Goal: Transaction & Acquisition: Purchase product/service

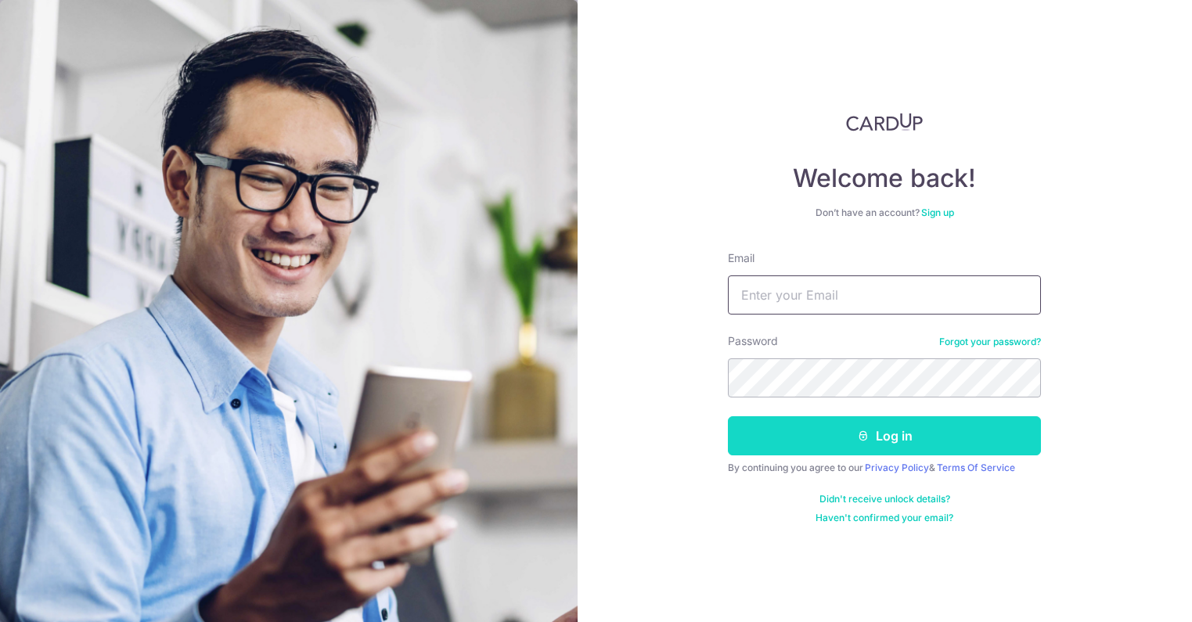
type input "liuyaxincindy@gmail.com"
click at [833, 438] on button "Log in" at bounding box center [884, 435] width 313 height 39
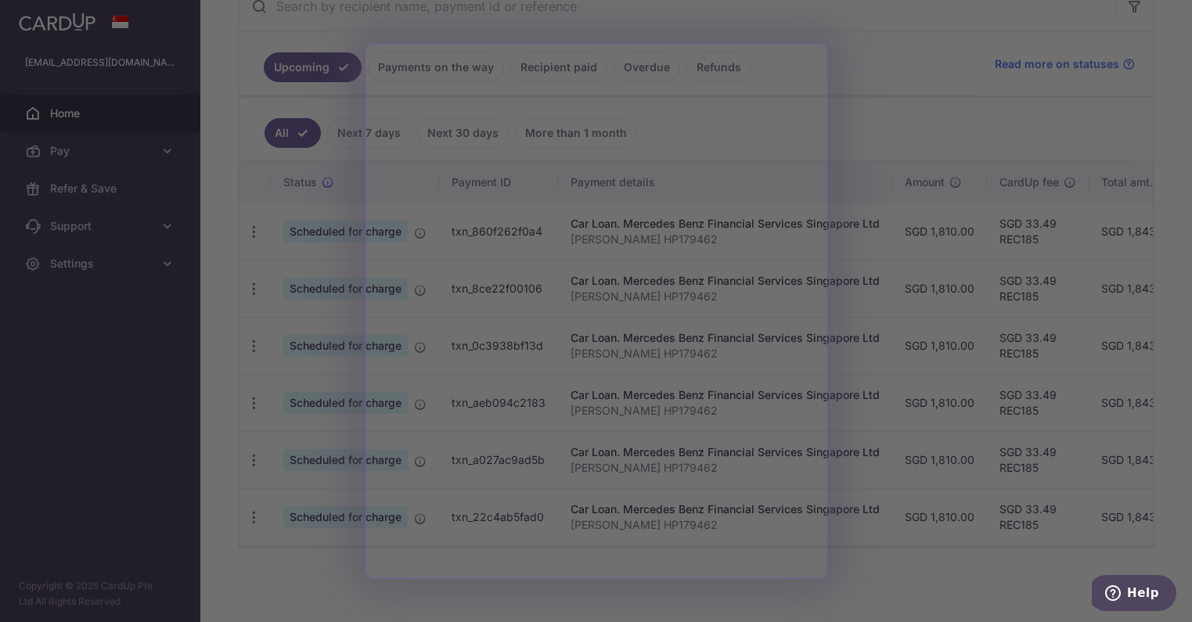
click at [903, 537] on div at bounding box center [602, 314] width 1204 height 628
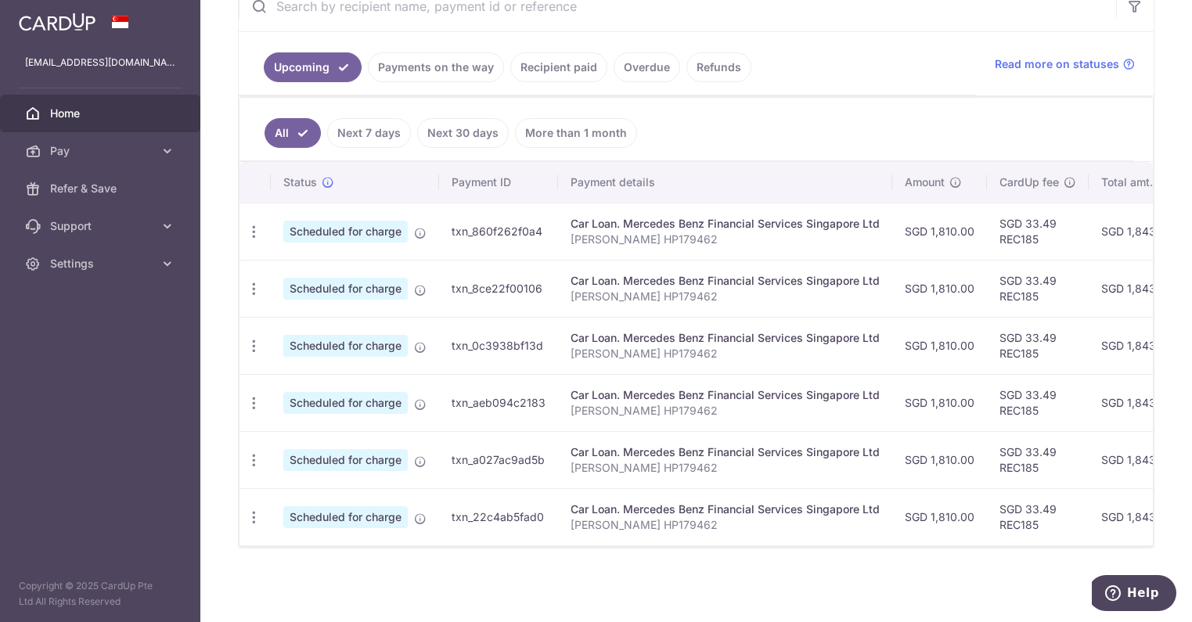
drag, startPoint x: 767, startPoint y: 543, endPoint x: 822, endPoint y: 547, distance: 54.9
click at [822, 547] on div "All Next 7 days Next 30 days More than 1 month Status Payment ID Payment detail…" at bounding box center [696, 322] width 915 height 452
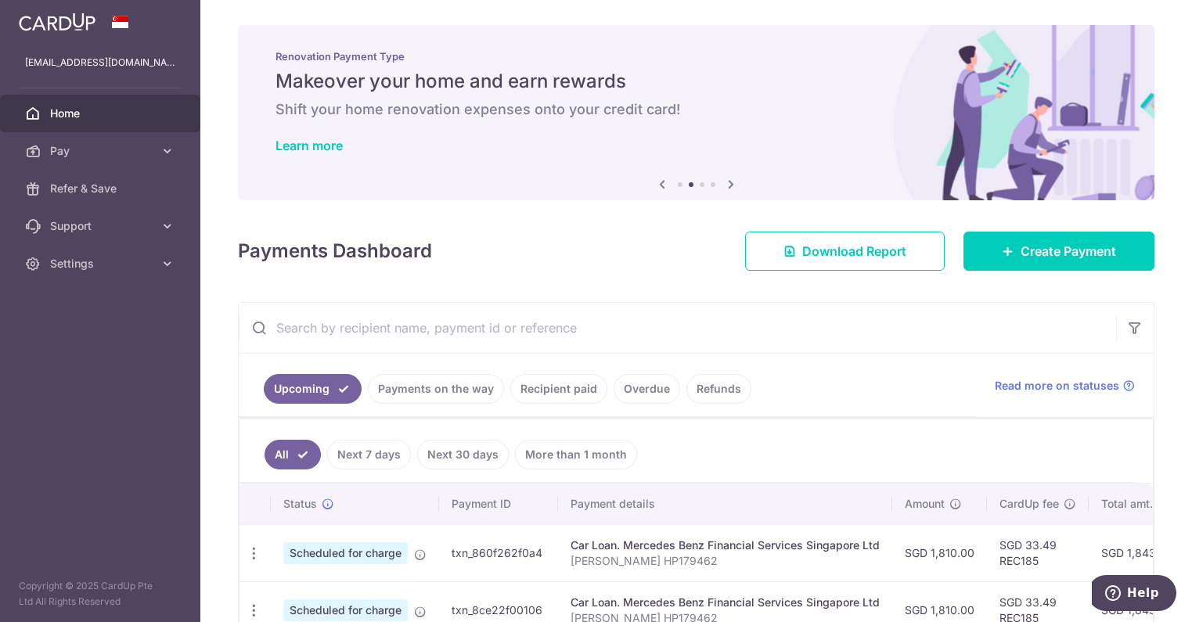
click at [728, 187] on icon at bounding box center [731, 185] width 19 height 20
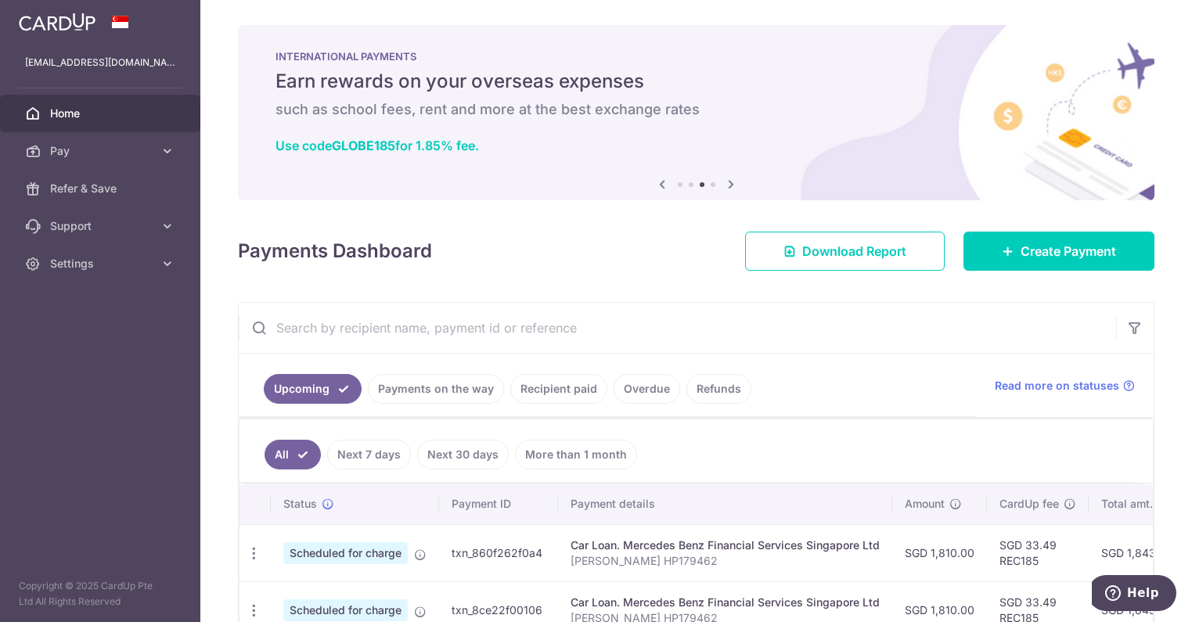
click at [729, 186] on icon at bounding box center [731, 185] width 19 height 20
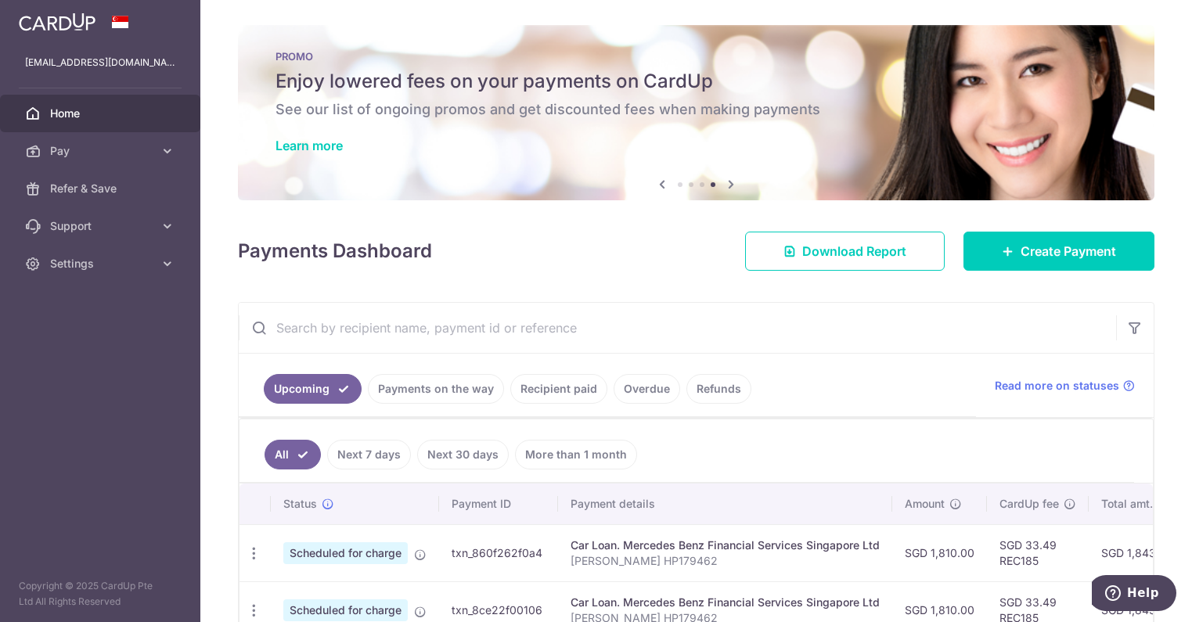
click at [729, 186] on icon at bounding box center [731, 185] width 19 height 20
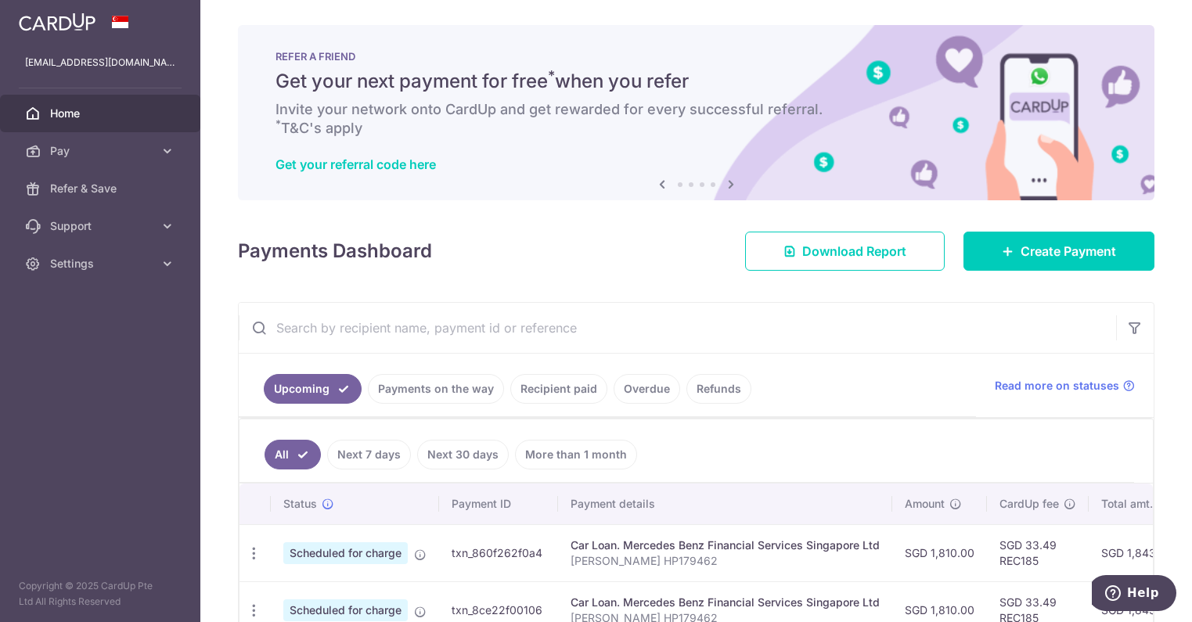
click at [729, 186] on icon at bounding box center [731, 185] width 19 height 20
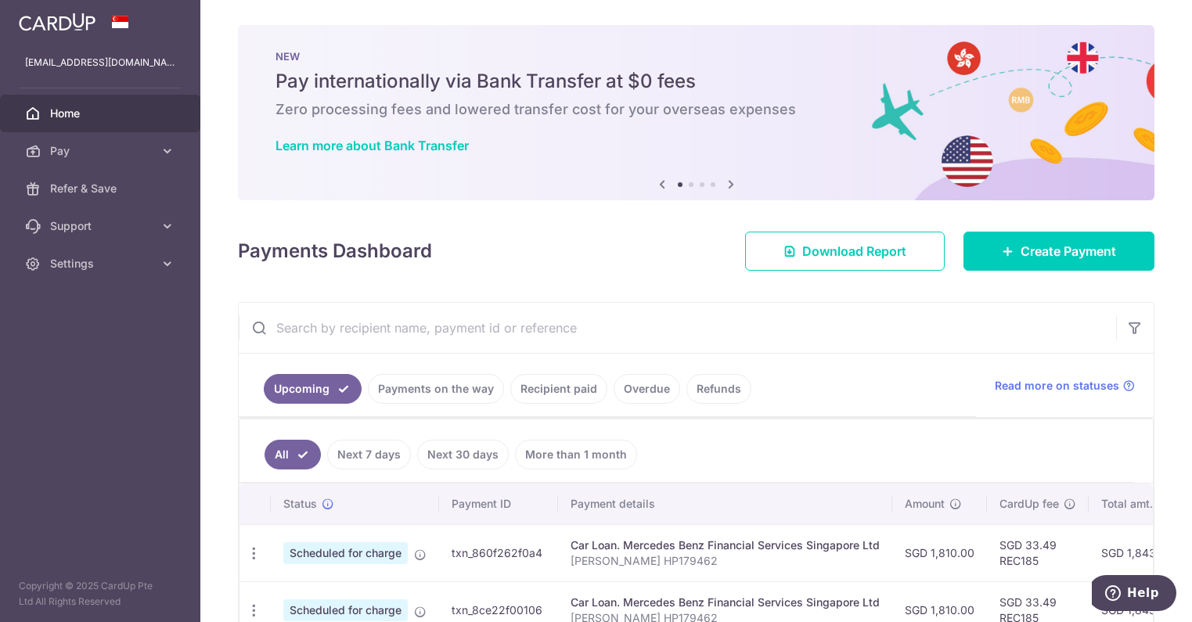
click at [729, 186] on icon at bounding box center [731, 185] width 19 height 20
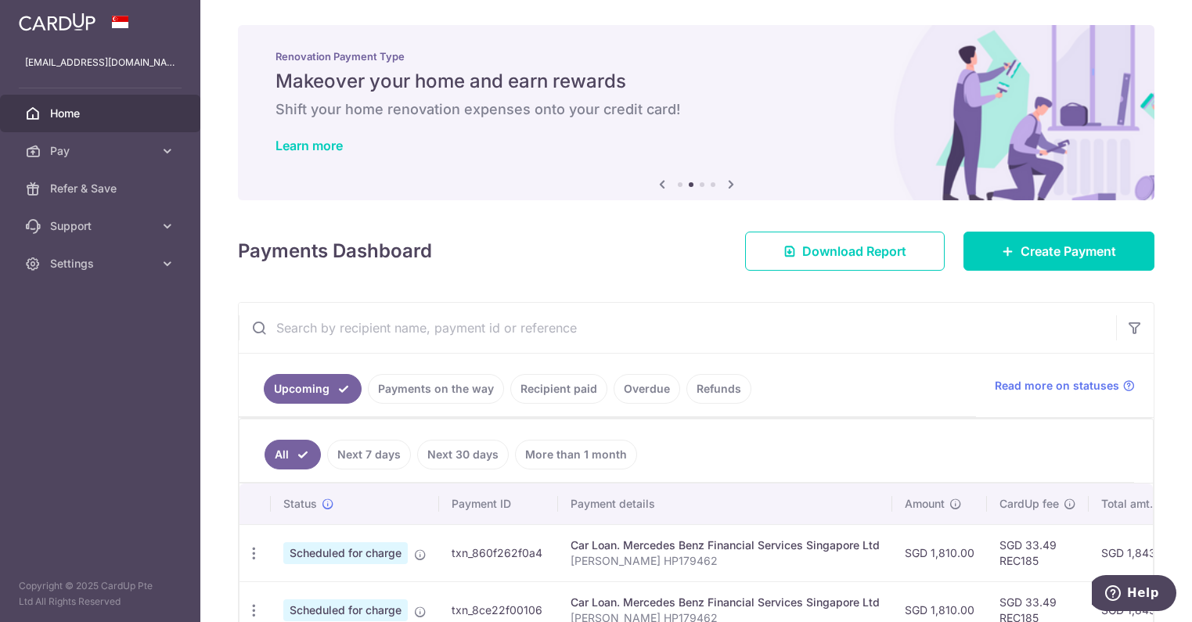
click at [729, 186] on icon at bounding box center [731, 185] width 19 height 20
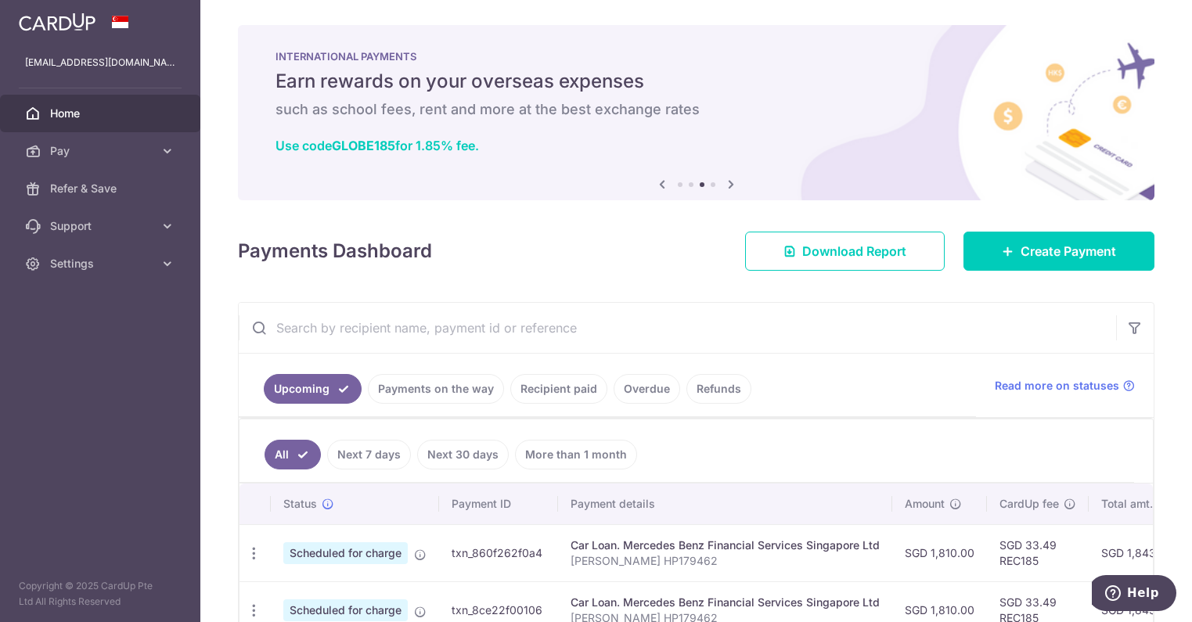
click at [732, 185] on icon at bounding box center [731, 185] width 19 height 20
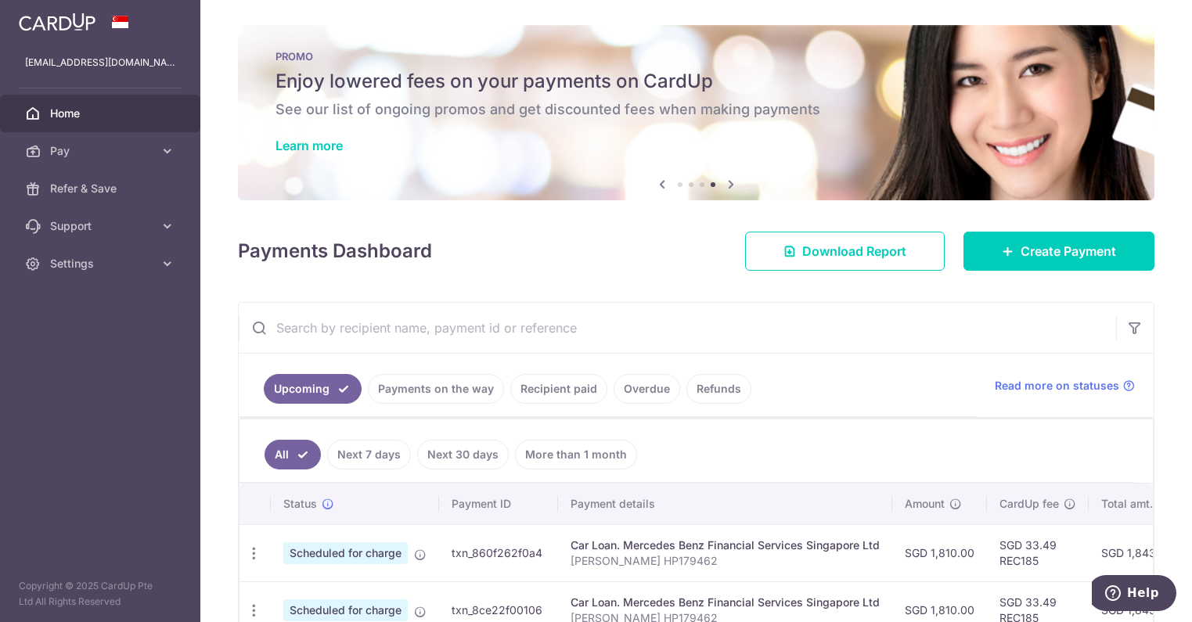
click at [731, 185] on icon at bounding box center [731, 185] width 19 height 20
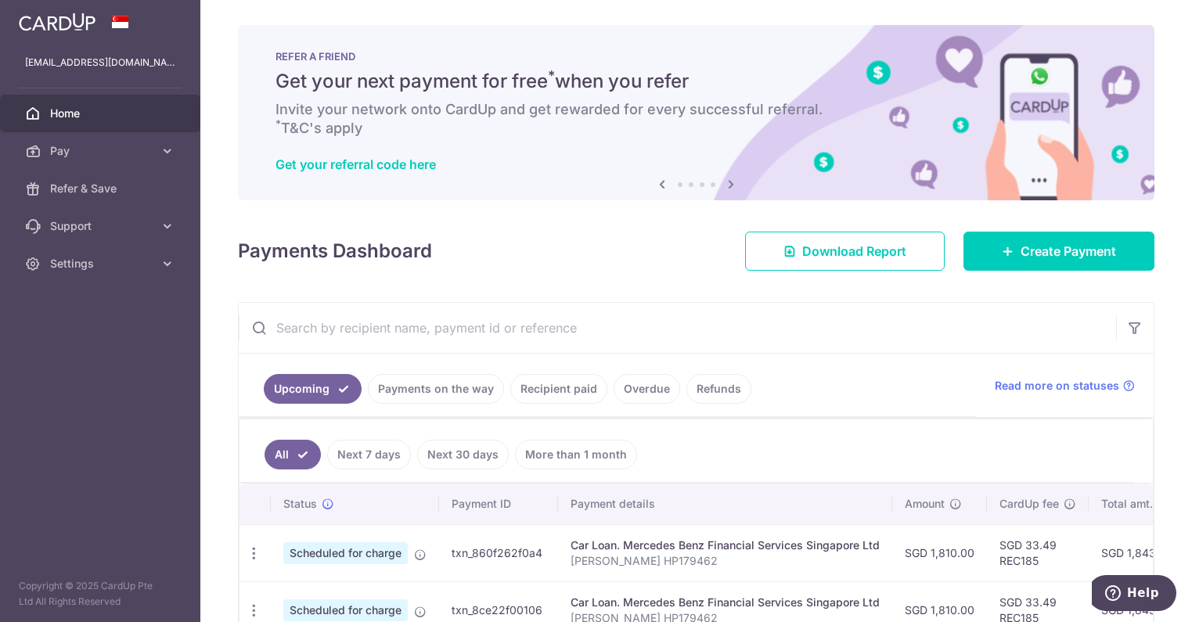
click at [654, 185] on icon at bounding box center [662, 185] width 19 height 20
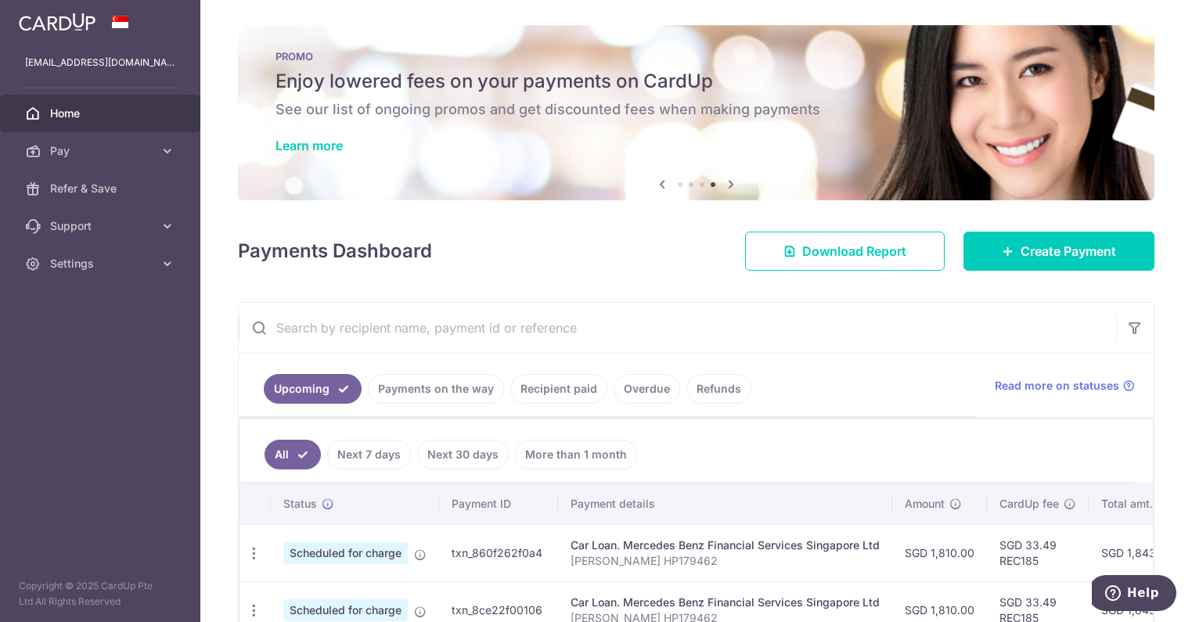
click at [531, 84] on h5 "Enjoy lowered fees on your payments on CardUp" at bounding box center [695, 81] width 841 height 25
click at [325, 145] on link "Learn more" at bounding box center [308, 146] width 67 height 16
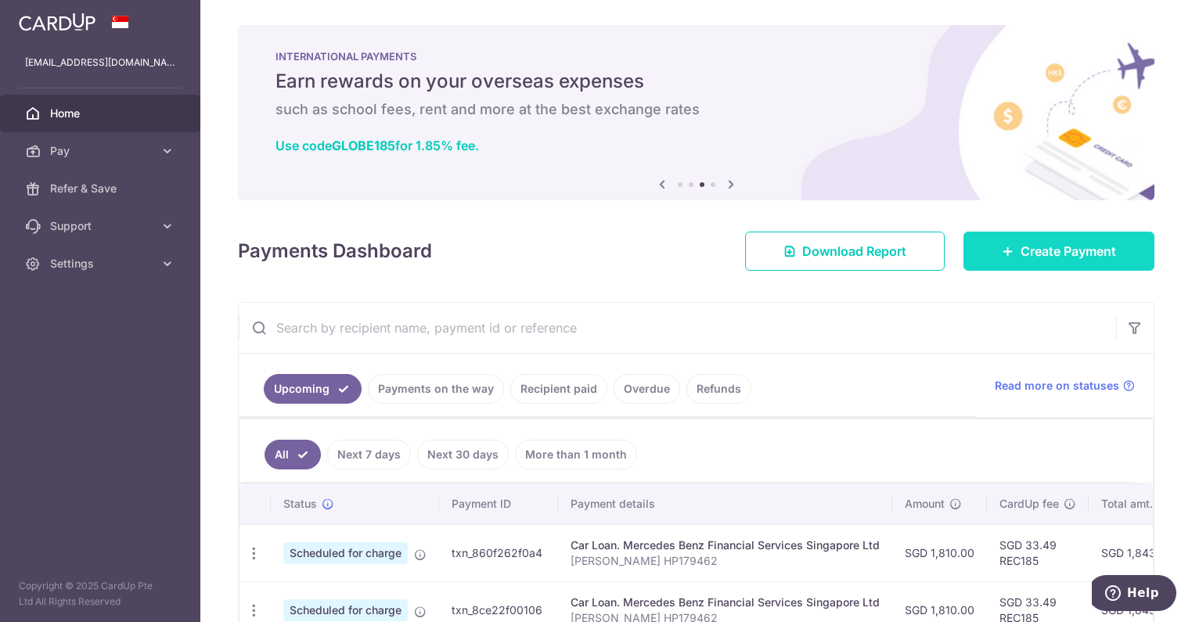
click at [1043, 259] on span "Create Payment" at bounding box center [1067, 251] width 95 height 19
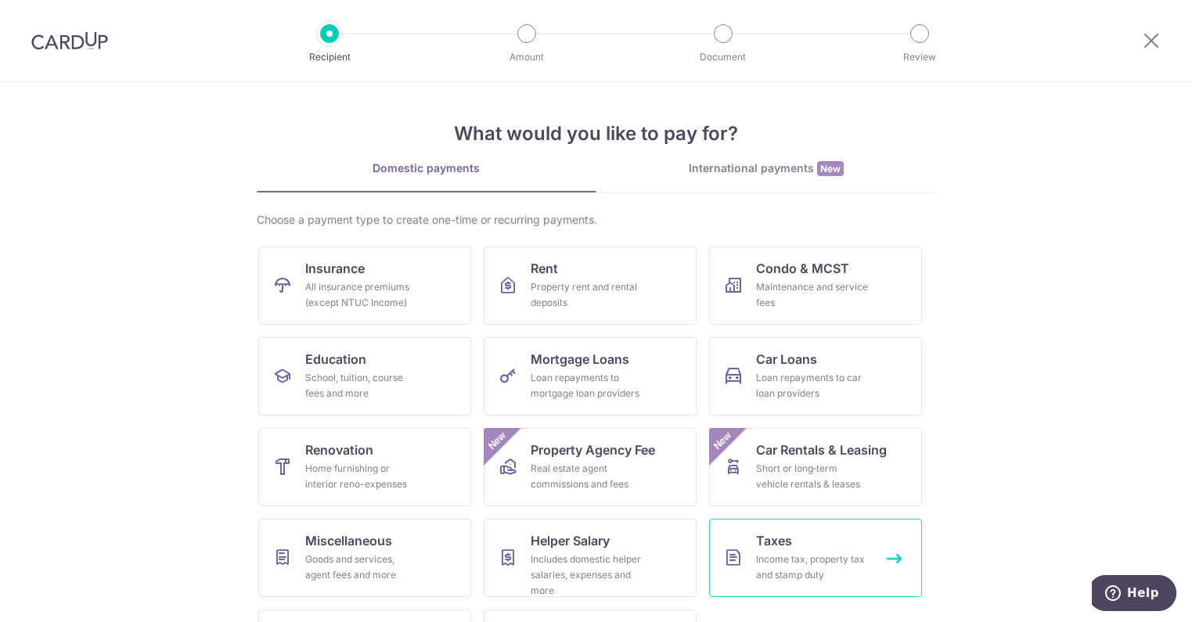
click at [837, 549] on link "Taxes Income tax, property tax and stamp duty" at bounding box center [815, 558] width 213 height 78
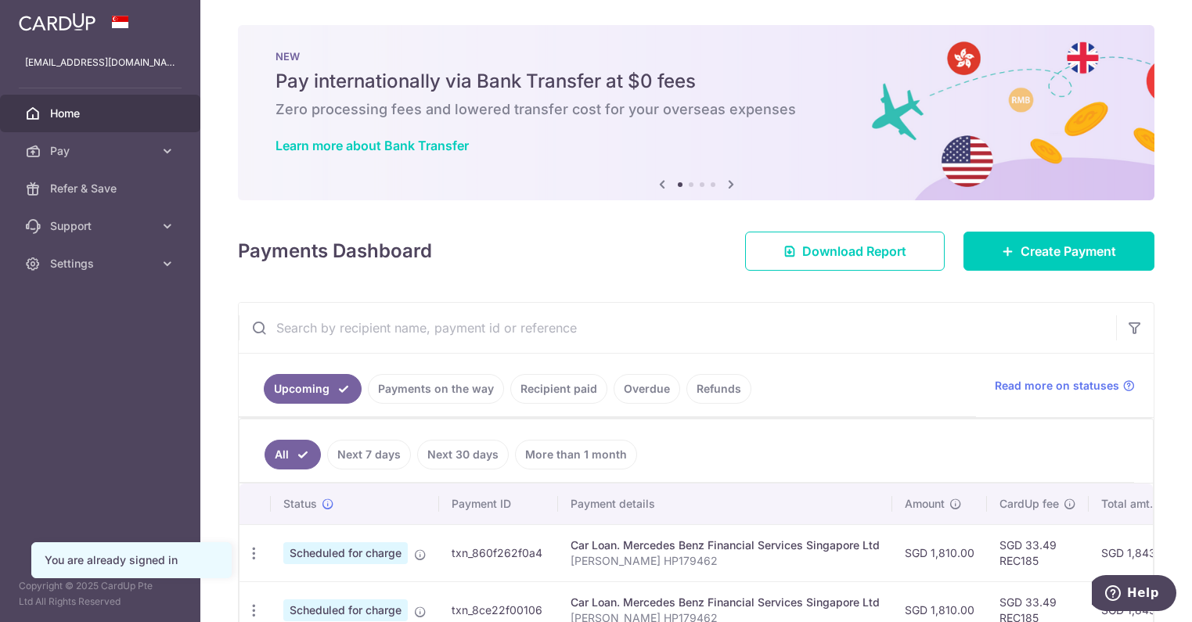
click at [657, 185] on icon at bounding box center [662, 185] width 19 height 20
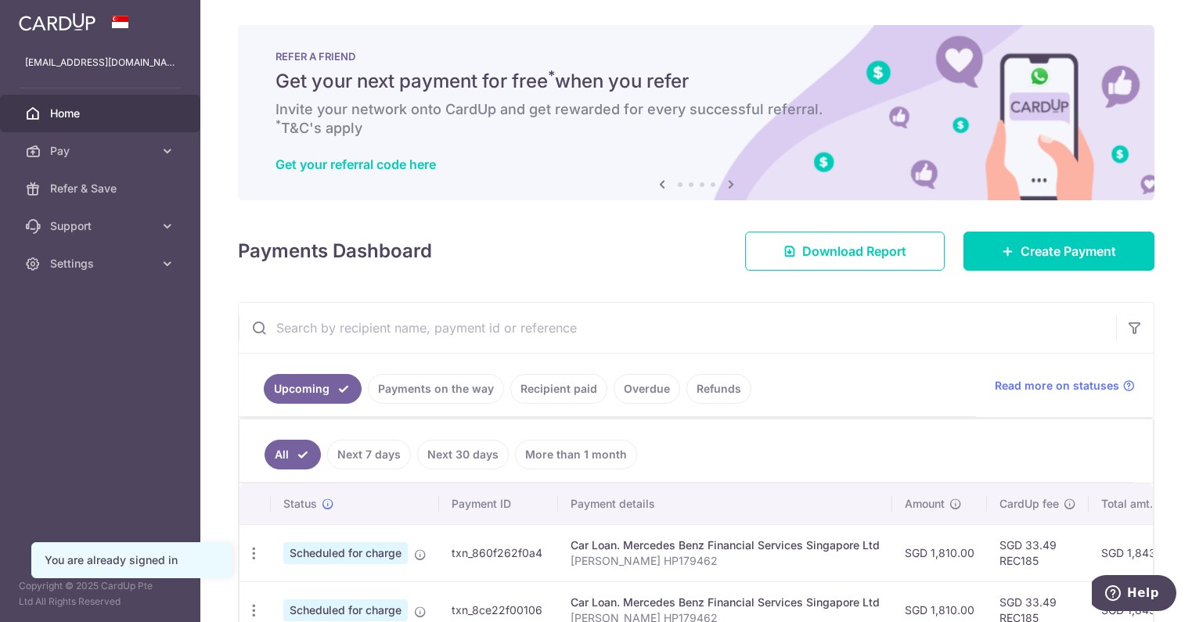
click at [657, 185] on body "liuyaxincindy@gmail.com Home Pay Payments Recipients Cards Refer & Save Support…" at bounding box center [596, 311] width 1192 height 622
click at [659, 182] on icon at bounding box center [662, 185] width 19 height 20
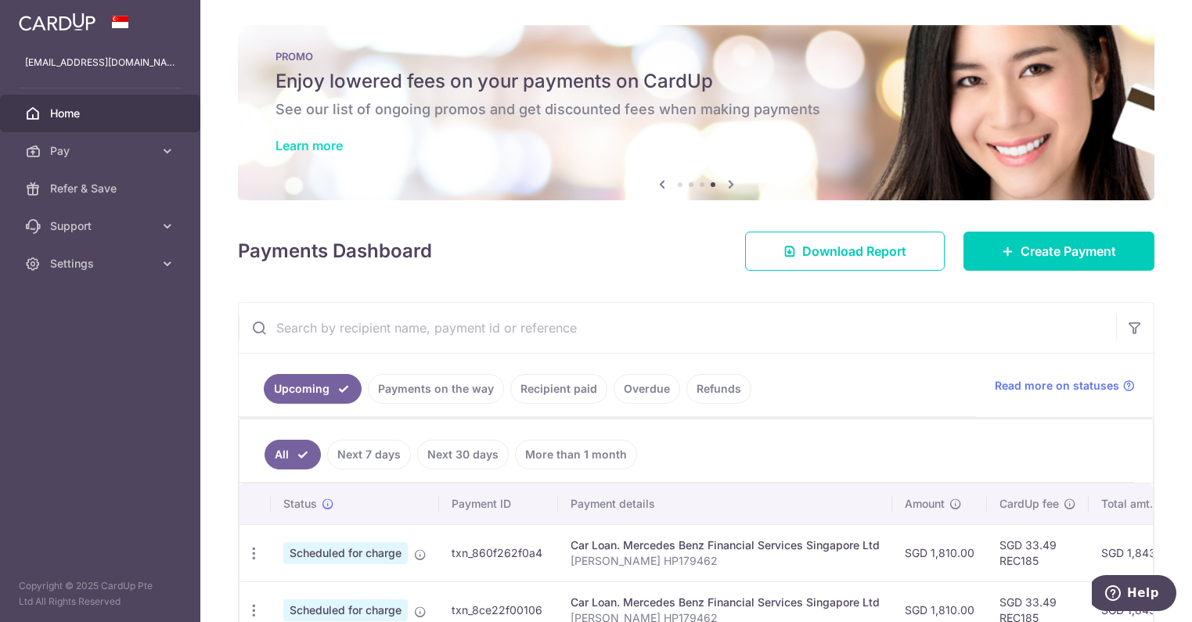
click at [316, 148] on link "Learn more" at bounding box center [308, 146] width 67 height 16
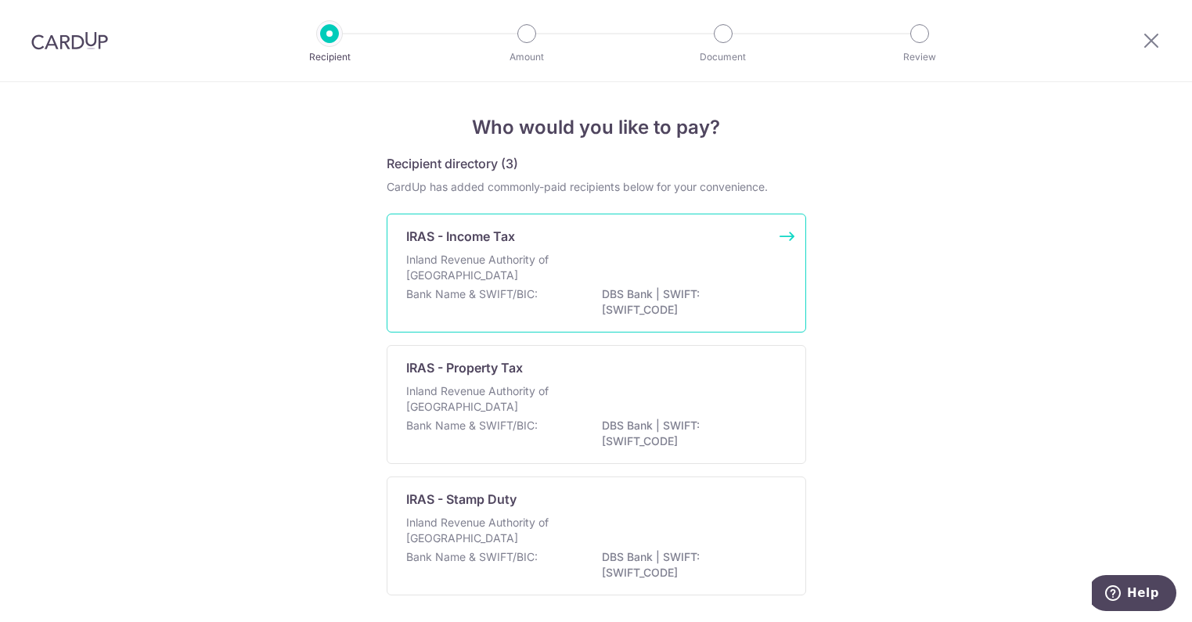
click at [463, 232] on p "IRAS - Income Tax" at bounding box center [460, 236] width 109 height 19
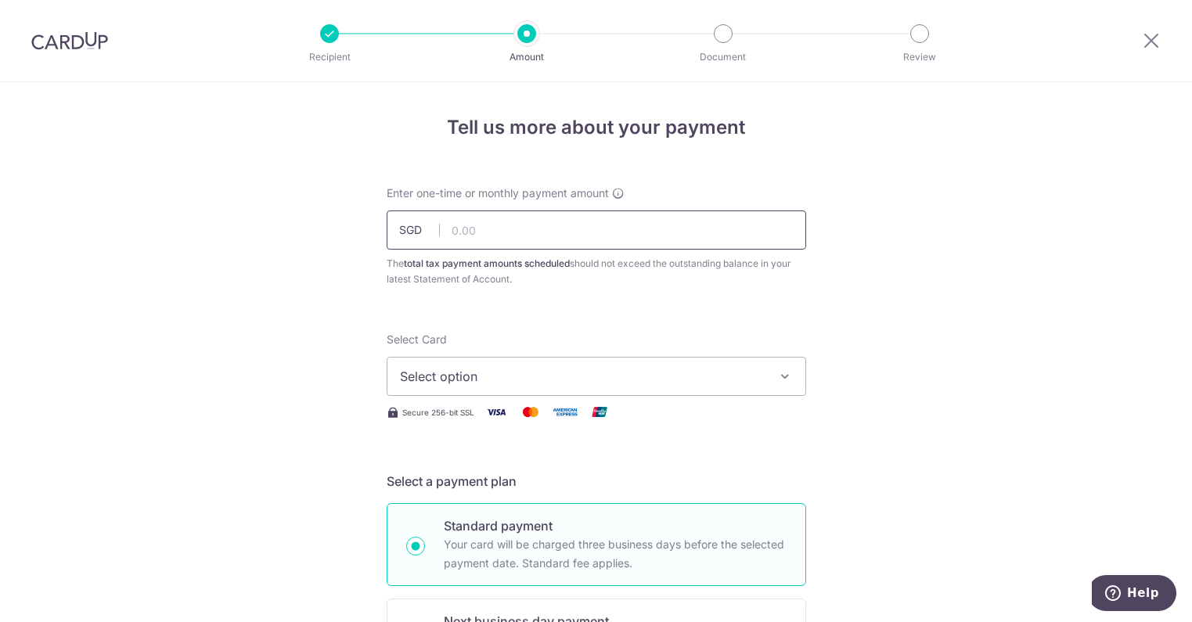
click at [456, 236] on input "text" at bounding box center [596, 230] width 419 height 39
type input "1,764.99"
click at [473, 387] on button "Select option" at bounding box center [596, 376] width 419 height 39
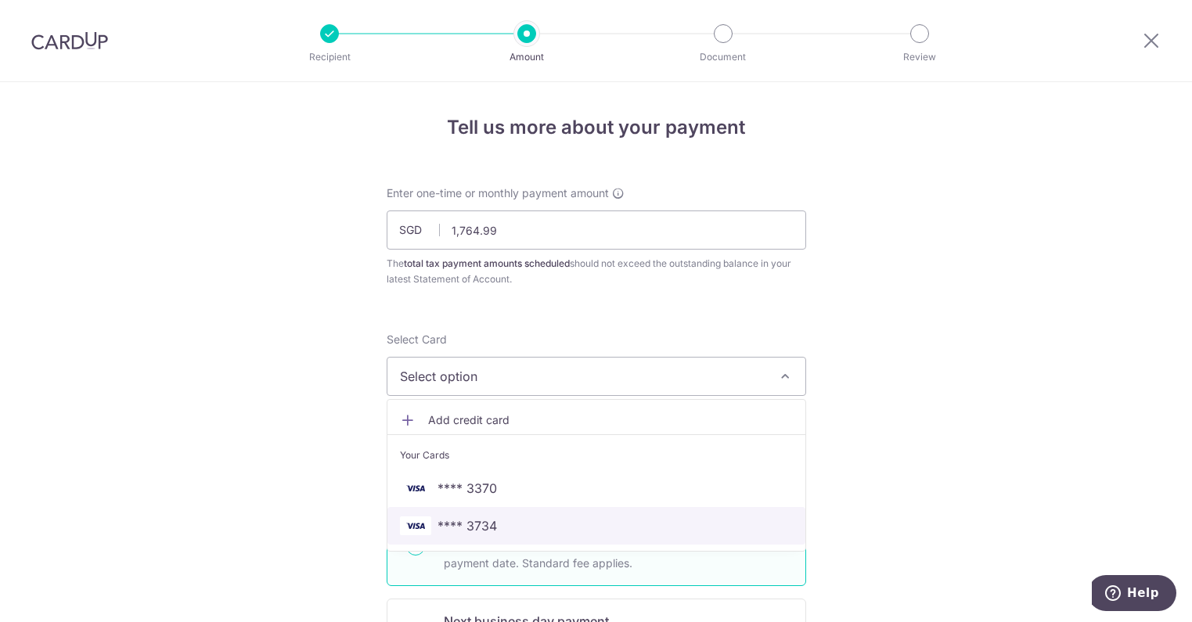
click at [509, 524] on span "**** 3734" at bounding box center [596, 526] width 393 height 19
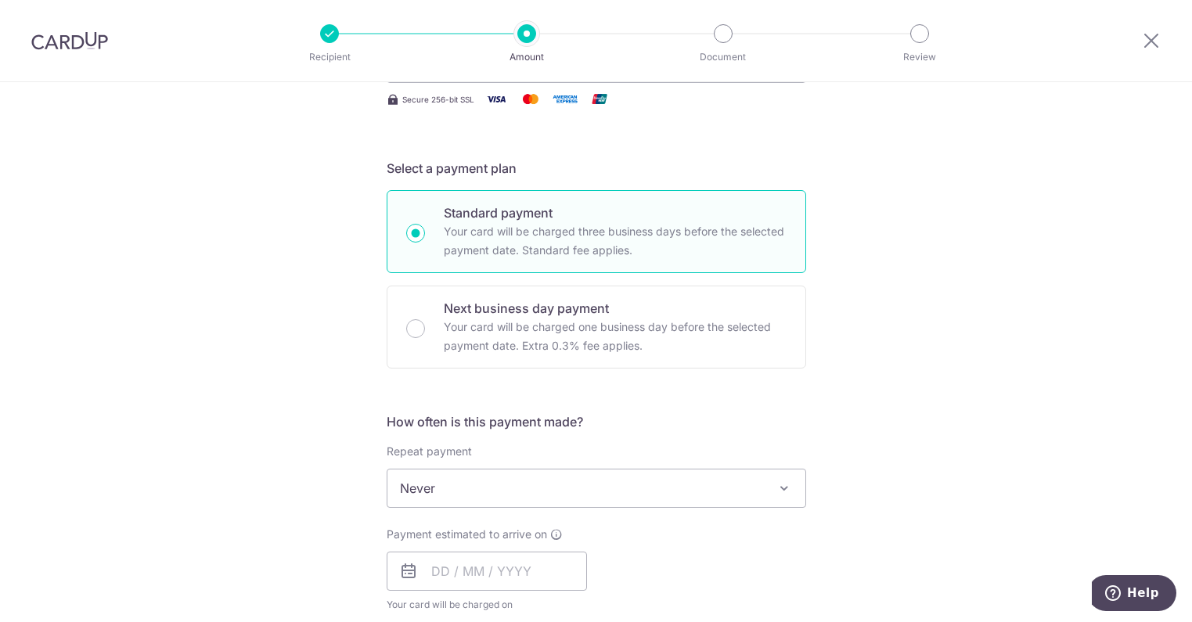
scroll to position [548, 0]
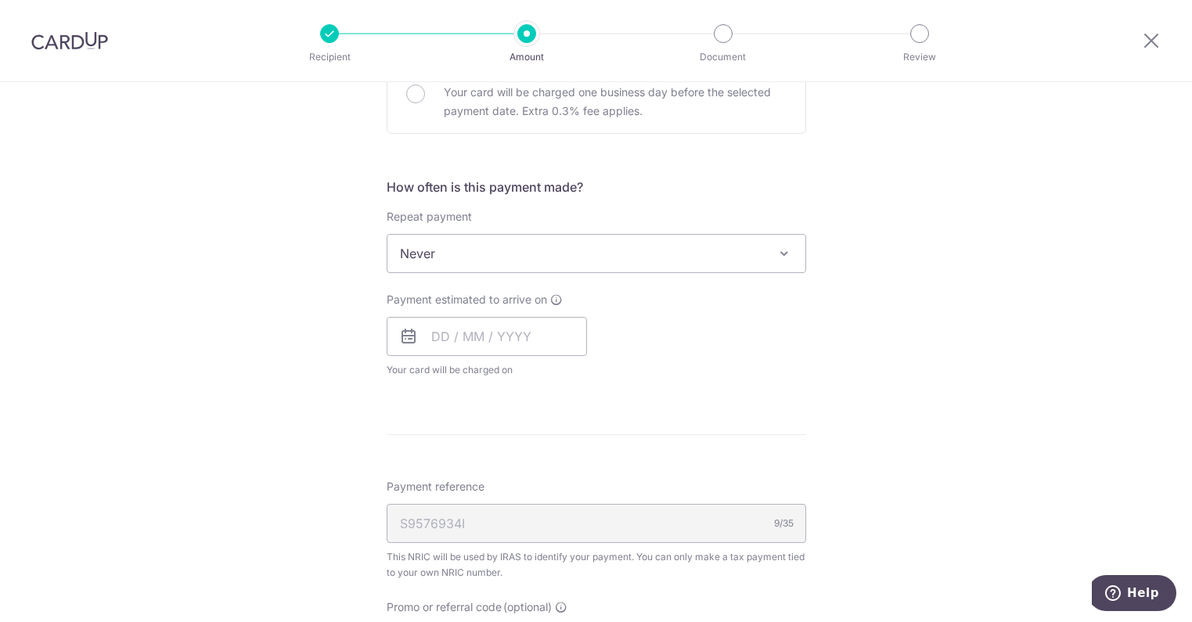
click at [460, 248] on span "Never" at bounding box center [596, 254] width 418 height 38
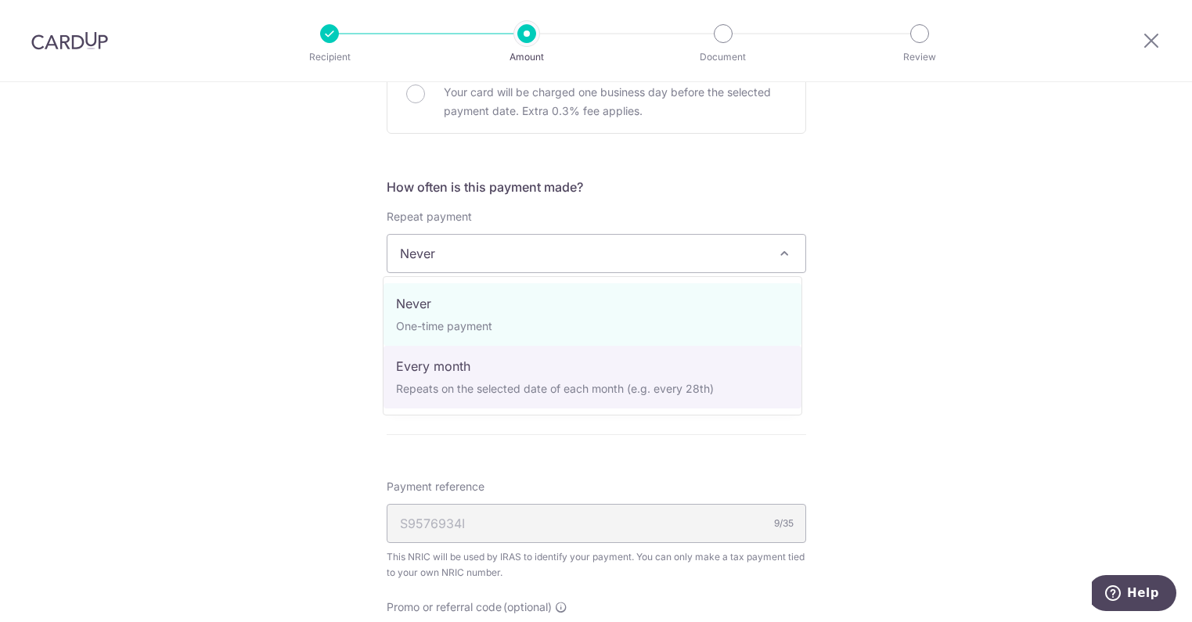
select select "3"
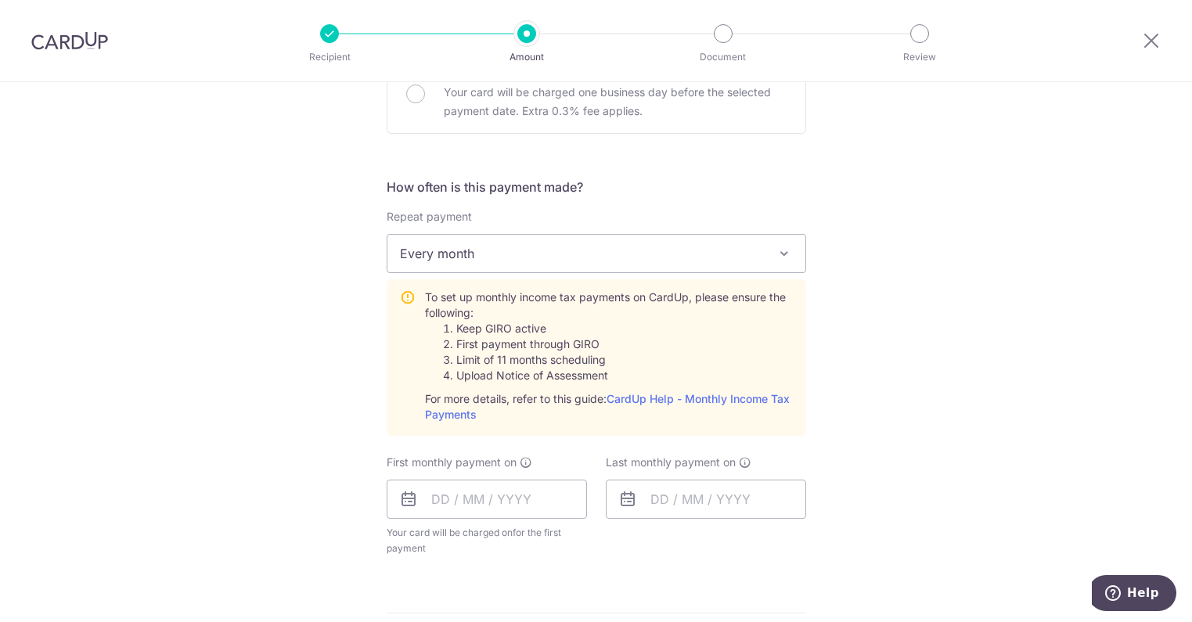
scroll to position [783, 0]
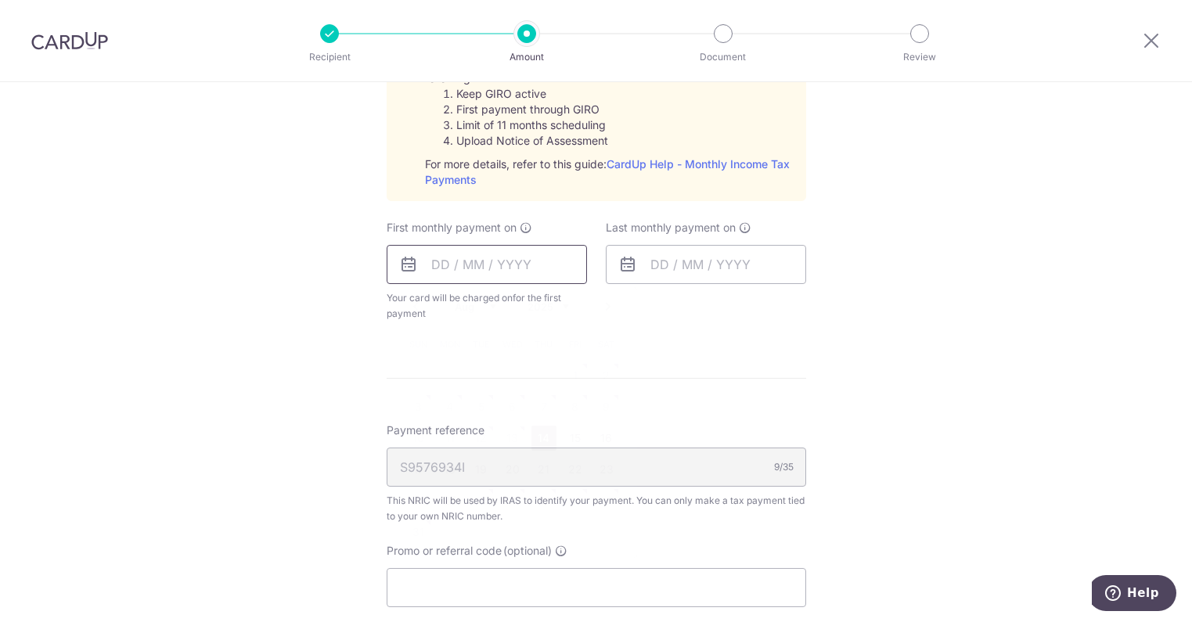
click at [429, 268] on input "text" at bounding box center [487, 264] width 200 height 39
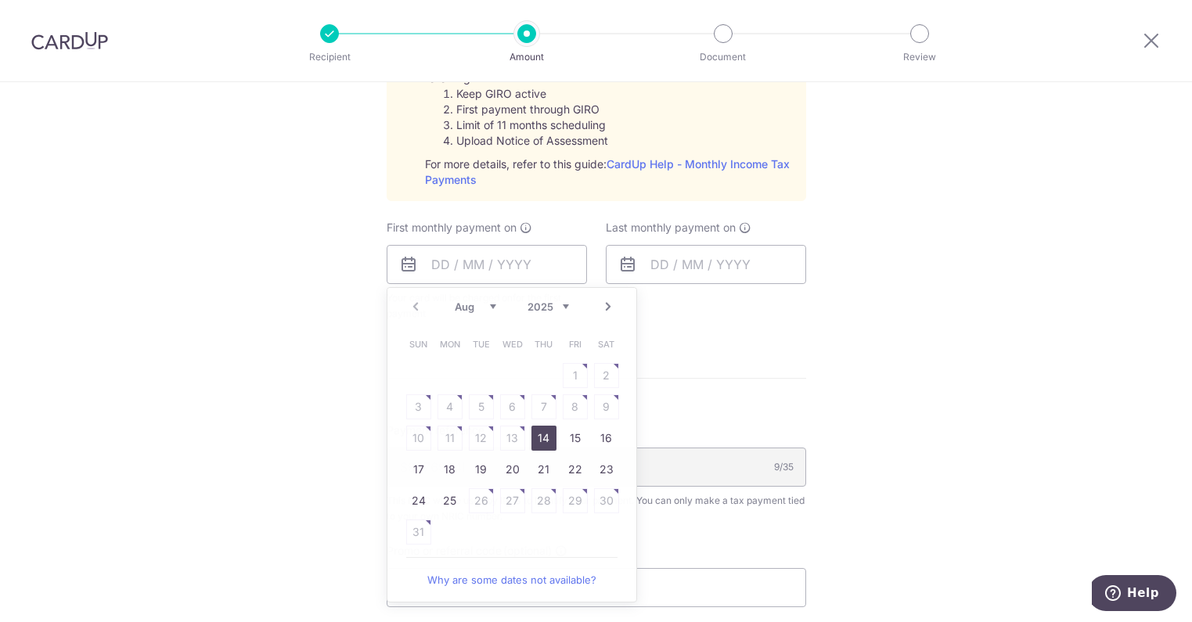
click at [774, 373] on form "Enter one-time or monthly payment amount SGD 1,764.99 1764.99 The total tax pay…" at bounding box center [596, 130] width 419 height 1455
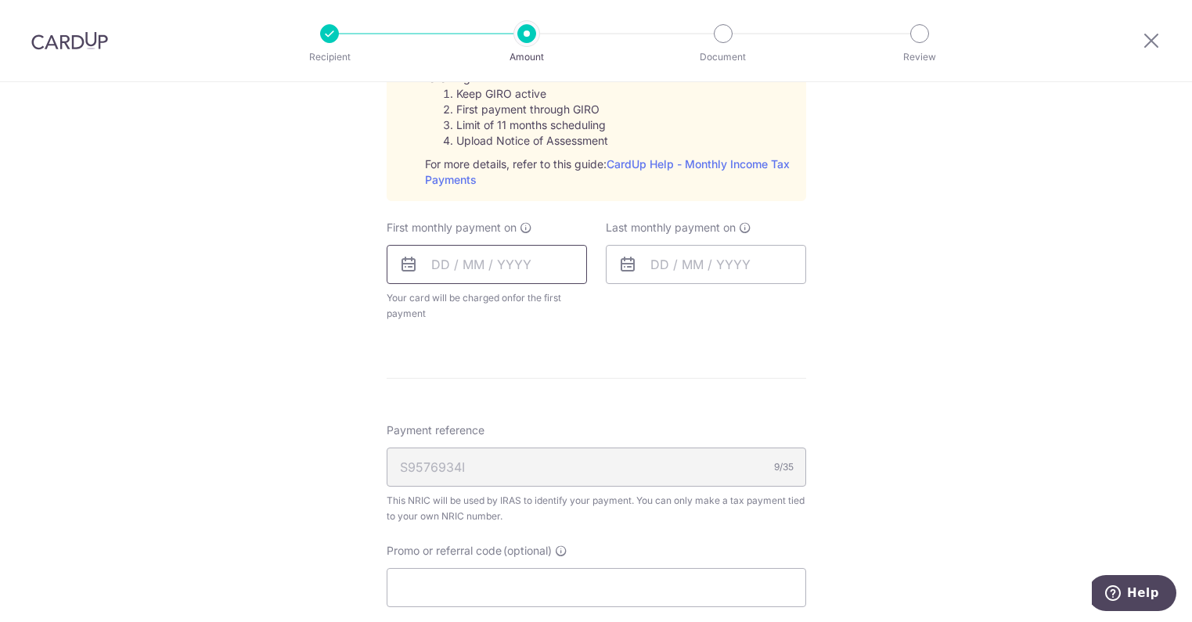
click at [428, 265] on input "text" at bounding box center [487, 264] width 200 height 39
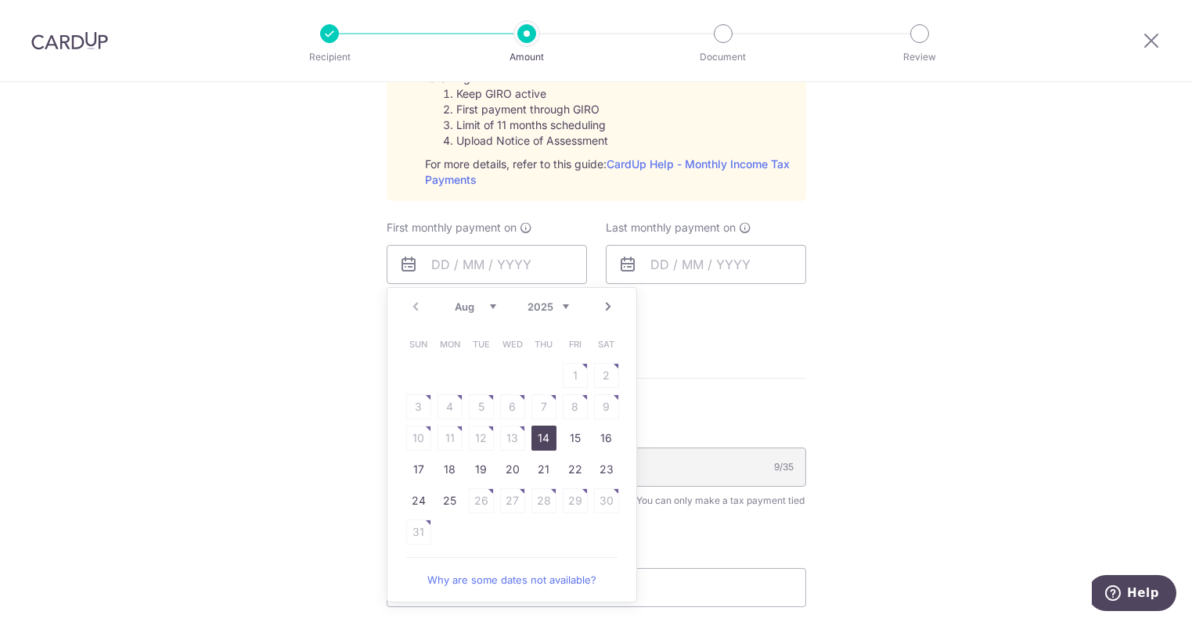
click at [605, 309] on link "Next" at bounding box center [608, 306] width 19 height 19
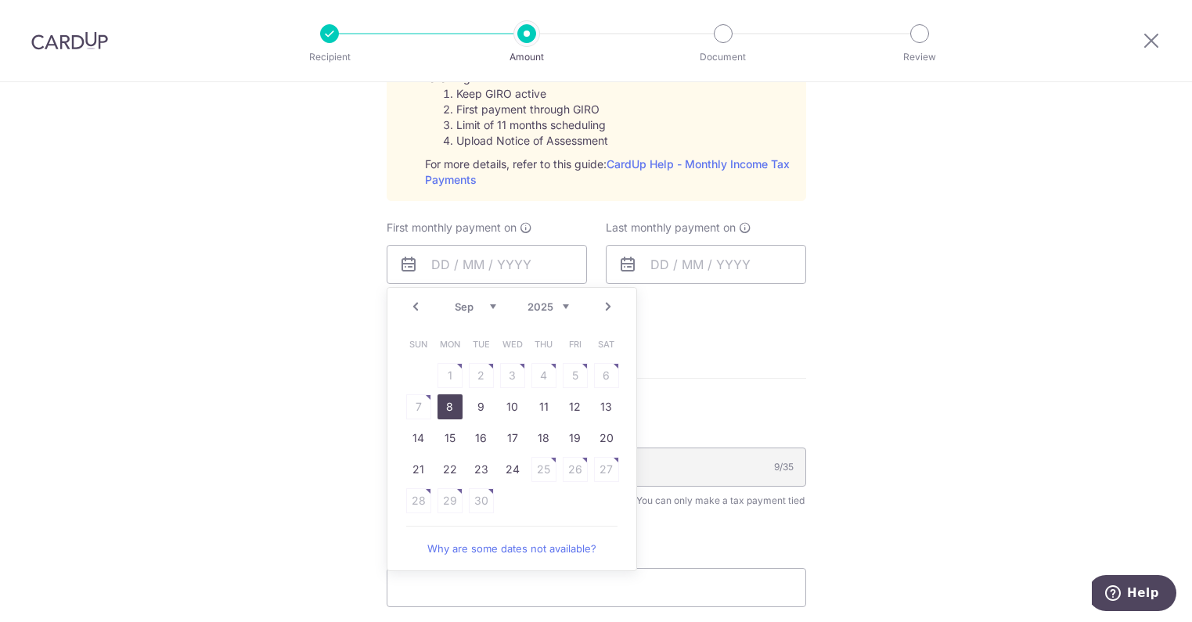
click at [439, 411] on link "8" at bounding box center [449, 406] width 25 height 25
type input "[DATE]"
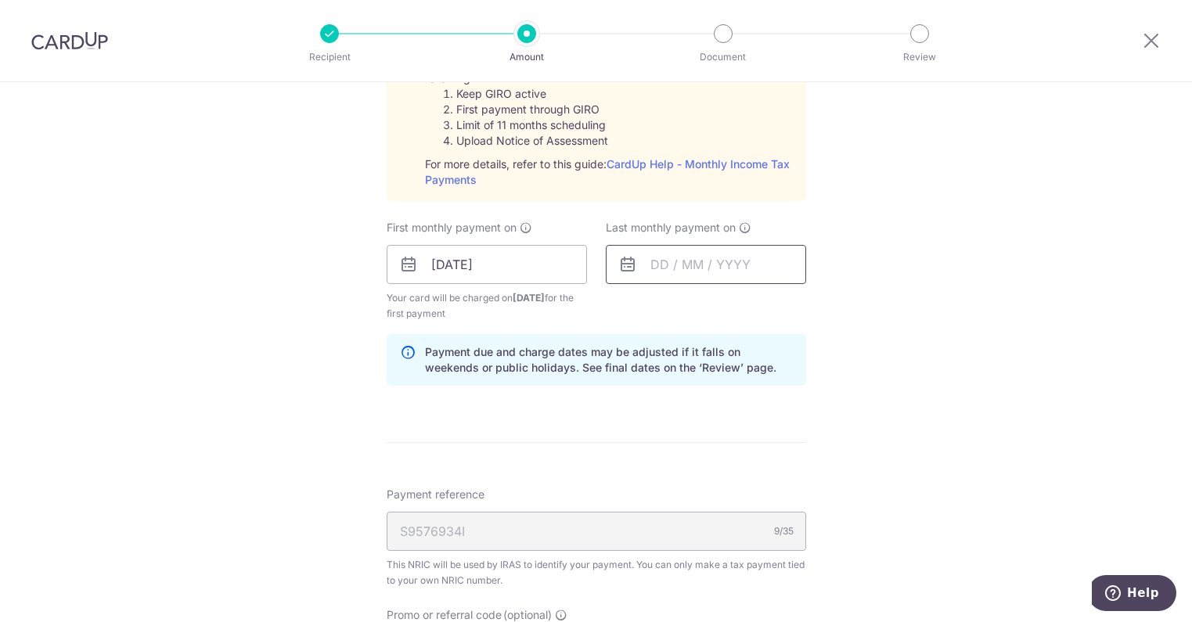
click at [654, 268] on input "text" at bounding box center [706, 264] width 200 height 39
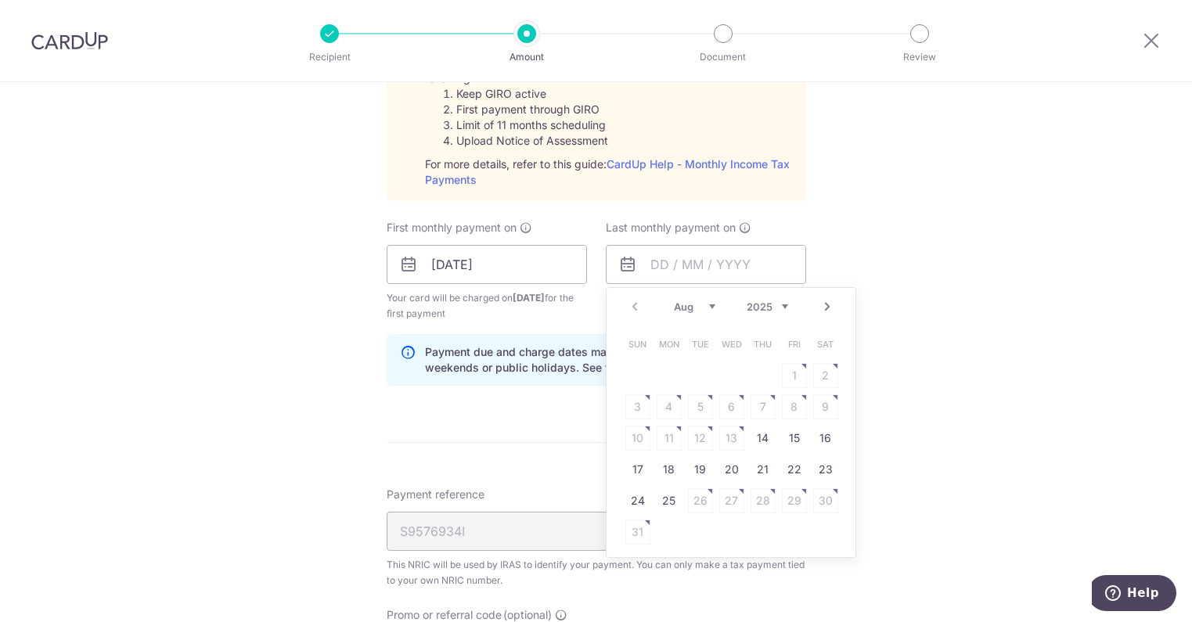
click at [820, 302] on link "Next" at bounding box center [827, 306] width 19 height 19
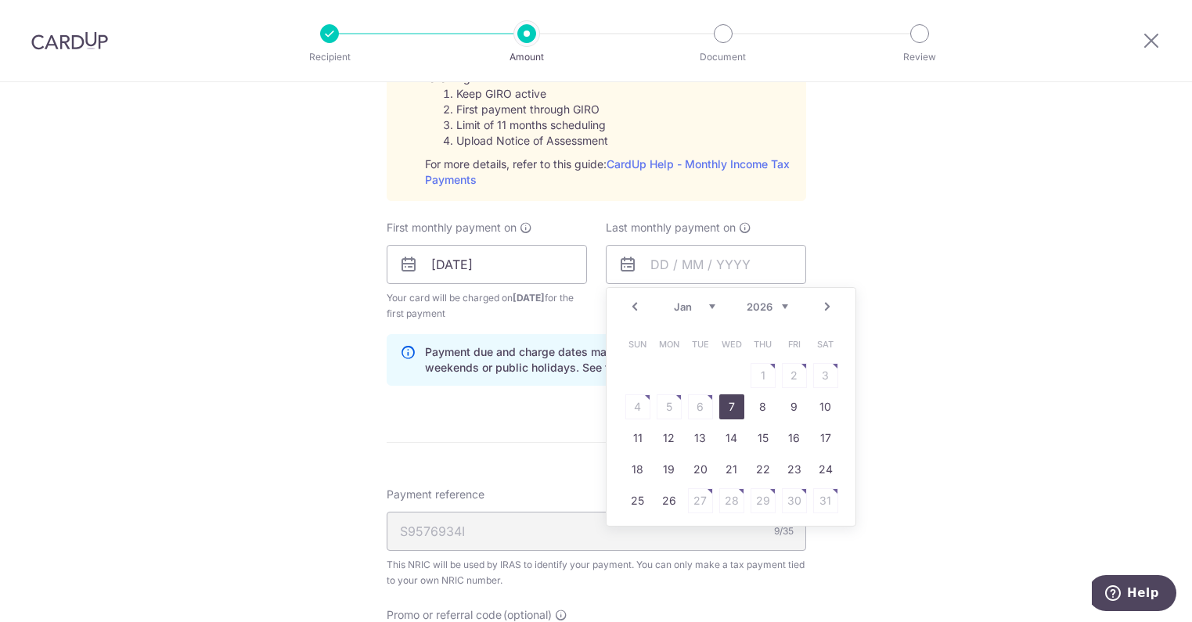
click at [733, 409] on link "7" at bounding box center [731, 406] width 25 height 25
type input "07/01/2026"
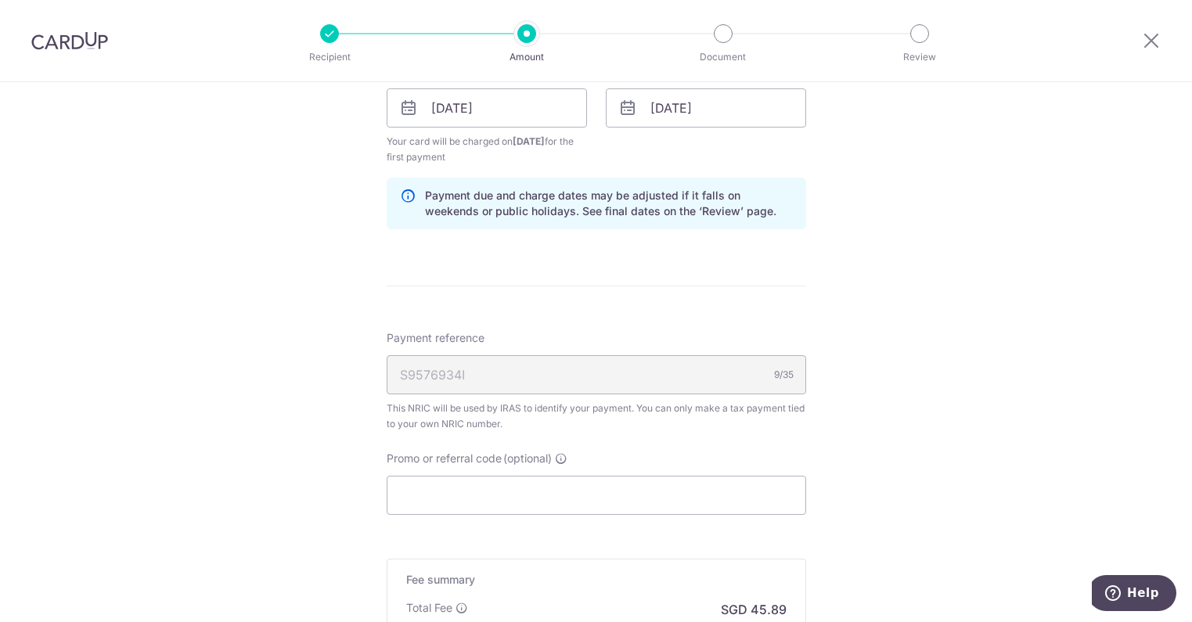
scroll to position [1017, 0]
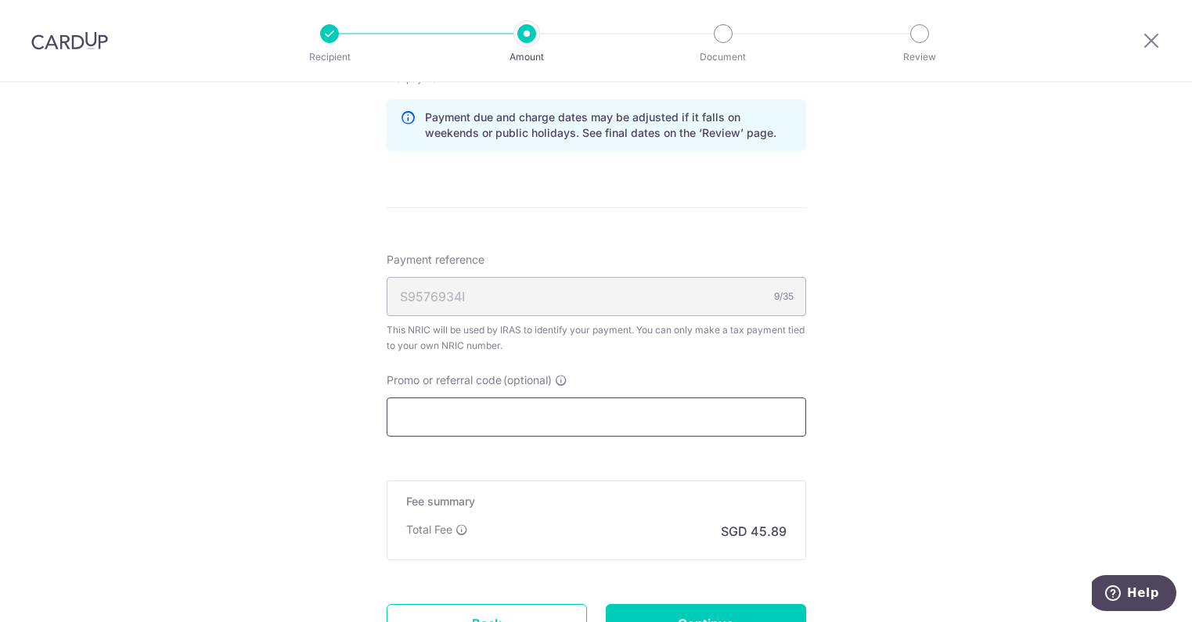
click at [452, 416] on input "Promo or referral code (optional)" at bounding box center [596, 417] width 419 height 39
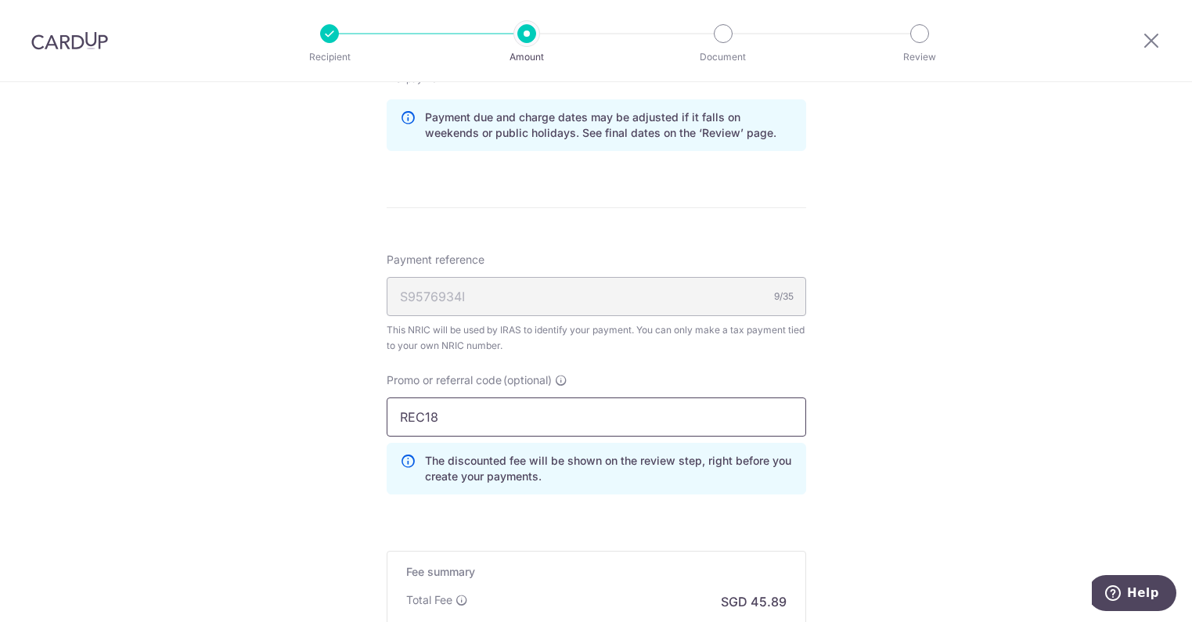
type input "REC18"
click at [809, 485] on div "Promo or referral code (optional) REC18 The discounted fee will be shown on the…" at bounding box center [596, 440] width 438 height 135
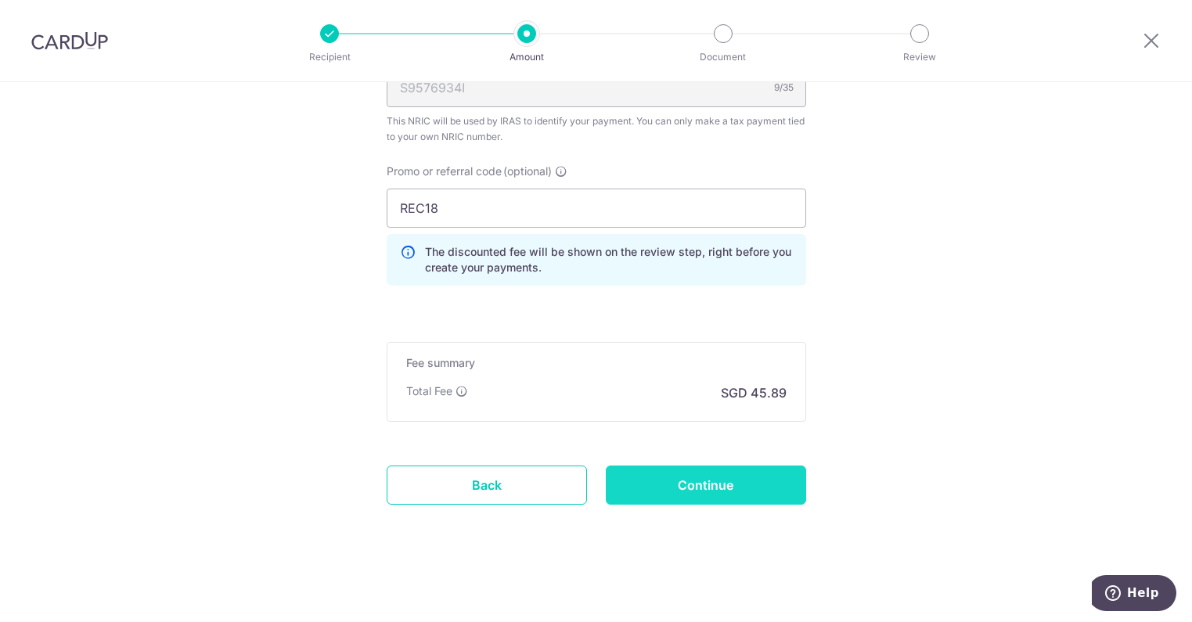
click at [669, 486] on input "Continue" at bounding box center [706, 485] width 200 height 39
type input "Create Schedule"
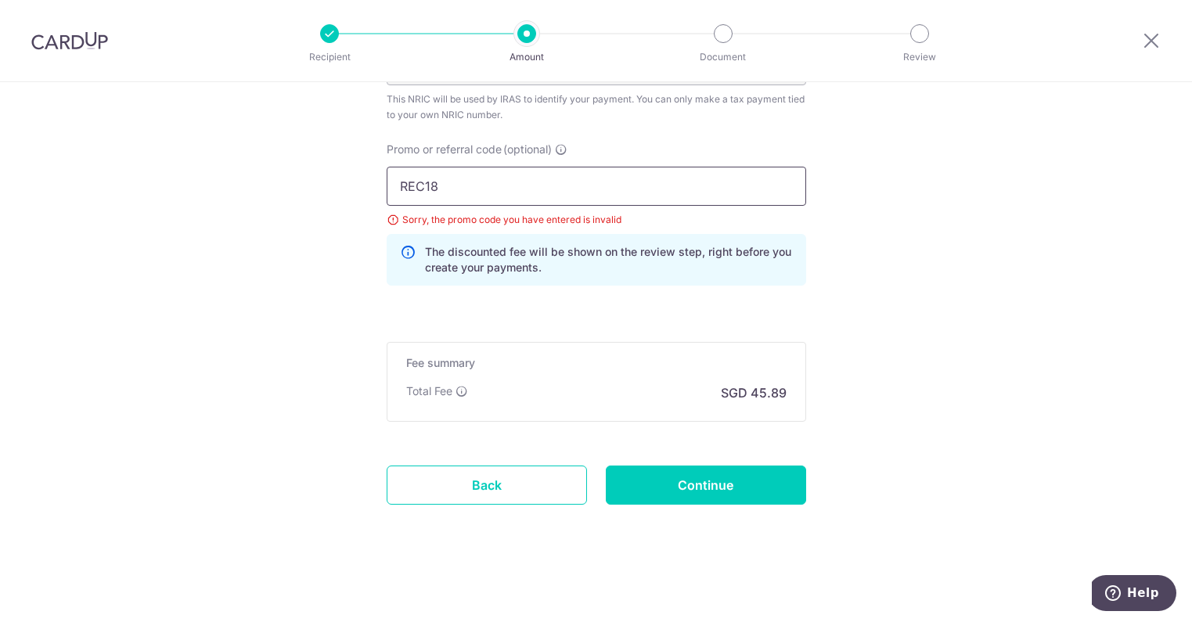
click at [462, 186] on input "REC18" at bounding box center [596, 186] width 419 height 39
type input "REC185"
click at [707, 485] on input "Continue" at bounding box center [706, 485] width 200 height 39
type input "Update Schedule"
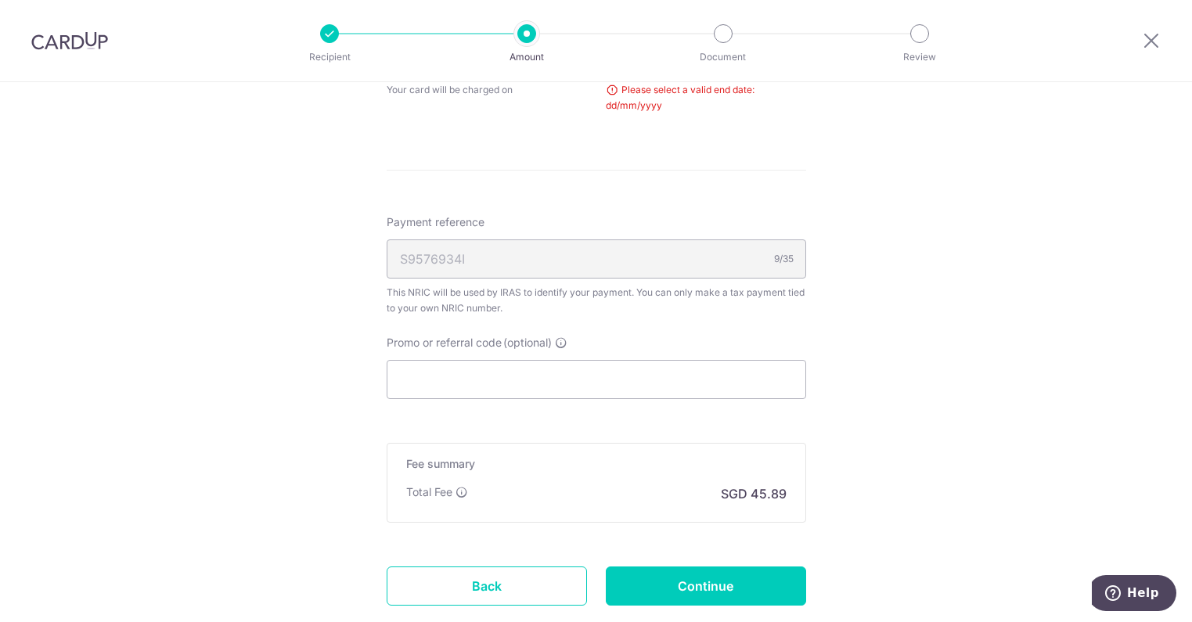
scroll to position [437, 0]
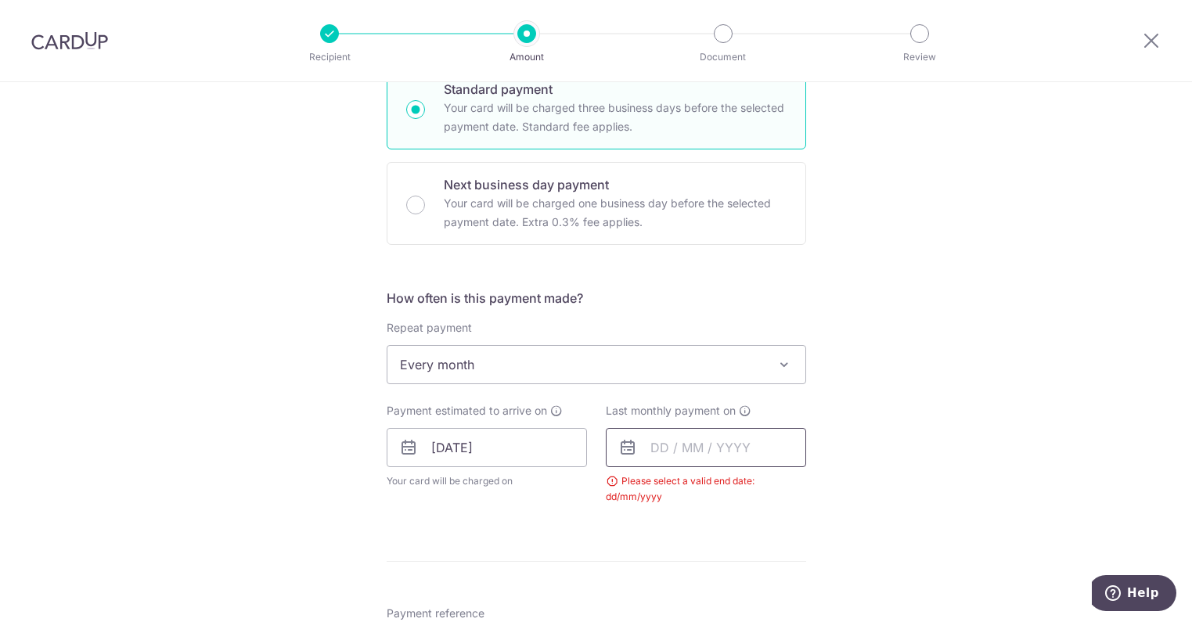
click at [705, 443] on input "text" at bounding box center [706, 447] width 200 height 39
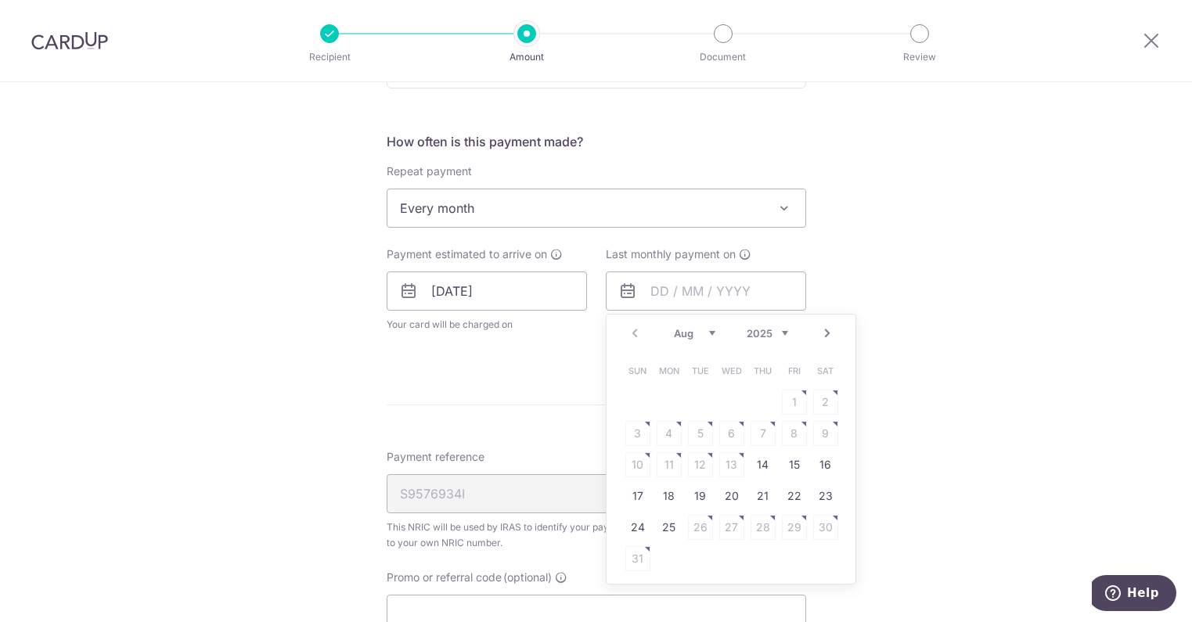
click at [823, 331] on link "Next" at bounding box center [827, 333] width 19 height 19
click at [725, 440] on link "7" at bounding box center [731, 433] width 25 height 25
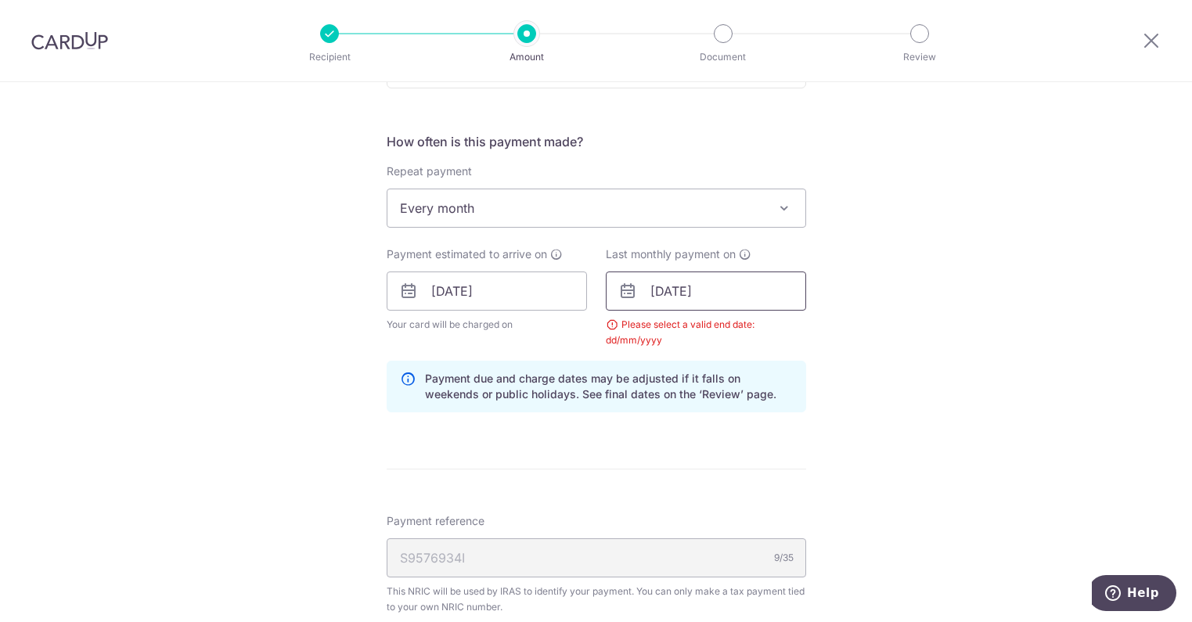
click at [725, 293] on input "[DATE]" at bounding box center [706, 291] width 200 height 39
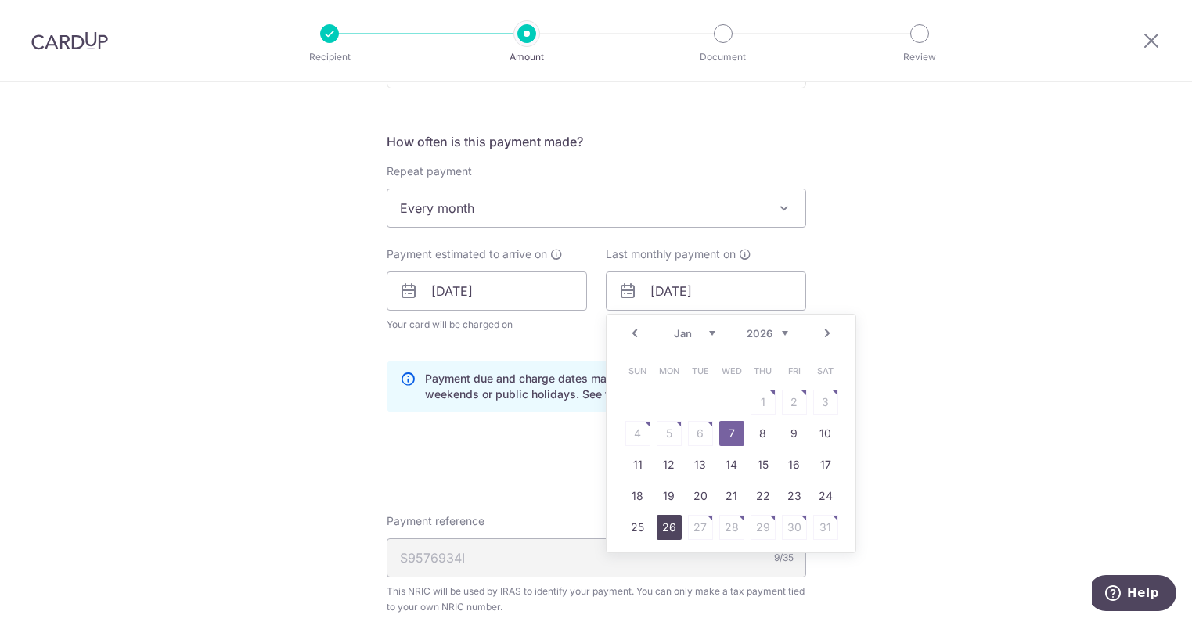
click at [662, 531] on link "26" at bounding box center [669, 527] width 25 height 25
type input "26/01/2026"
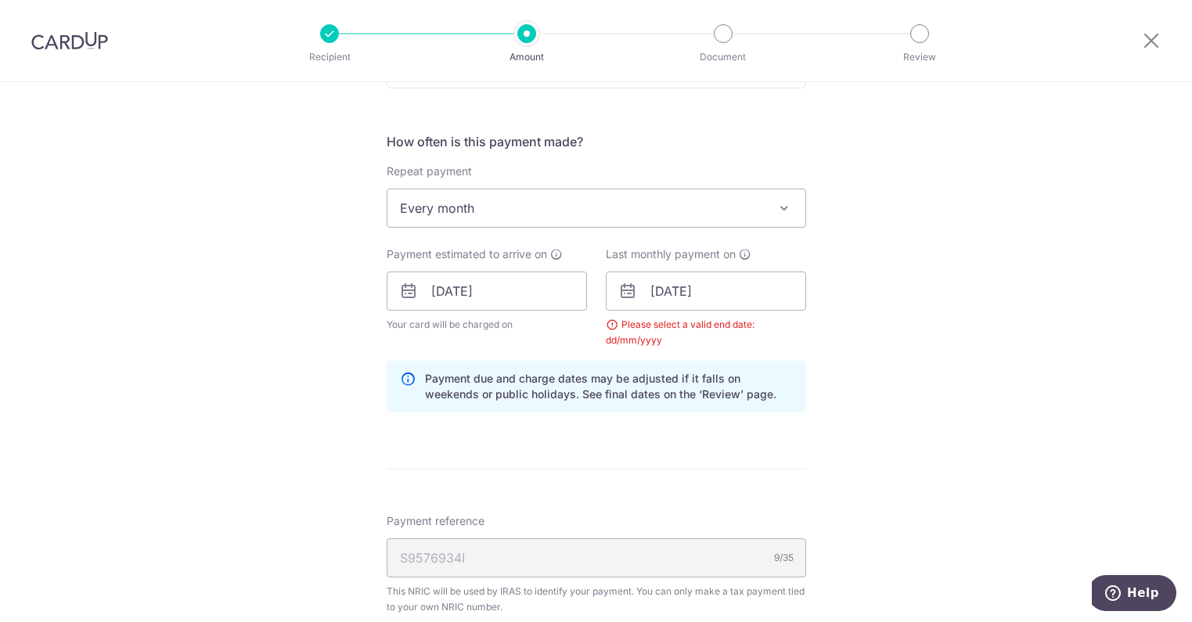
scroll to position [993, 0]
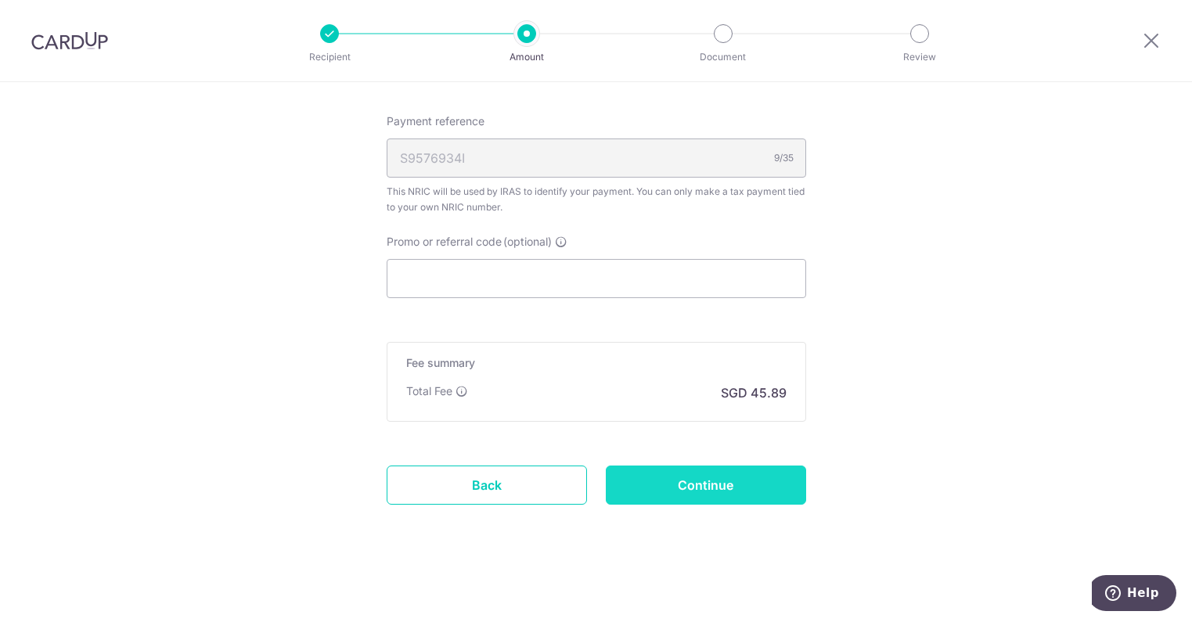
click at [718, 484] on input "Continue" at bounding box center [706, 485] width 200 height 39
type input "Update Schedule"
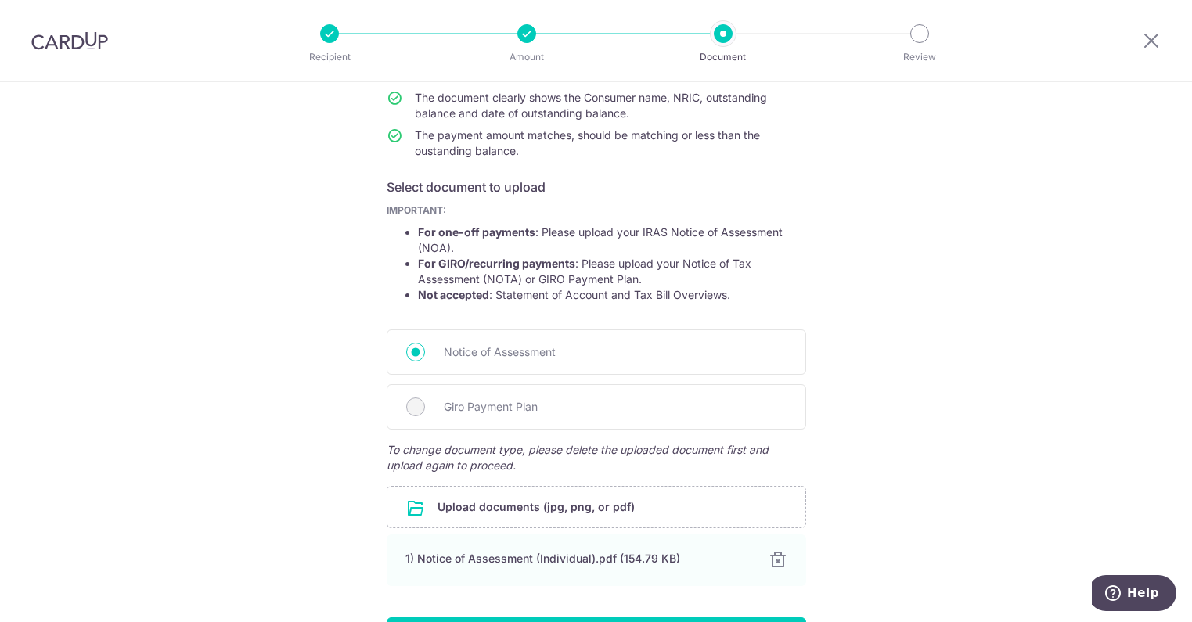
scroll to position [285, 0]
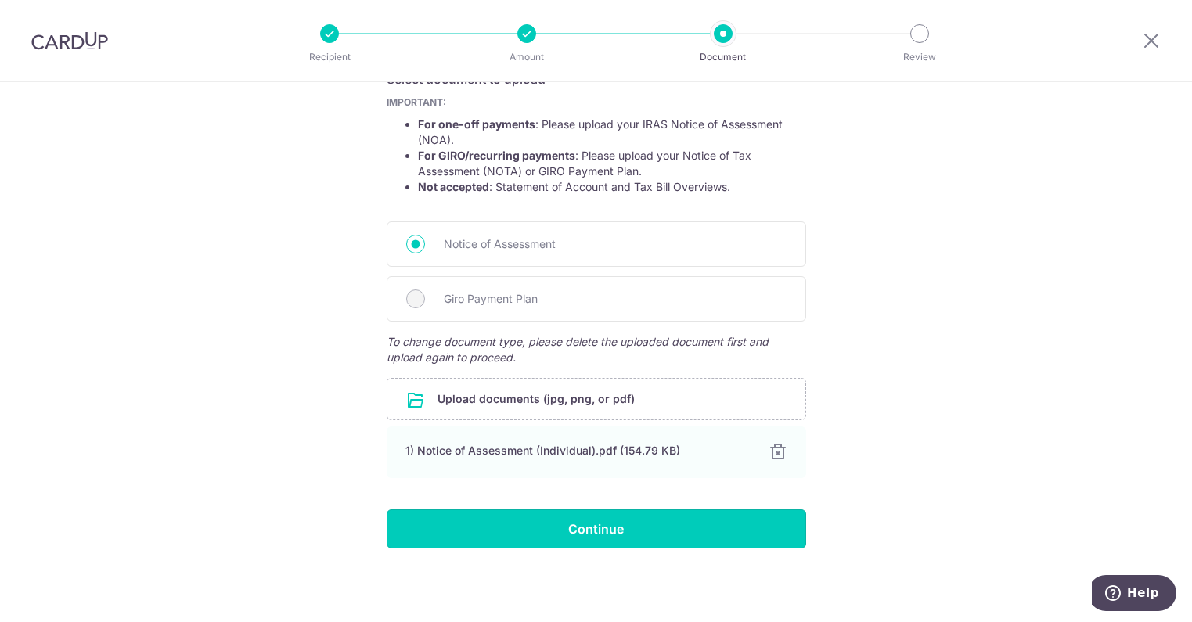
click at [583, 536] on input "Continue" at bounding box center [596, 528] width 419 height 39
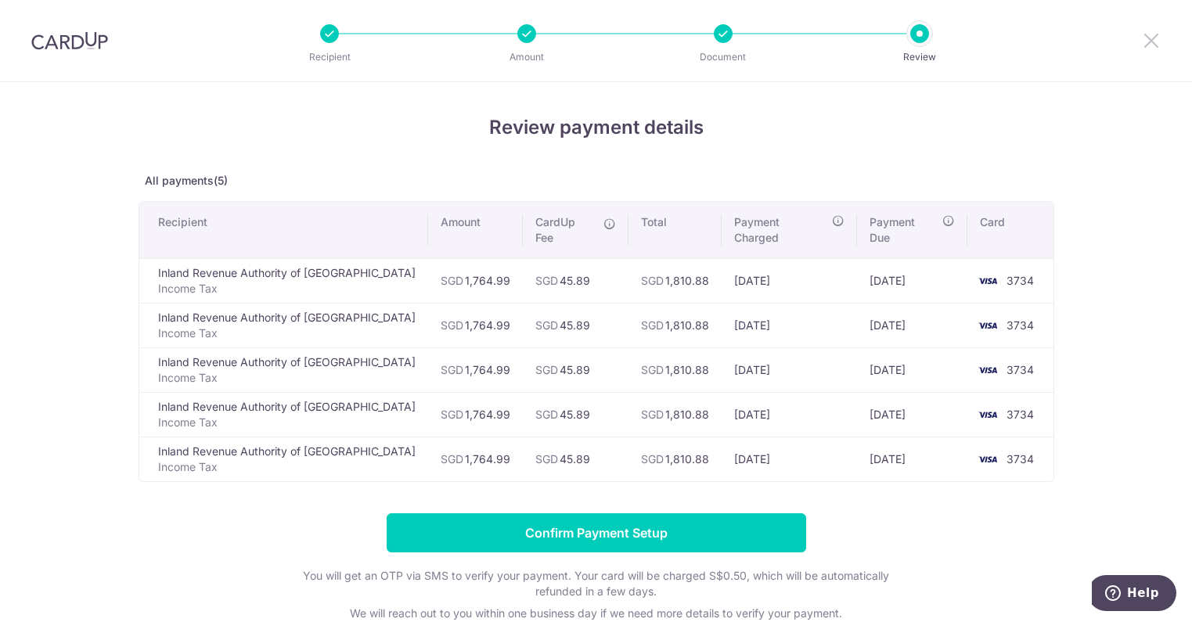
drag, startPoint x: 1150, startPoint y: 41, endPoint x: 664, endPoint y: 110, distance: 490.8
click at [1150, 41] on icon at bounding box center [1151, 41] width 19 height 20
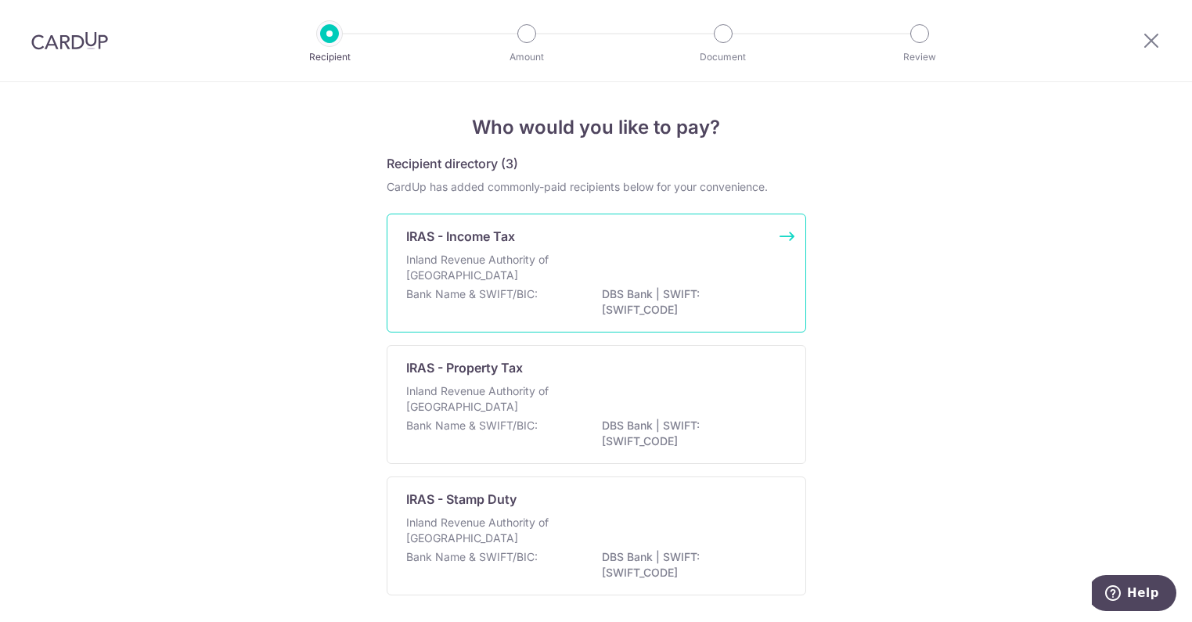
click at [482, 260] on p "Inland Revenue Authority of [GEOGRAPHIC_DATA]" at bounding box center [489, 267] width 166 height 31
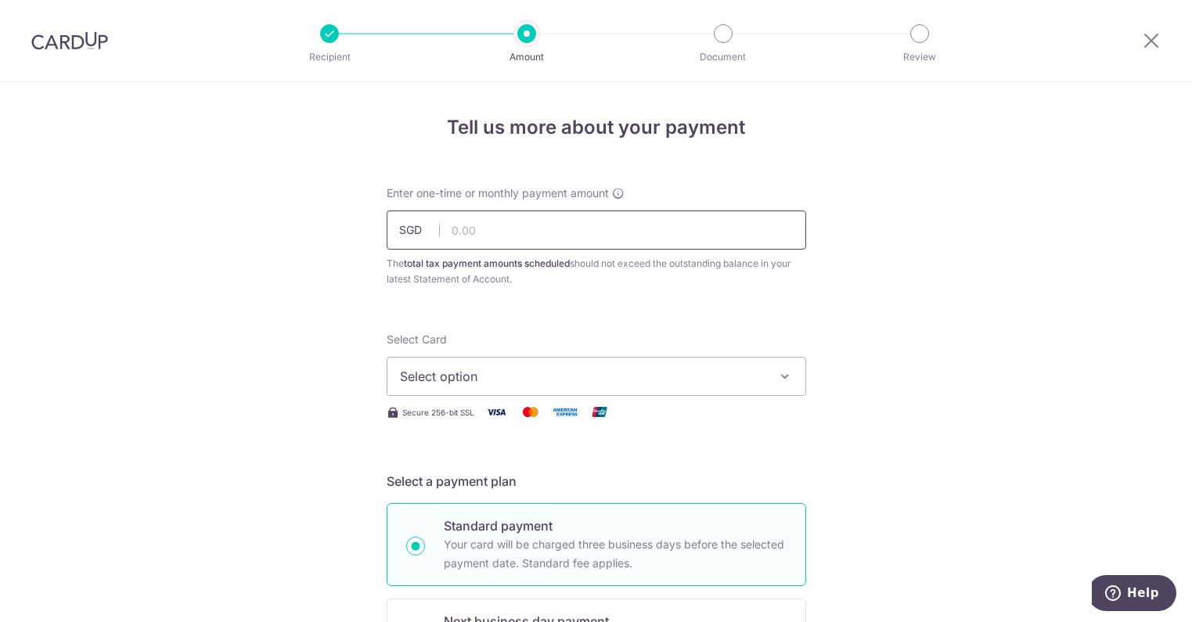
click at [500, 234] on input "text" at bounding box center [596, 230] width 419 height 39
type input "1,764.99"
click at [476, 380] on span "Select option" at bounding box center [582, 376] width 365 height 19
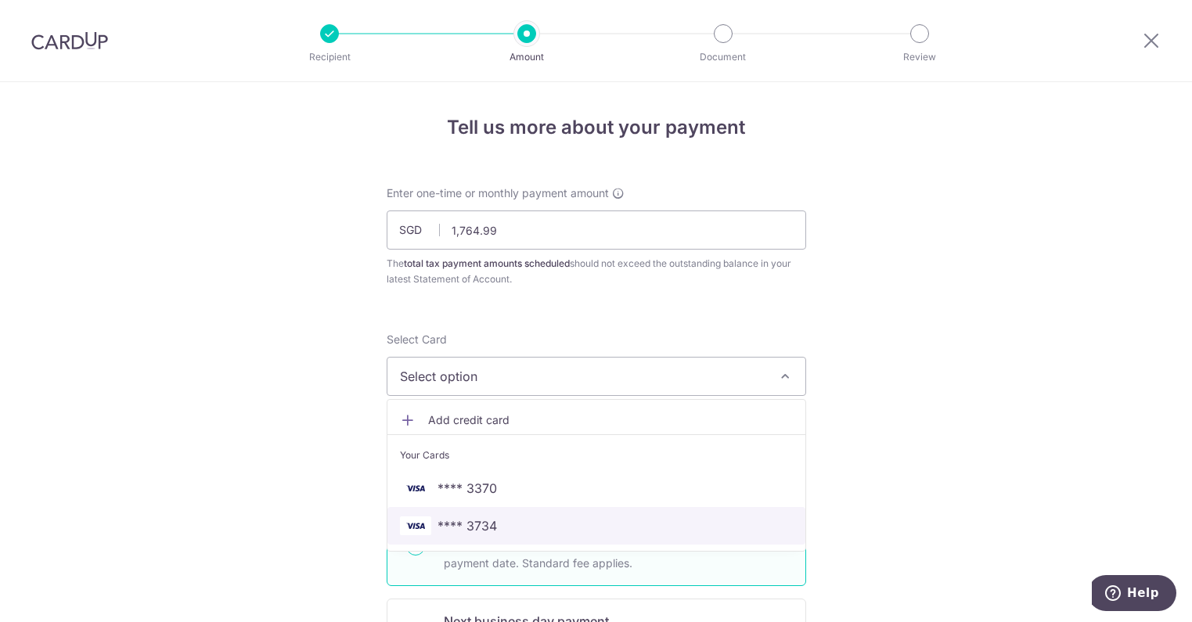
click at [507, 529] on span "**** 3734" at bounding box center [596, 526] width 393 height 19
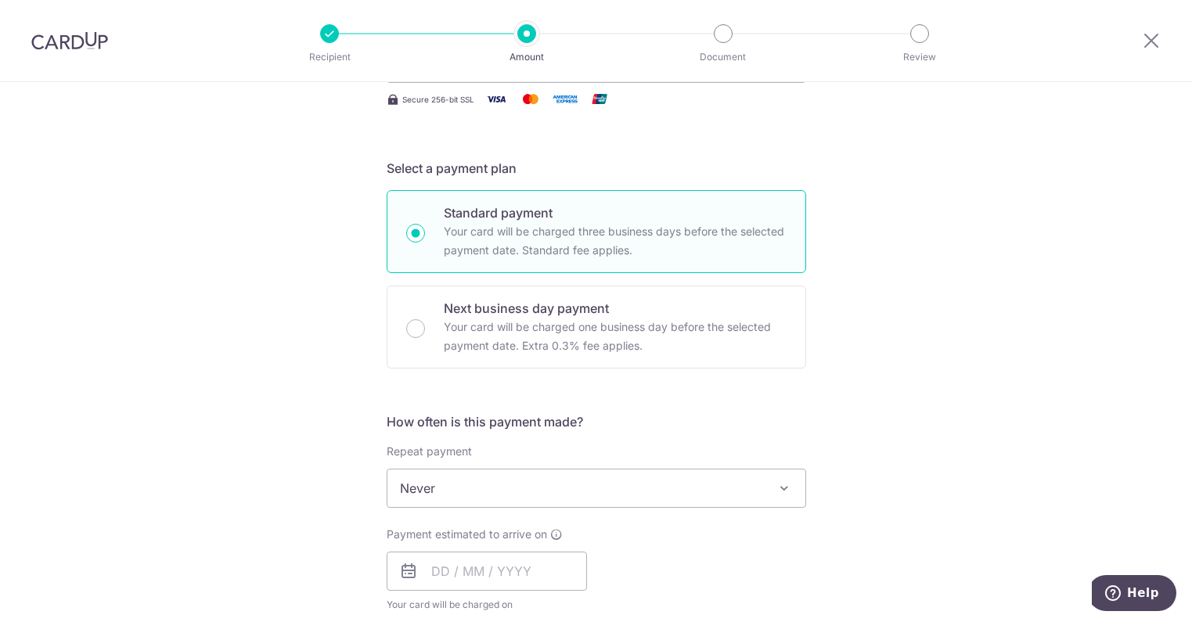
scroll to position [470, 0]
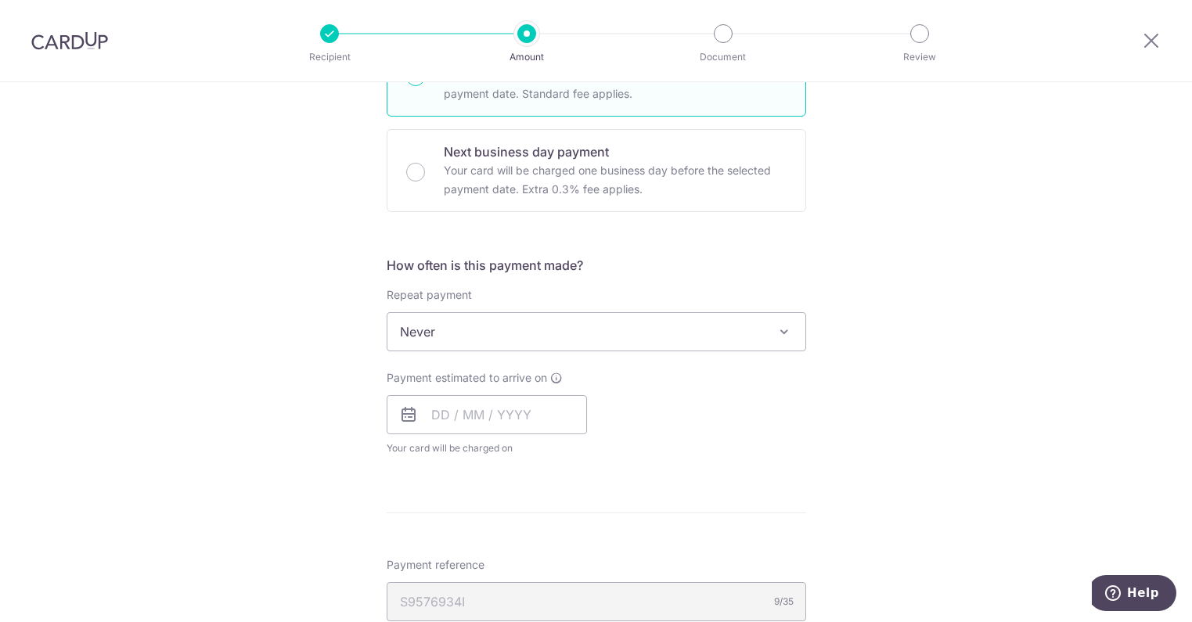
click at [471, 332] on span "Never" at bounding box center [596, 332] width 418 height 38
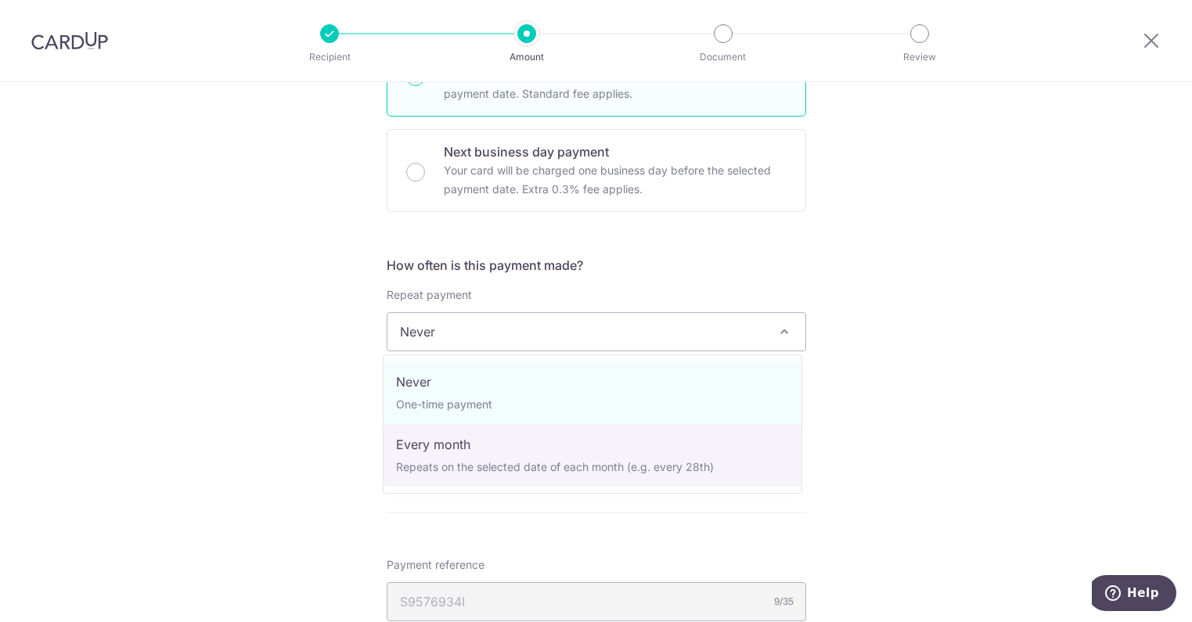
select select "3"
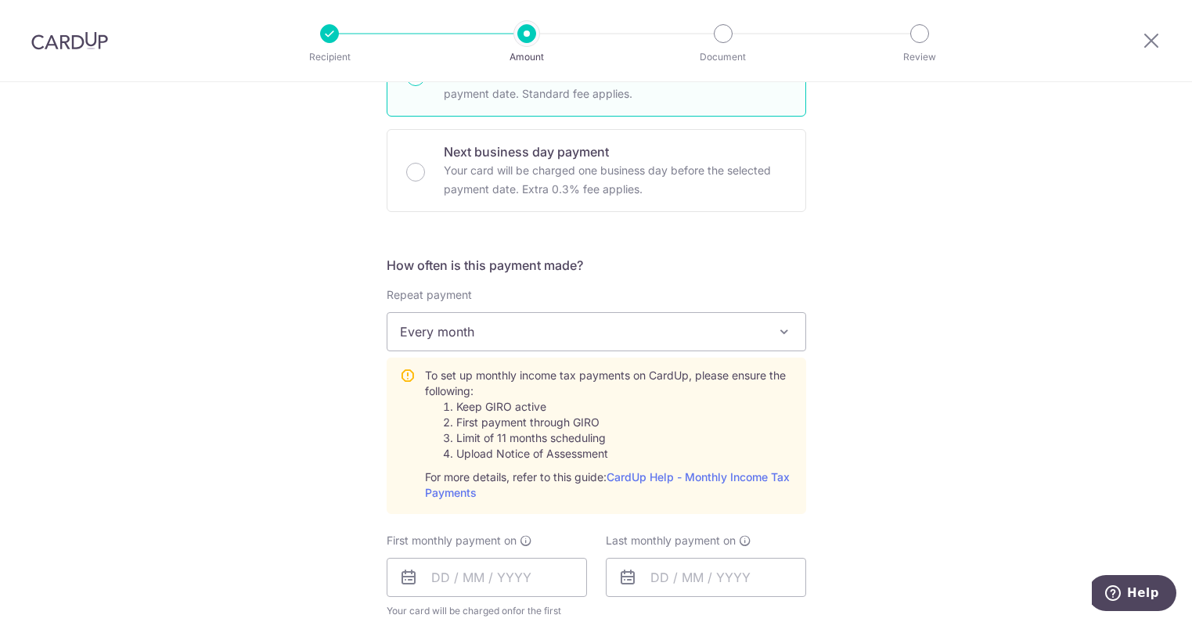
scroll to position [783, 0]
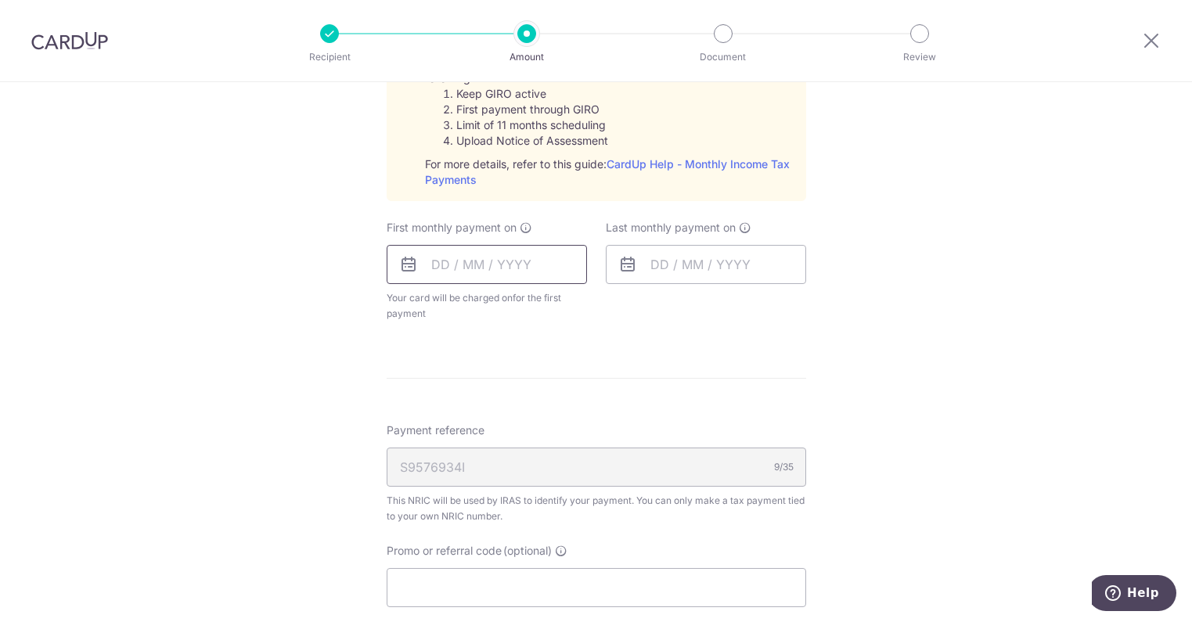
click at [425, 265] on input "text" at bounding box center [487, 264] width 200 height 39
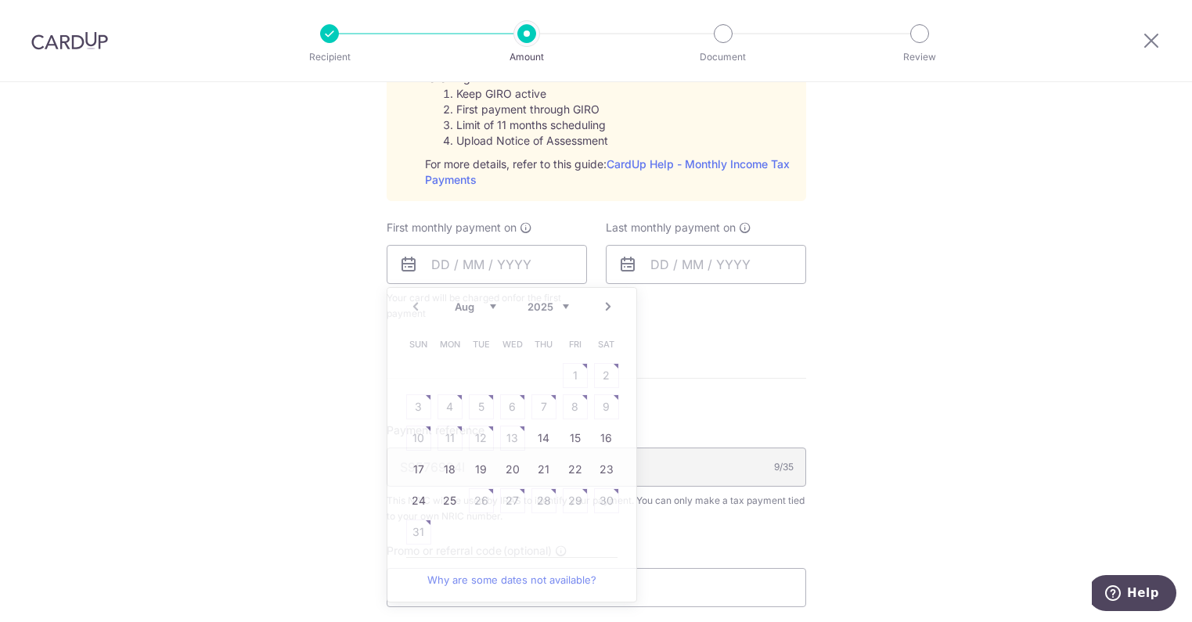
click at [806, 383] on div "Tell us more about your payment Enter one-time or monthly payment amount SGD 1,…" at bounding box center [596, 116] width 1192 height 1632
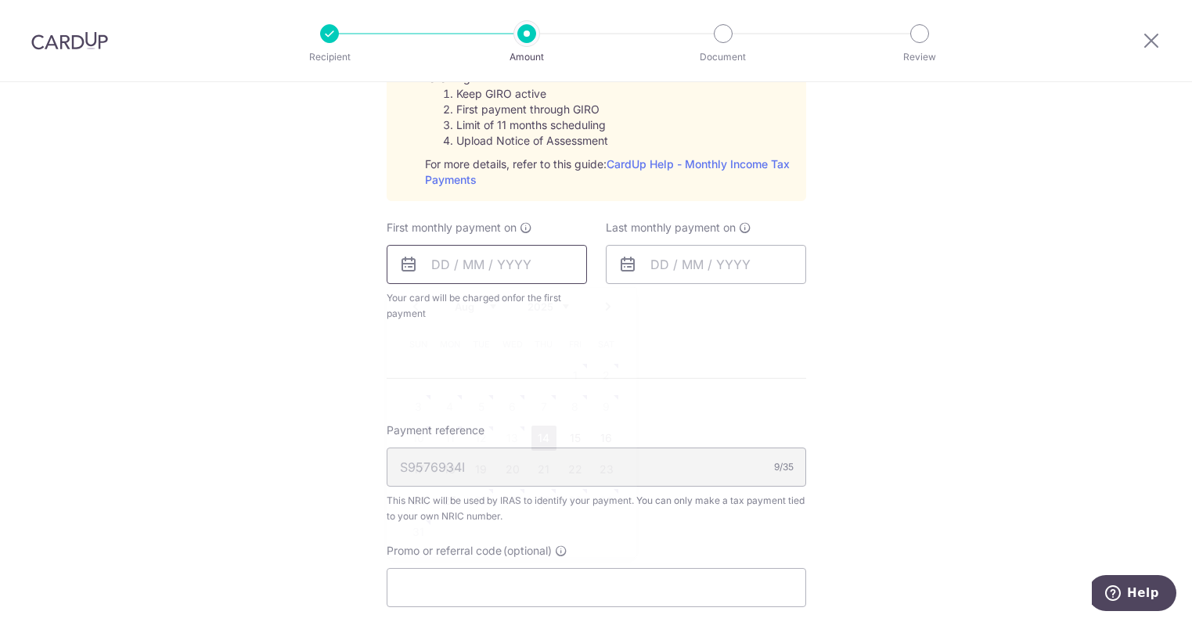
click at [427, 268] on input "text" at bounding box center [487, 264] width 200 height 39
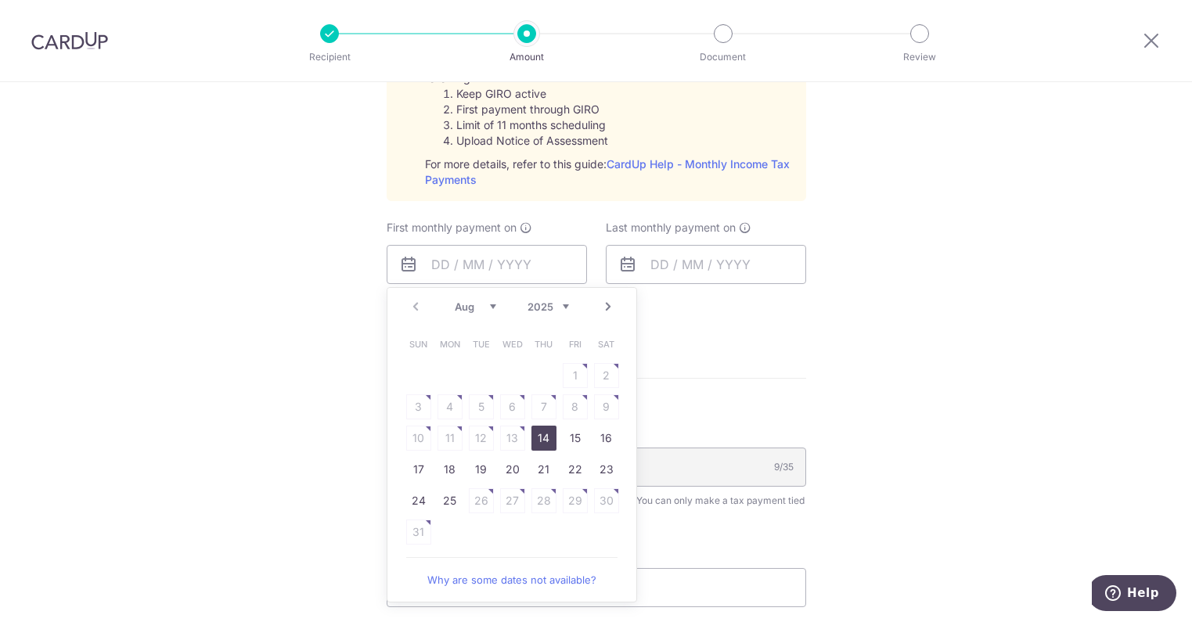
click at [603, 306] on link "Next" at bounding box center [608, 306] width 19 height 19
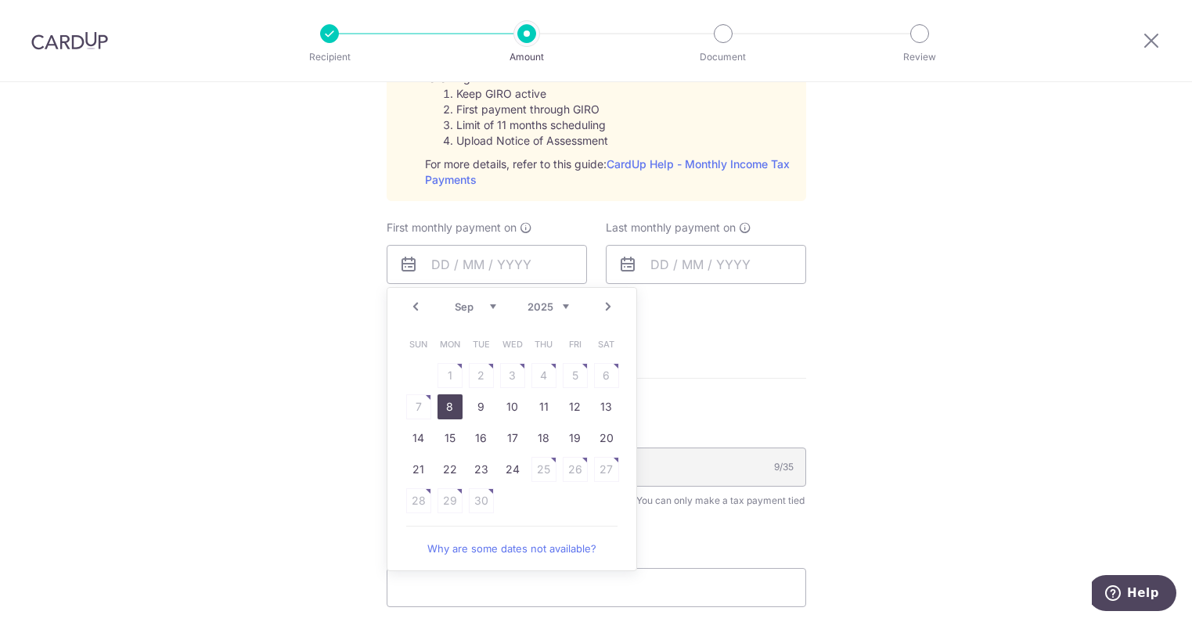
click at [448, 406] on link "8" at bounding box center [449, 406] width 25 height 25
type input "[DATE]"
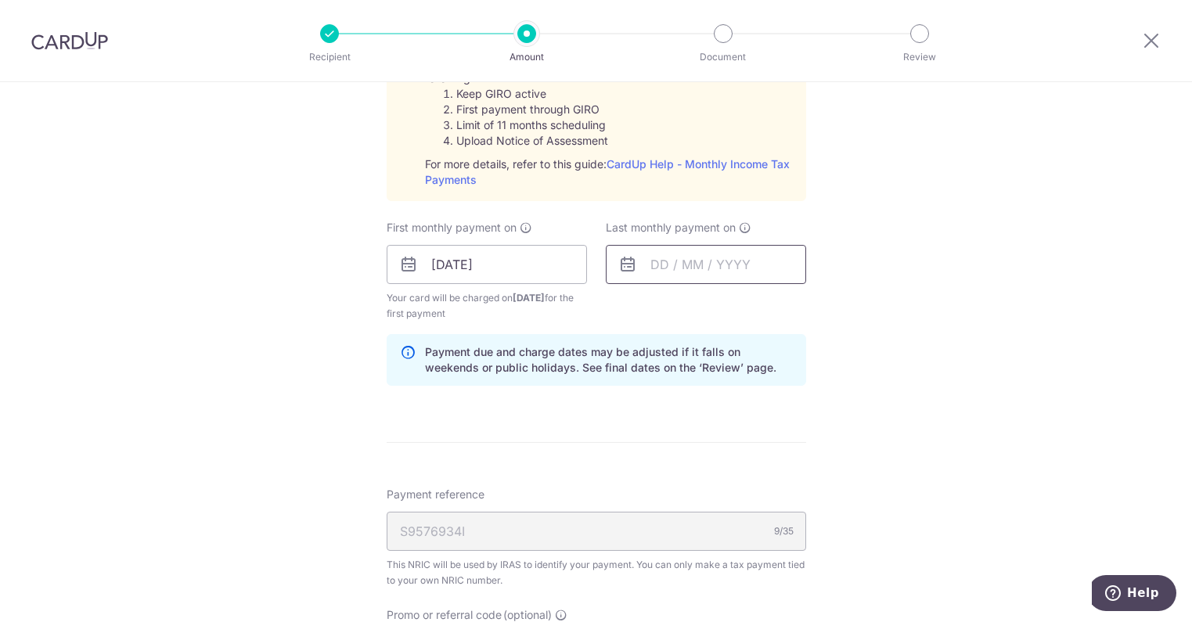
click at [700, 272] on input "text" at bounding box center [706, 264] width 200 height 39
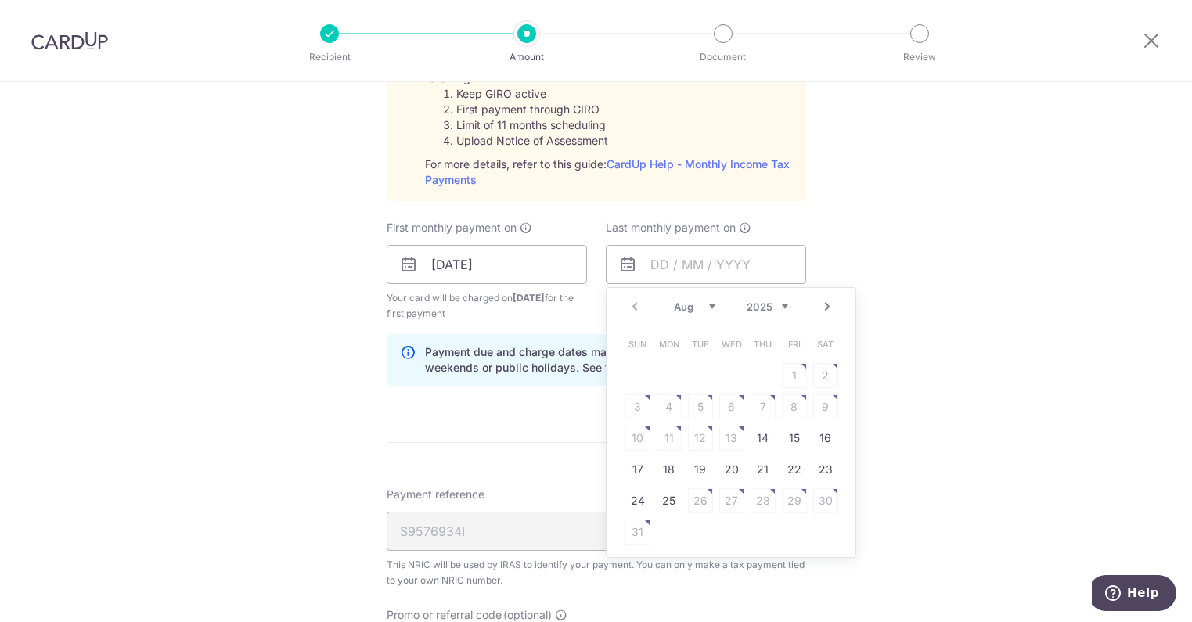
click at [820, 312] on link "Next" at bounding box center [827, 306] width 19 height 19
click at [820, 310] on link "Next" at bounding box center [827, 306] width 19 height 19
click at [722, 405] on link "7" at bounding box center [731, 406] width 25 height 25
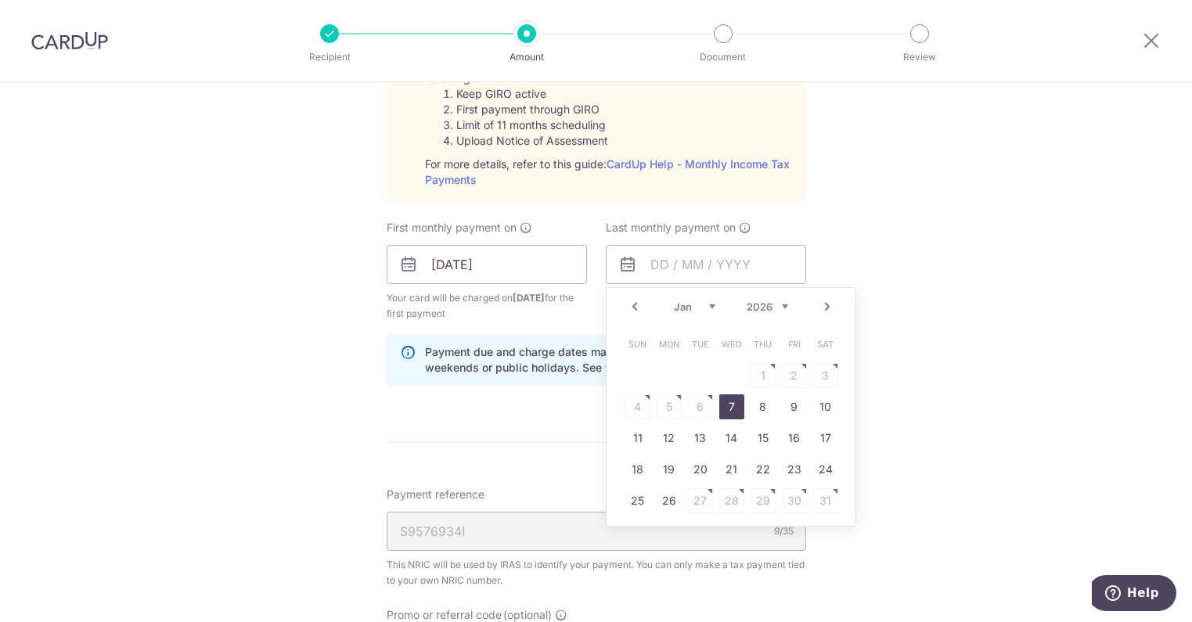
type input "07/01/2026"
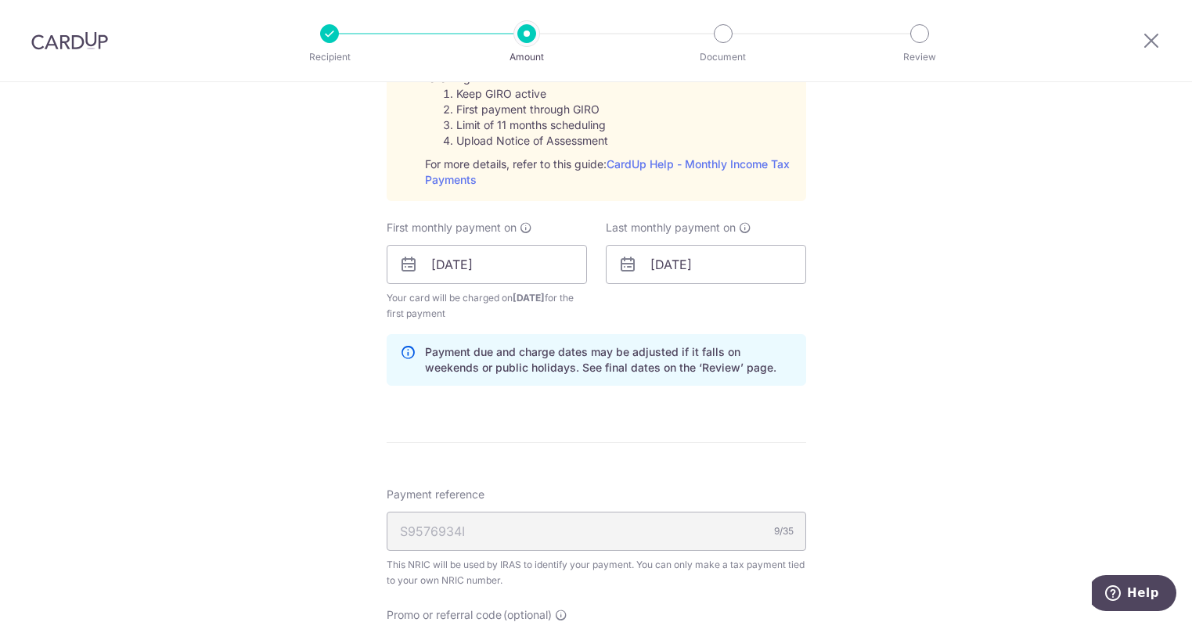
scroll to position [939, 0]
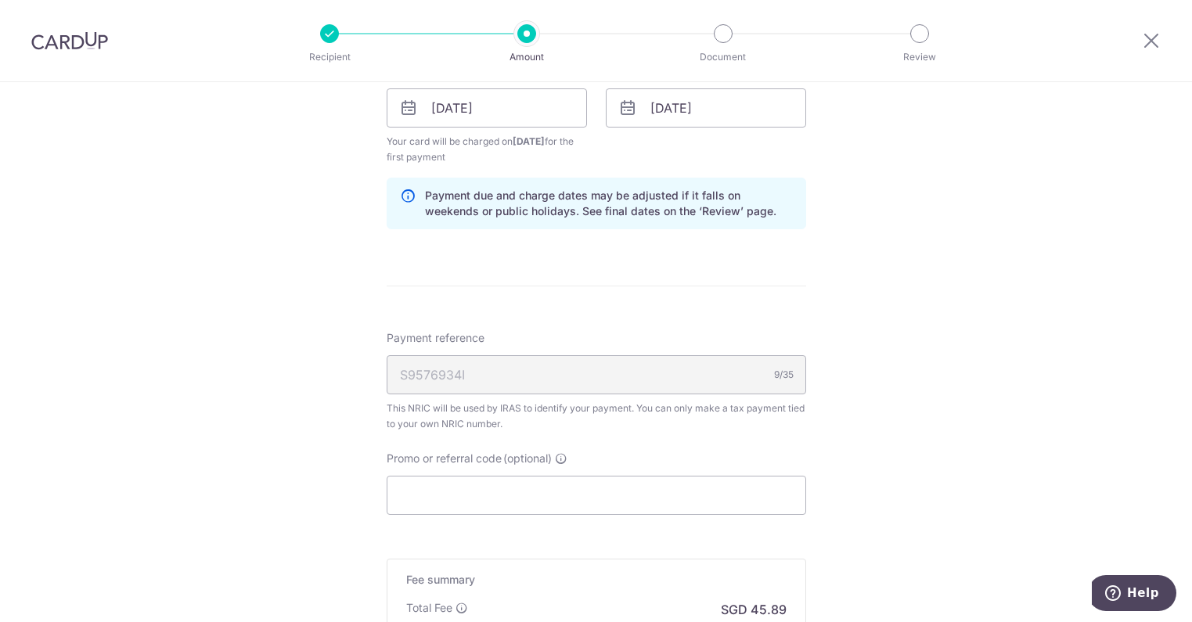
click at [466, 358] on div "S9576934I 9/35" at bounding box center [596, 374] width 419 height 39
click at [426, 498] on input "Promo or referral code (optional)" at bounding box center [596, 495] width 419 height 39
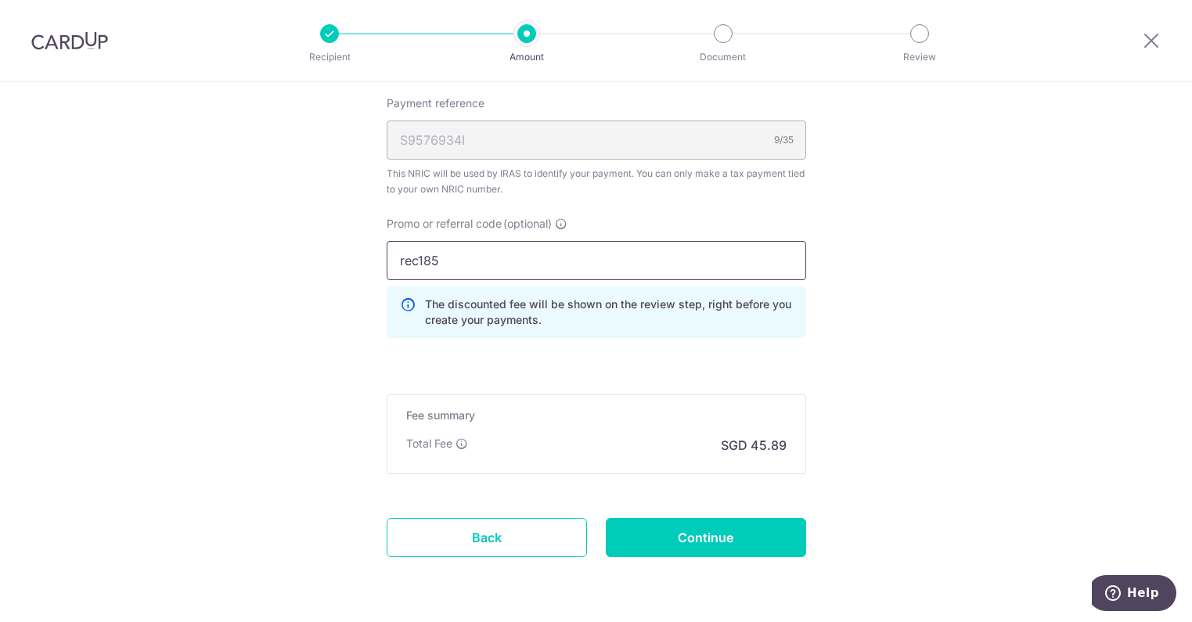
scroll to position [1226, 0]
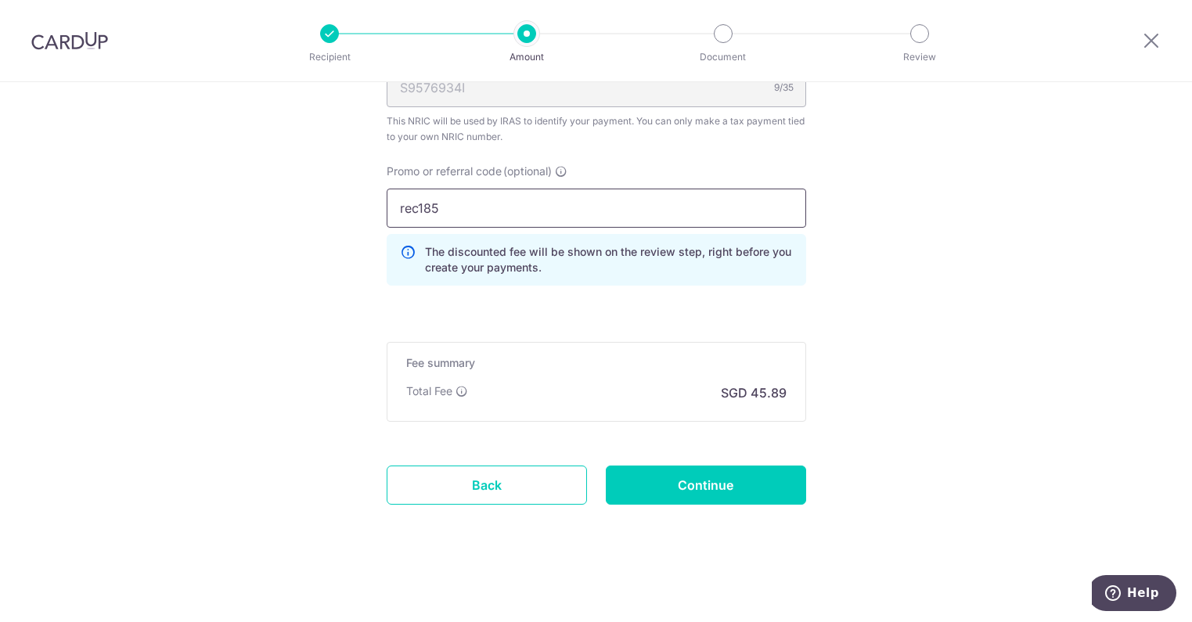
type input "rec185"
click at [678, 482] on input "Continue" at bounding box center [706, 485] width 200 height 39
type input "Create Schedule"
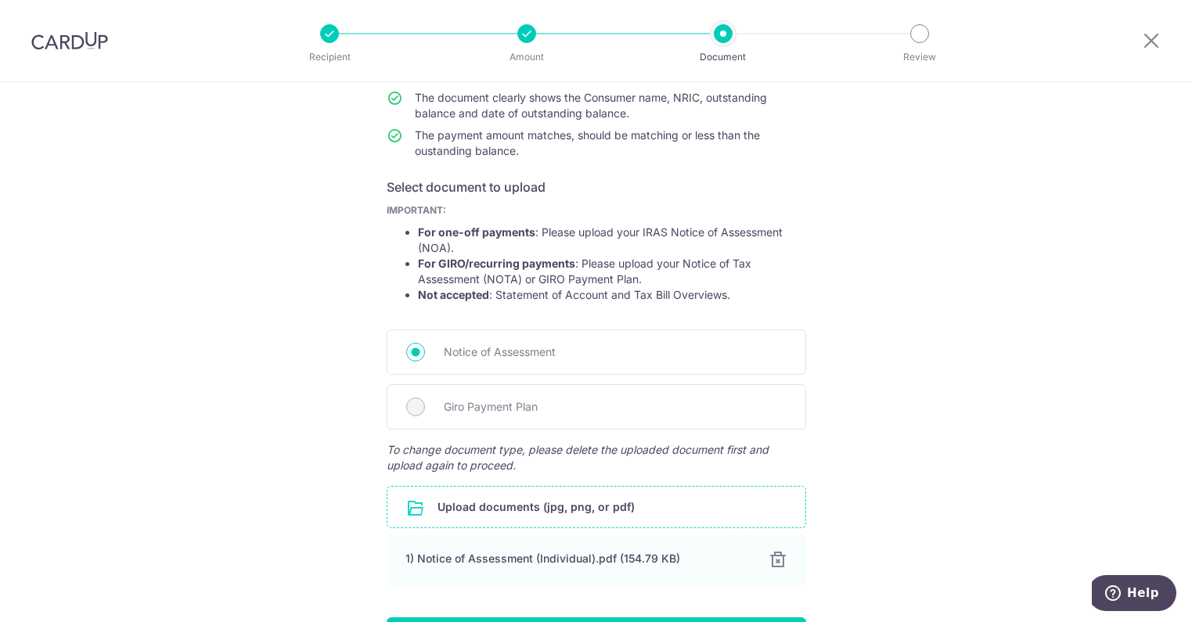
scroll to position [285, 0]
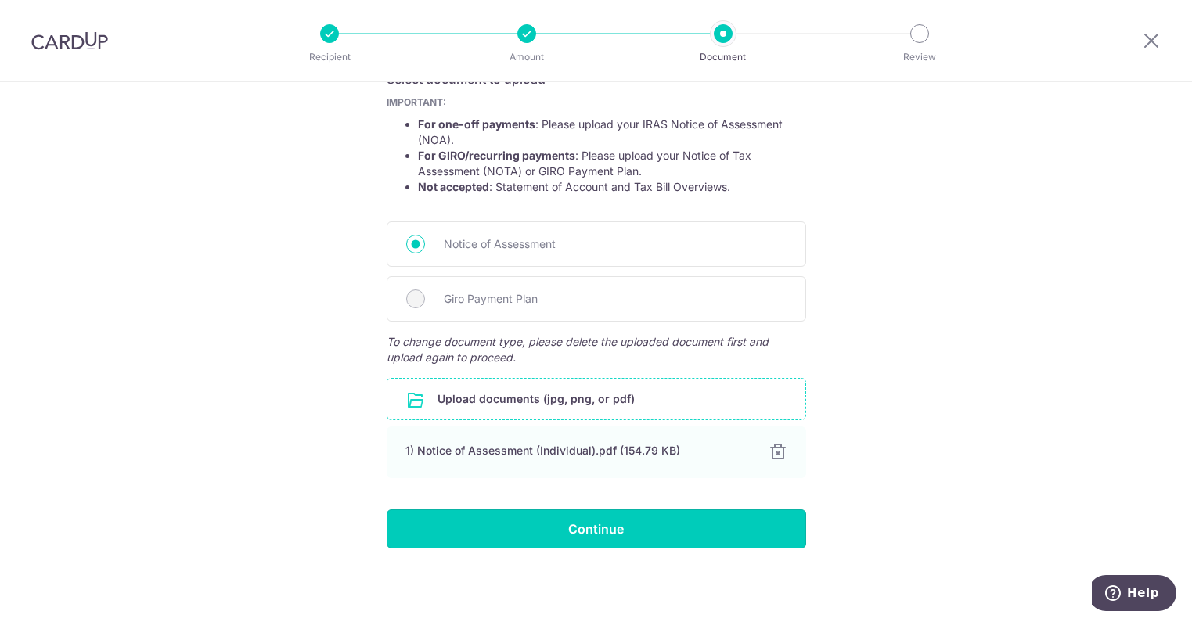
click at [550, 531] on input "Continue" at bounding box center [596, 528] width 419 height 39
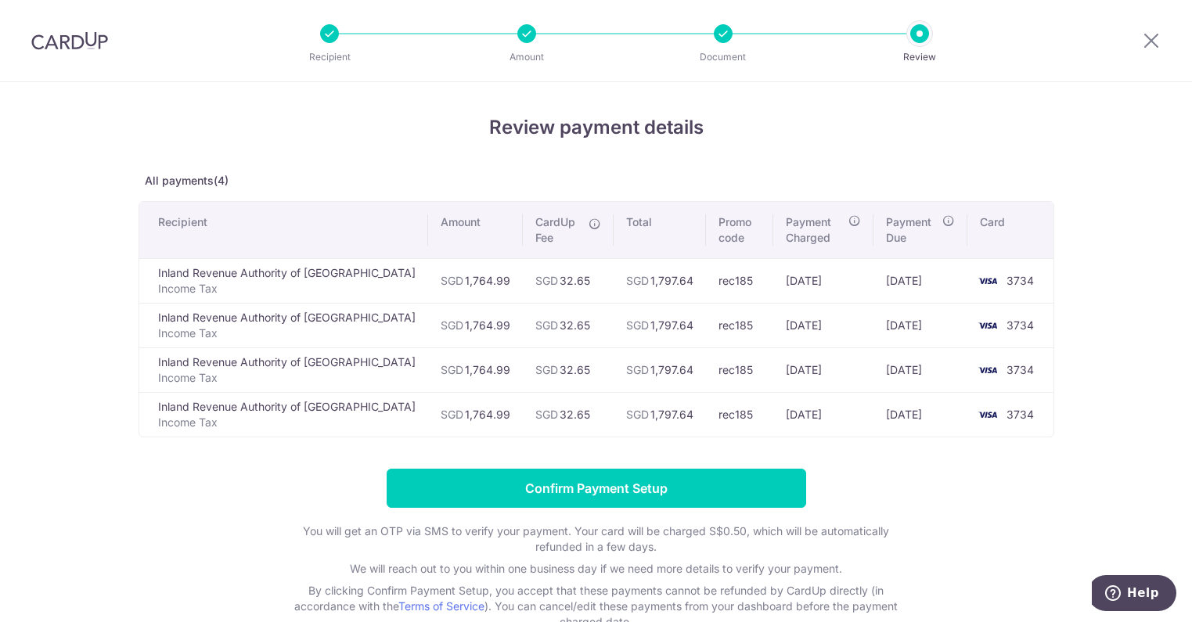
drag, startPoint x: 497, startPoint y: 279, endPoint x: 542, endPoint y: 304, distance: 51.5
click at [541, 300] on td "SGD 32.65" at bounding box center [568, 280] width 91 height 45
click at [531, 355] on td "SGD 32.65" at bounding box center [568, 369] width 91 height 45
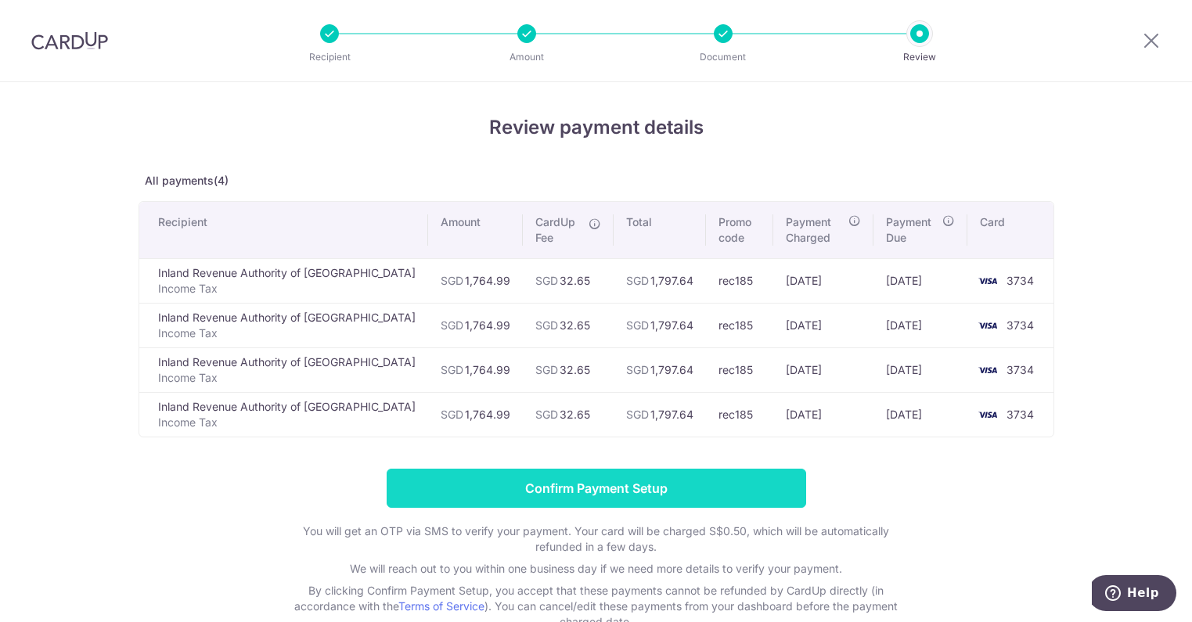
click at [593, 495] on input "Confirm Payment Setup" at bounding box center [596, 488] width 419 height 39
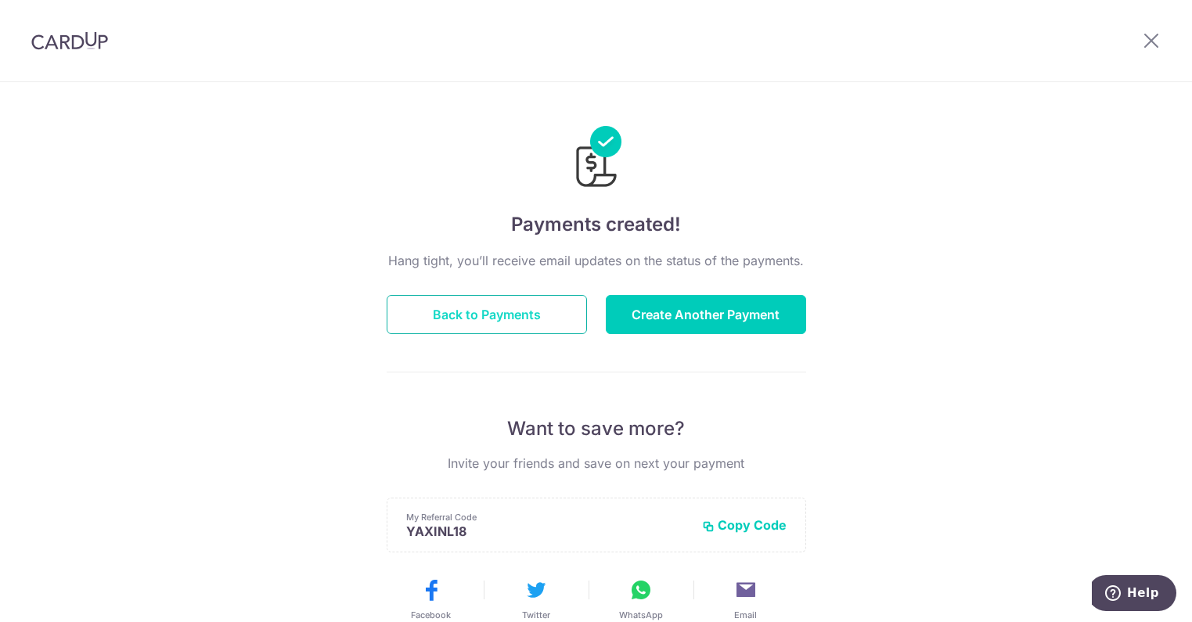
click at [485, 326] on button "Back to Payments" at bounding box center [487, 314] width 200 height 39
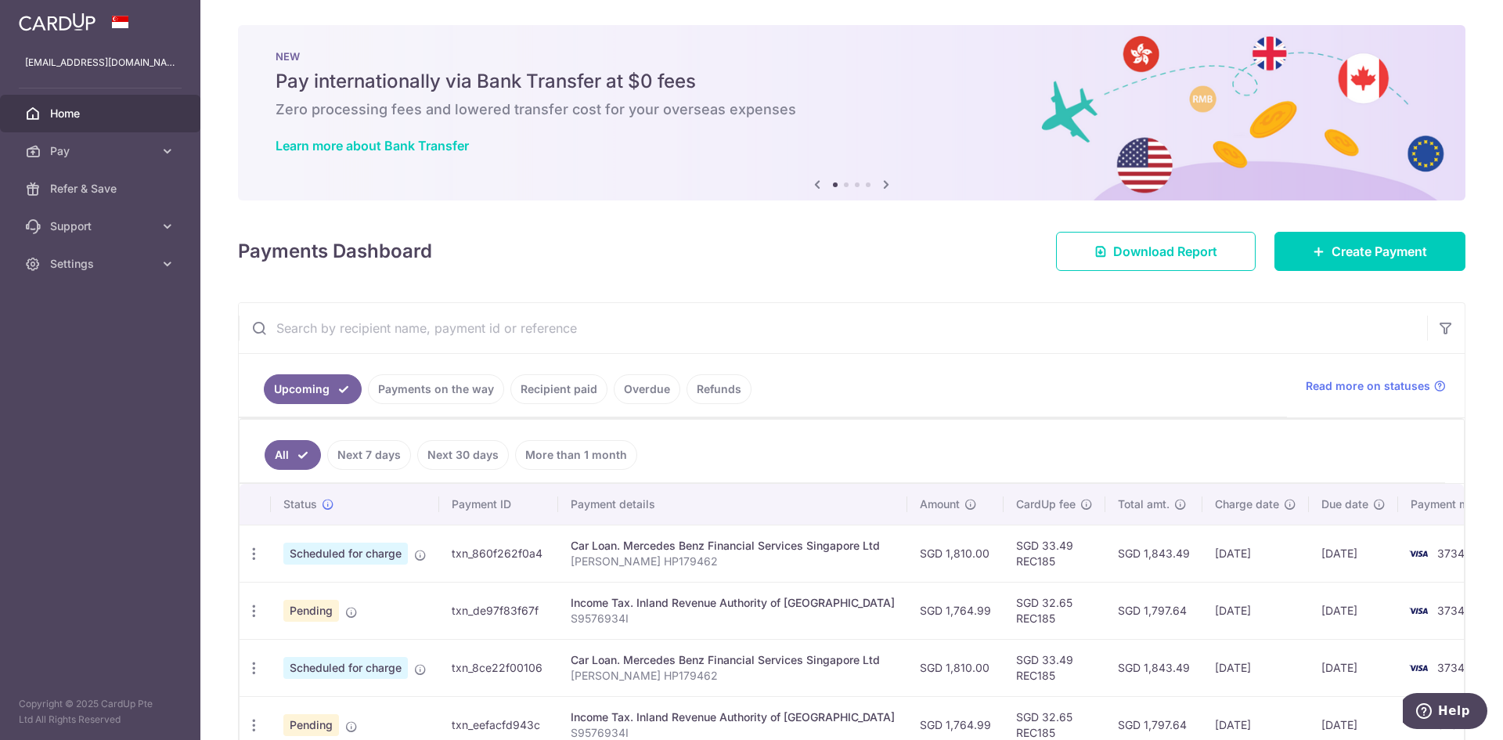
scroll to position [235, 0]
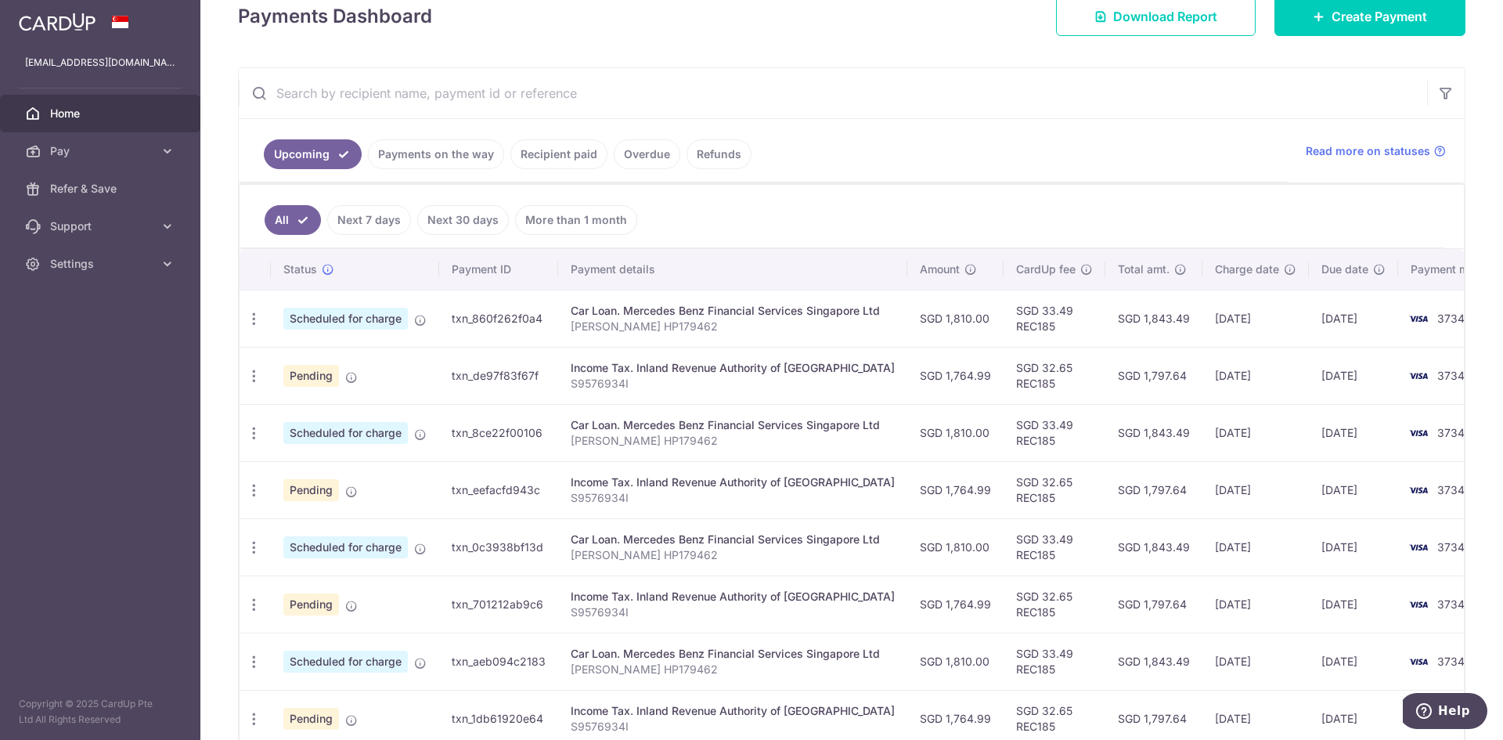
drag, startPoint x: 481, startPoint y: 380, endPoint x: 524, endPoint y: 380, distance: 42.3
click at [481, 379] on td "txn_de97f83f67f" at bounding box center [498, 375] width 119 height 57
click at [610, 370] on div "Income Tax. Inland Revenue Authority of [GEOGRAPHIC_DATA]" at bounding box center [733, 368] width 324 height 16
click at [731, 365] on div "Income Tax. Inland Revenue Authority of [GEOGRAPHIC_DATA]" at bounding box center [733, 368] width 324 height 16
drag, startPoint x: 1011, startPoint y: 369, endPoint x: 1142, endPoint y: 387, distance: 131.8
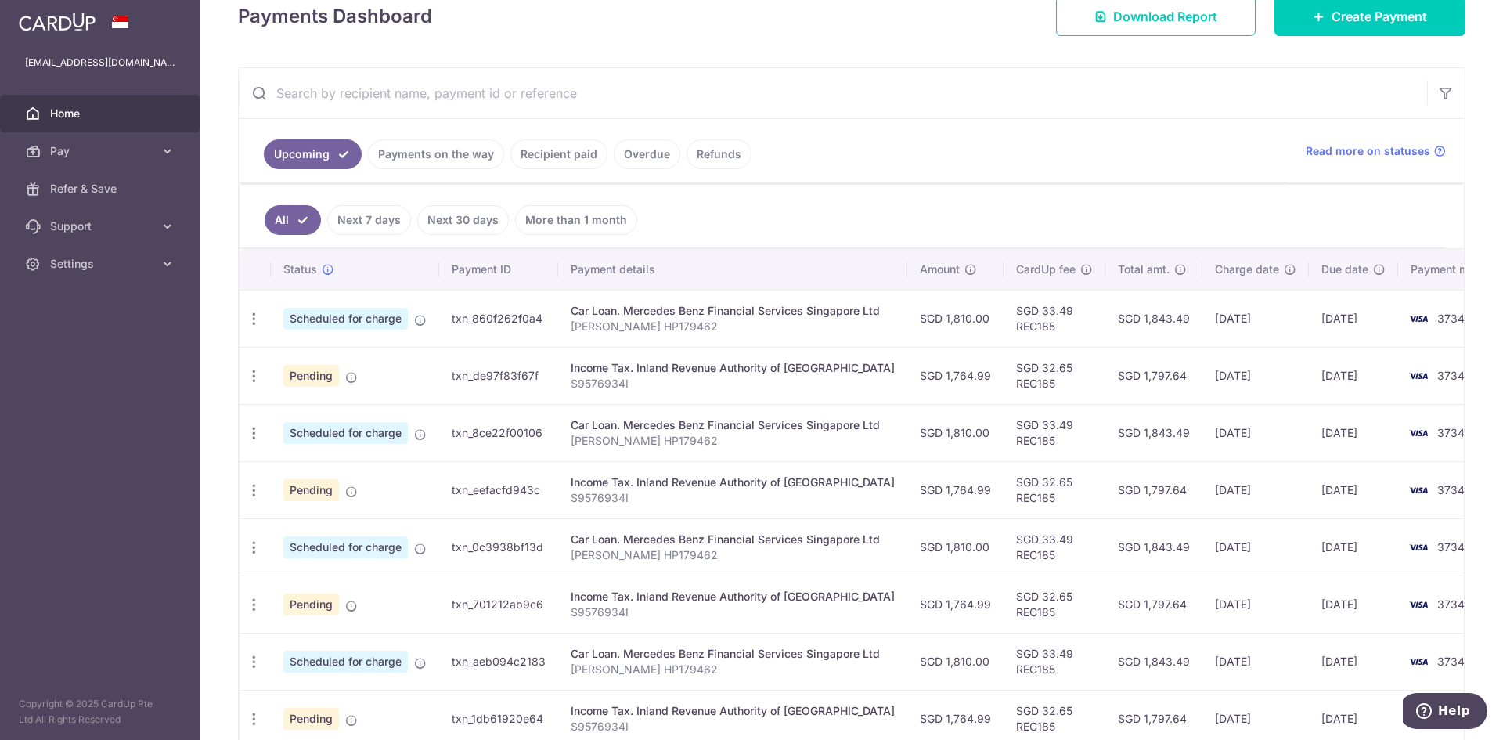
click at [1013, 371] on td "SGD 32.65 REC185" at bounding box center [1054, 375] width 102 height 57
click at [1191, 387] on td "[DATE]" at bounding box center [1255, 375] width 106 height 57
click at [1191, 378] on span "3734" at bounding box center [1450, 375] width 27 height 13
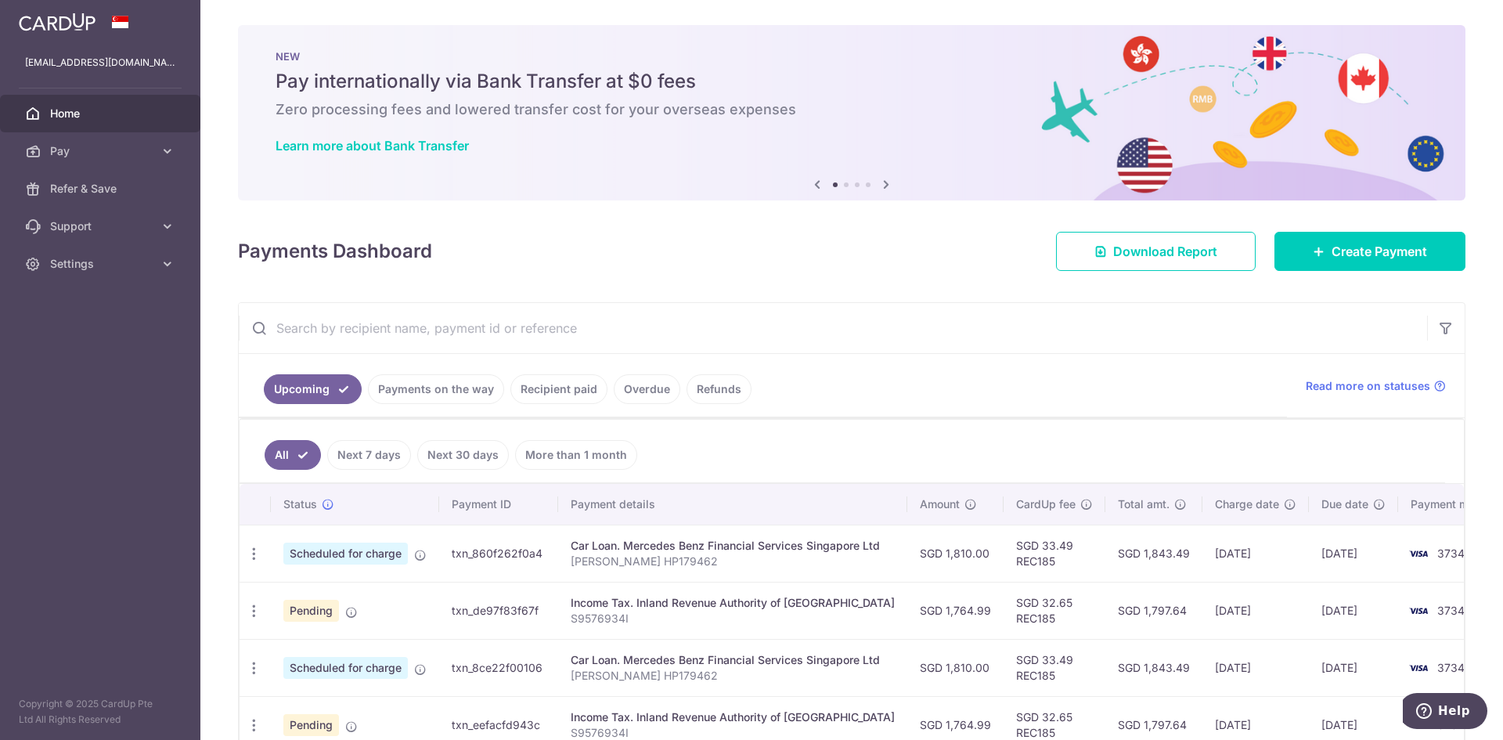
scroll to position [157, 0]
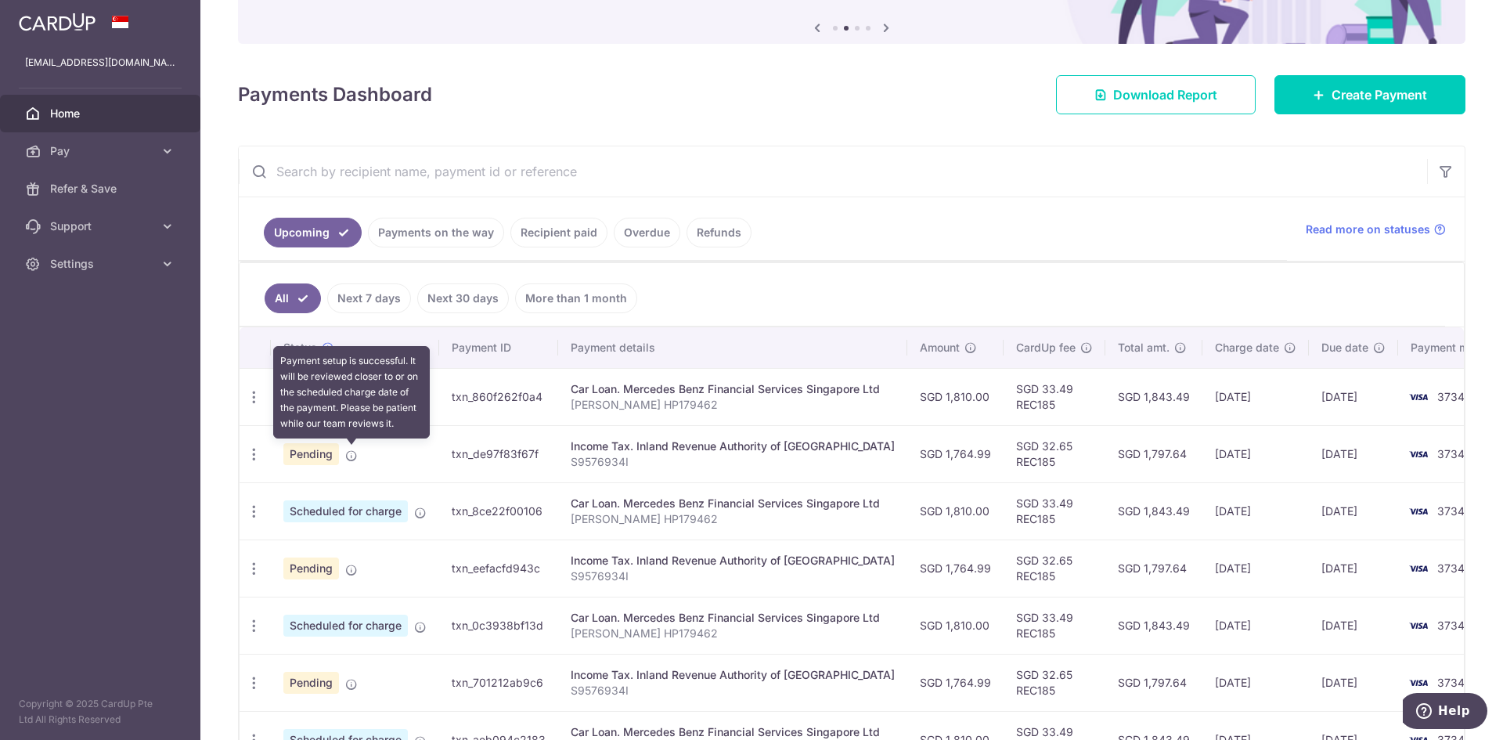
click at [350, 454] on icon at bounding box center [351, 455] width 13 height 13
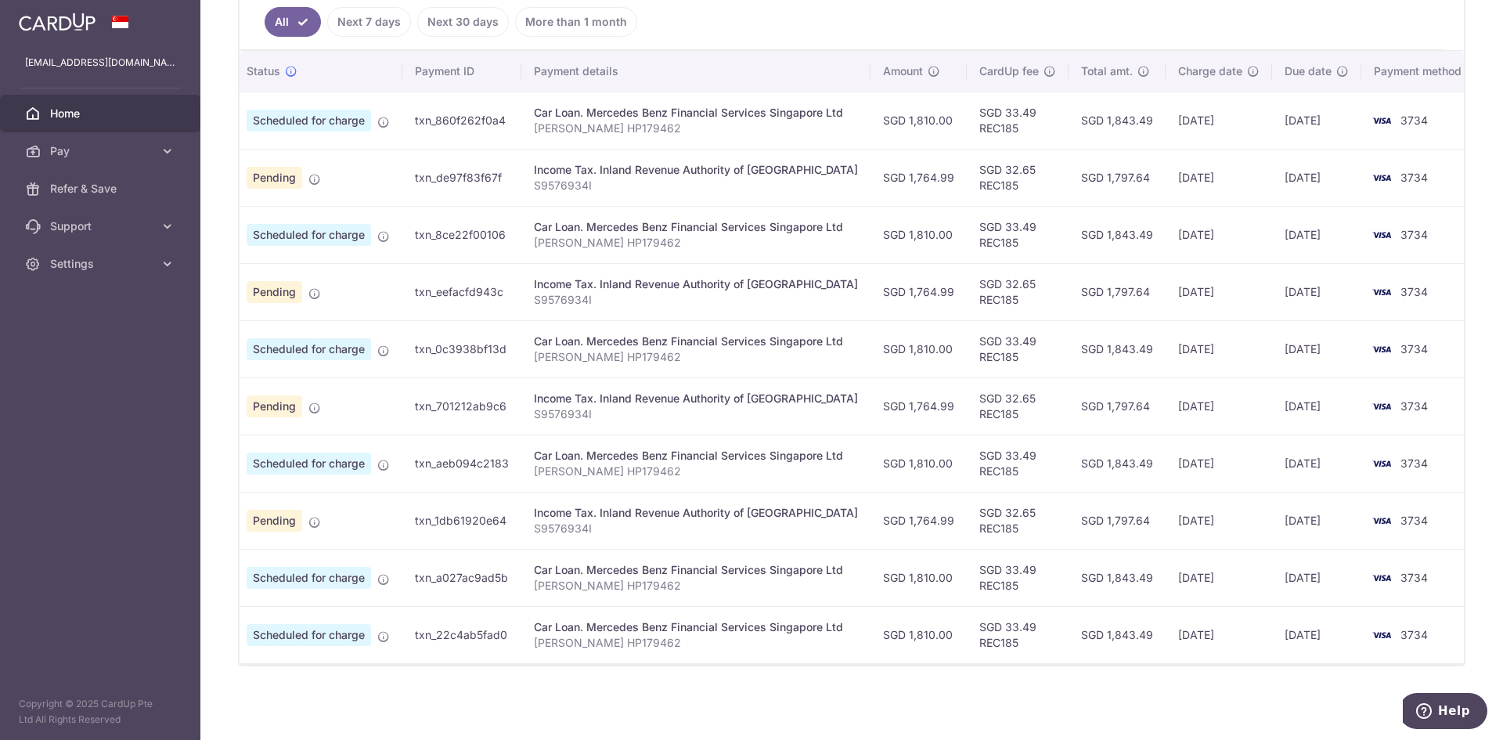
scroll to position [0, 0]
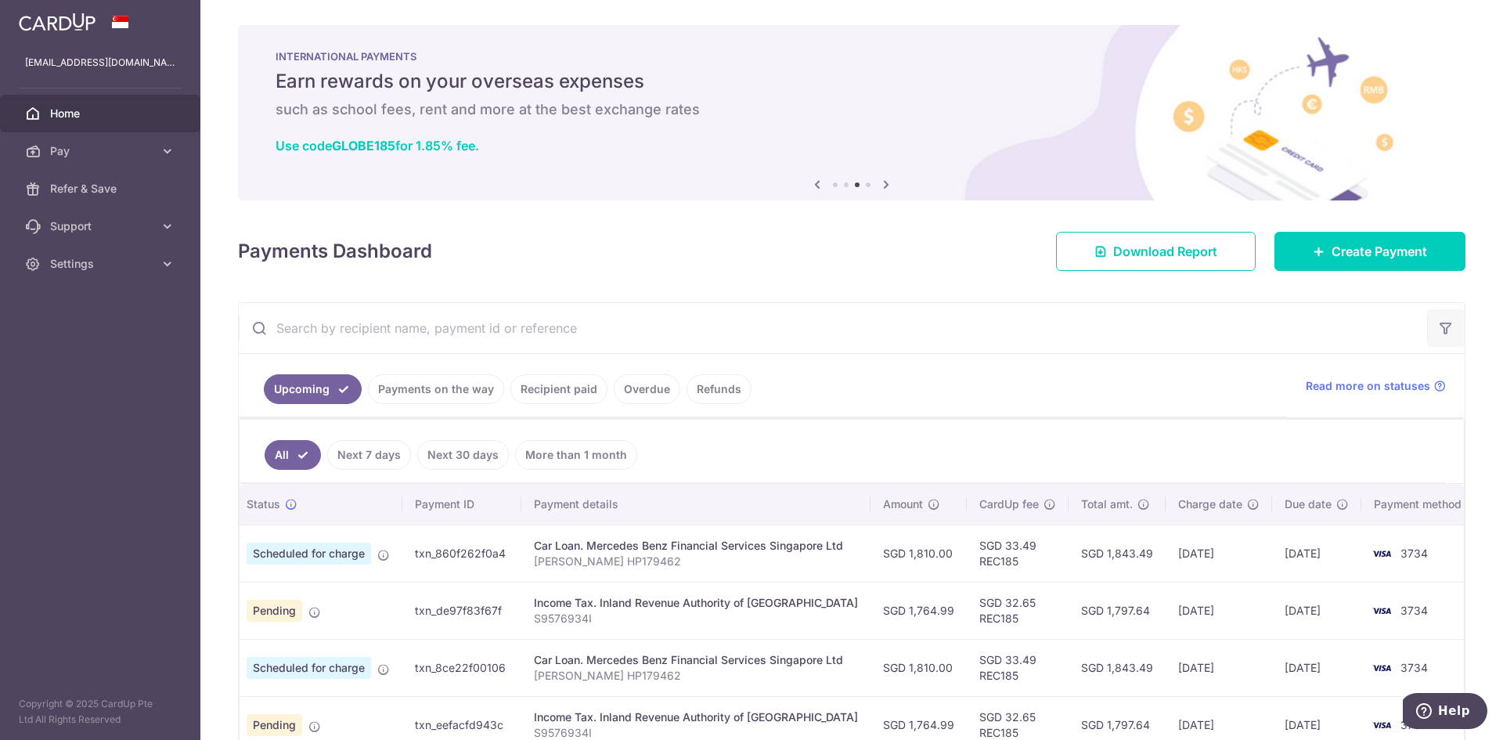
click at [1191, 333] on icon "button" at bounding box center [1446, 328] width 16 height 16
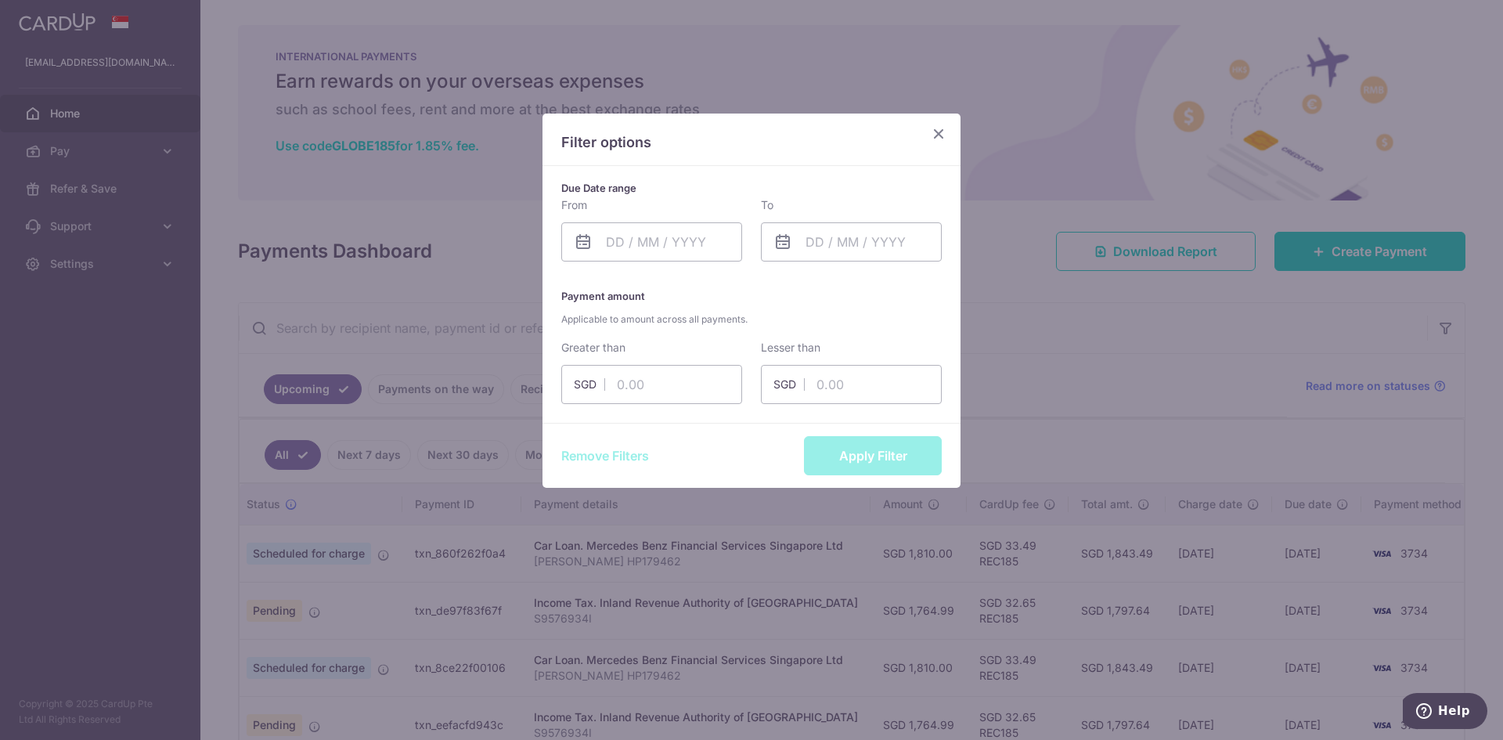
click at [1179, 157] on div "Filter options Due Date range From Please select valid date To Please select va…" at bounding box center [751, 370] width 1503 height 740
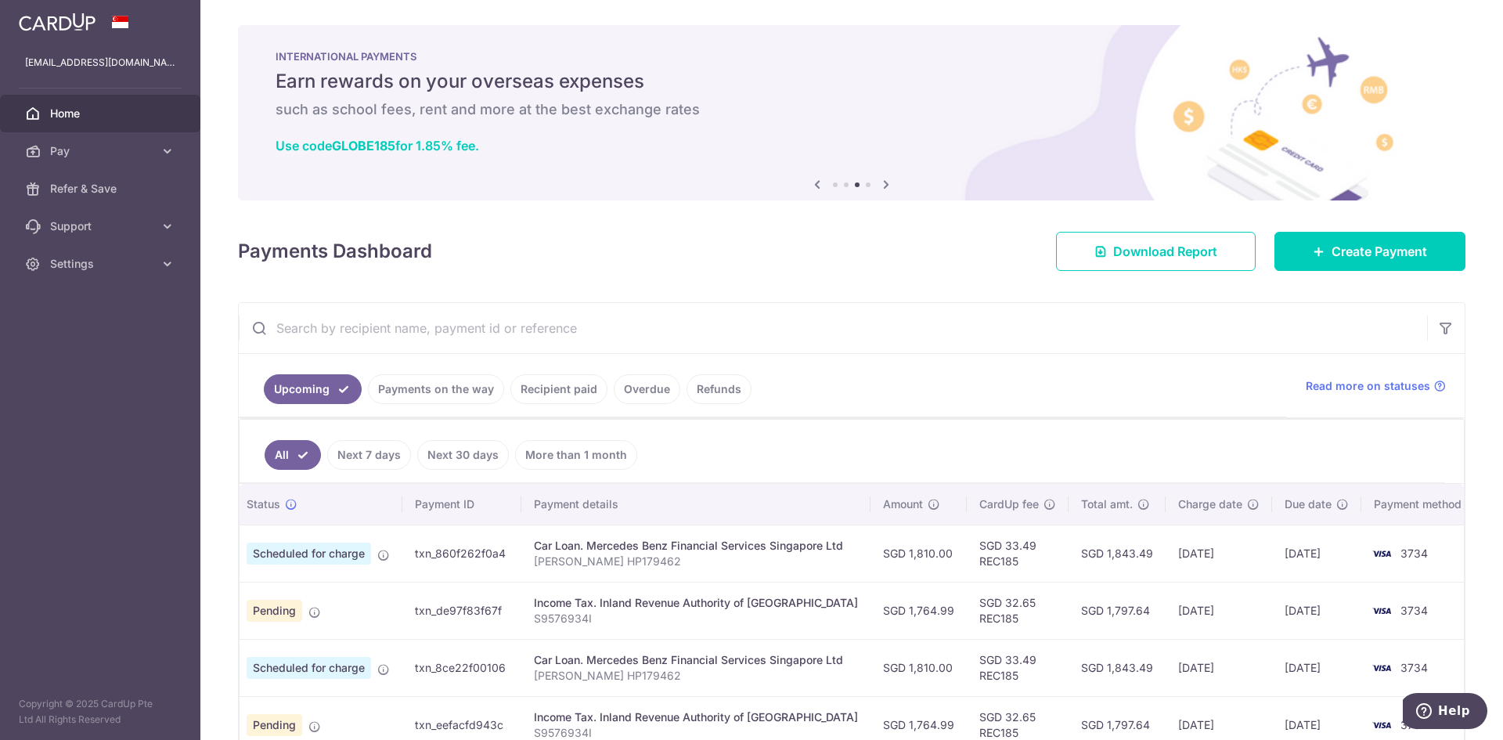
click at [430, 330] on input "text" at bounding box center [833, 328] width 1188 height 50
click at [458, 612] on td "txn_de97f83f67f" at bounding box center [461, 609] width 119 height 57
click at [466, 607] on td "txn_de97f83f67f" at bounding box center [461, 609] width 119 height 57
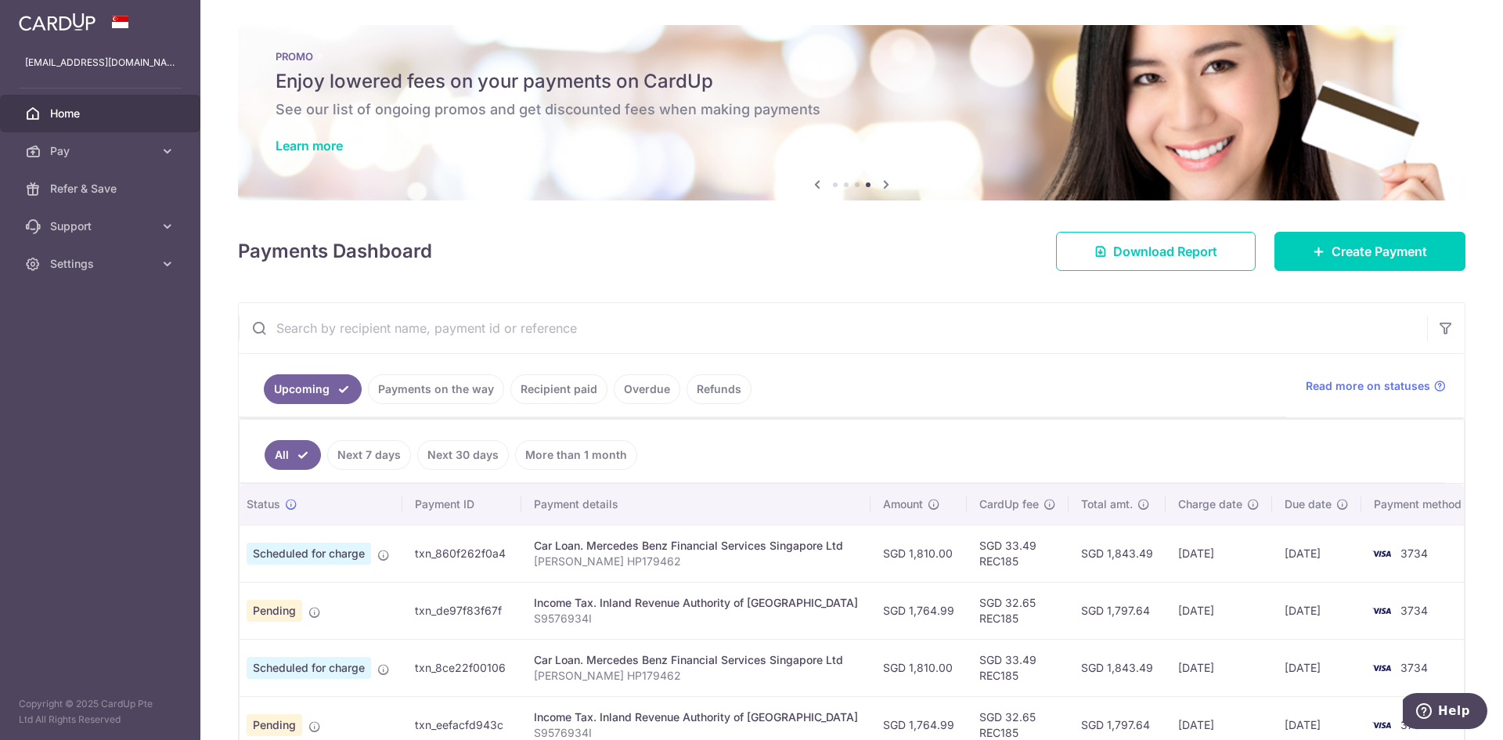
scroll to position [157, 0]
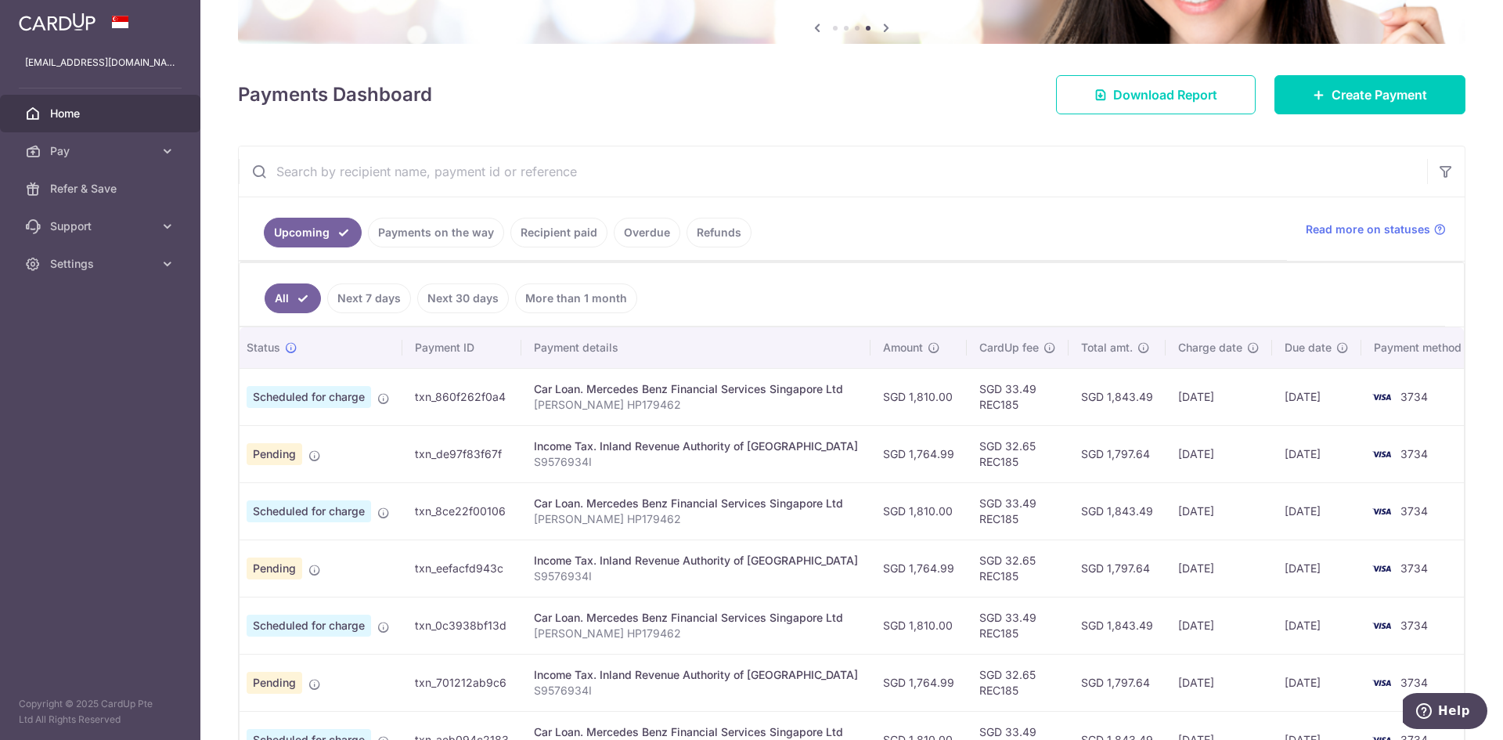
click at [604, 455] on p "S9576934I" at bounding box center [696, 462] width 324 height 16
click at [574, 444] on div "Income Tax. Inland Revenue Authority of [GEOGRAPHIC_DATA]" at bounding box center [696, 446] width 324 height 16
click at [541, 455] on p "S9576934I" at bounding box center [696, 462] width 324 height 16
drag, startPoint x: 543, startPoint y: 461, endPoint x: 651, endPoint y: 465, distance: 108.1
click at [640, 466] on p "S9576934I" at bounding box center [696, 462] width 324 height 16
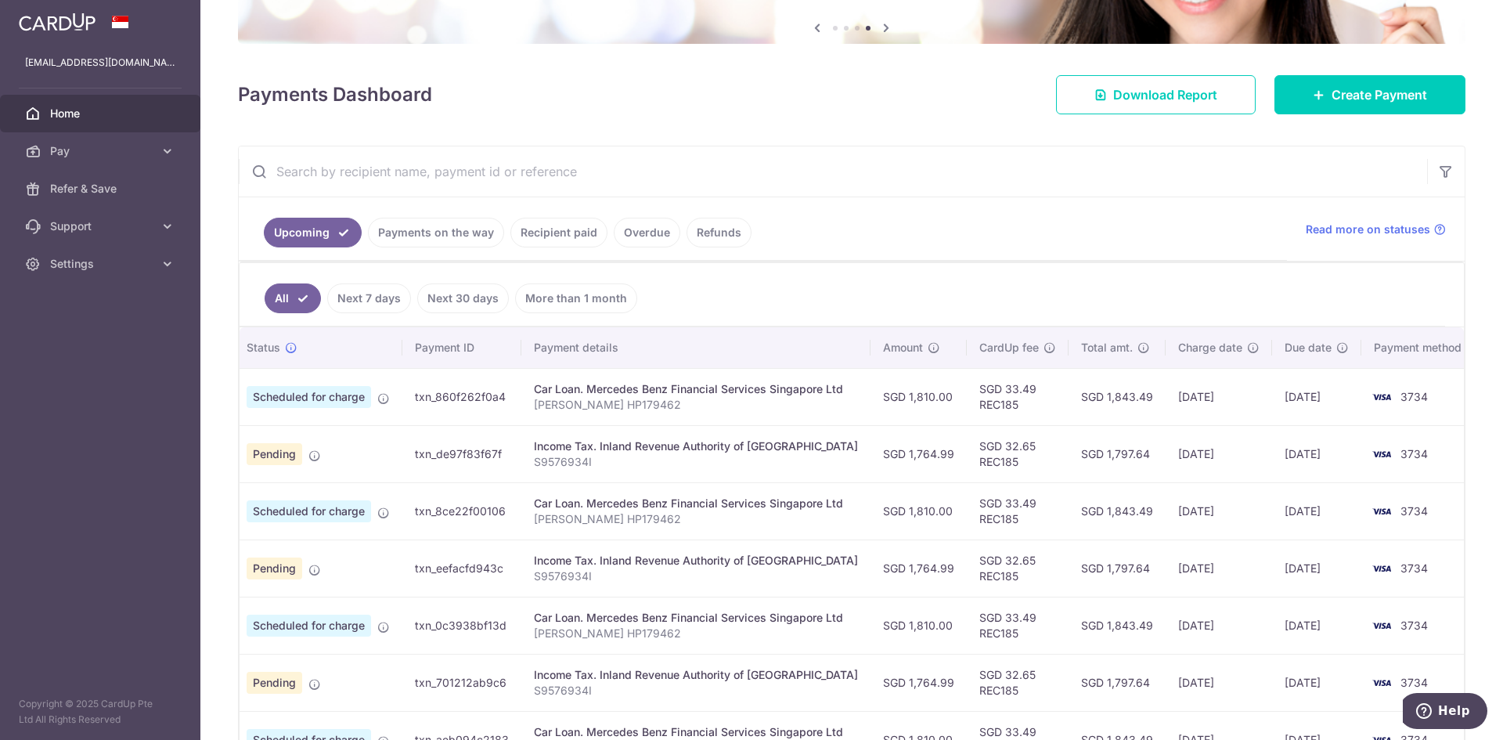
drag, startPoint x: 454, startPoint y: 453, endPoint x: 594, endPoint y: 455, distance: 140.1
click at [457, 453] on td "txn_de97f83f67f" at bounding box center [461, 453] width 119 height 57
drag, startPoint x: 724, startPoint y: 455, endPoint x: 894, endPoint y: 461, distance: 169.9
click at [751, 459] on p "S9576934I" at bounding box center [696, 462] width 324 height 16
click at [929, 461] on td "SGD 1,764.99" at bounding box center [918, 453] width 96 height 57
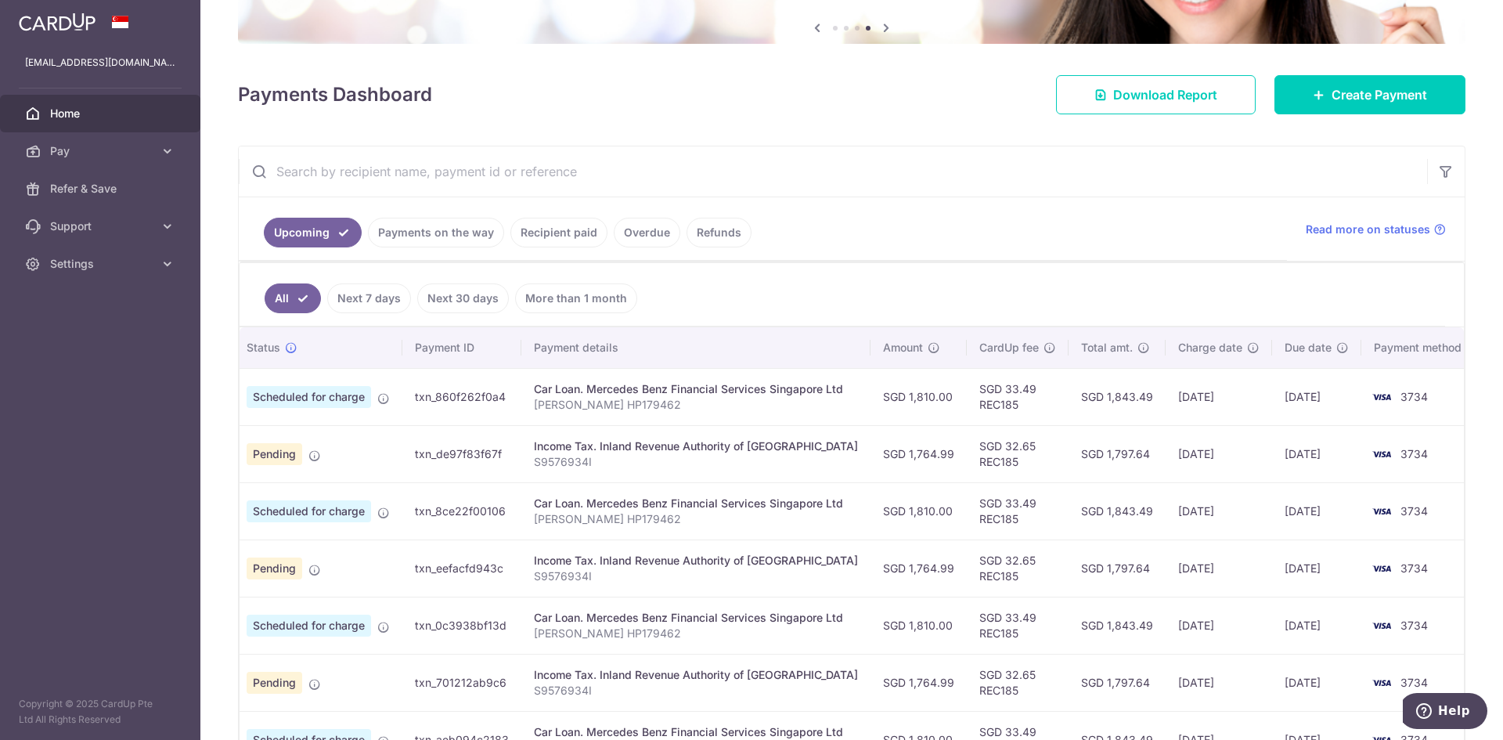
drag, startPoint x: 1041, startPoint y: 461, endPoint x: 1051, endPoint y: 461, distance: 10.2
click at [1051, 461] on tr "Update payment Cancel payment Pending txn_de97f83f67f Income Tax. Inland Revenu…" at bounding box center [841, 453] width 1277 height 57
click at [1191, 453] on span "3734" at bounding box center [1413, 453] width 27 height 13
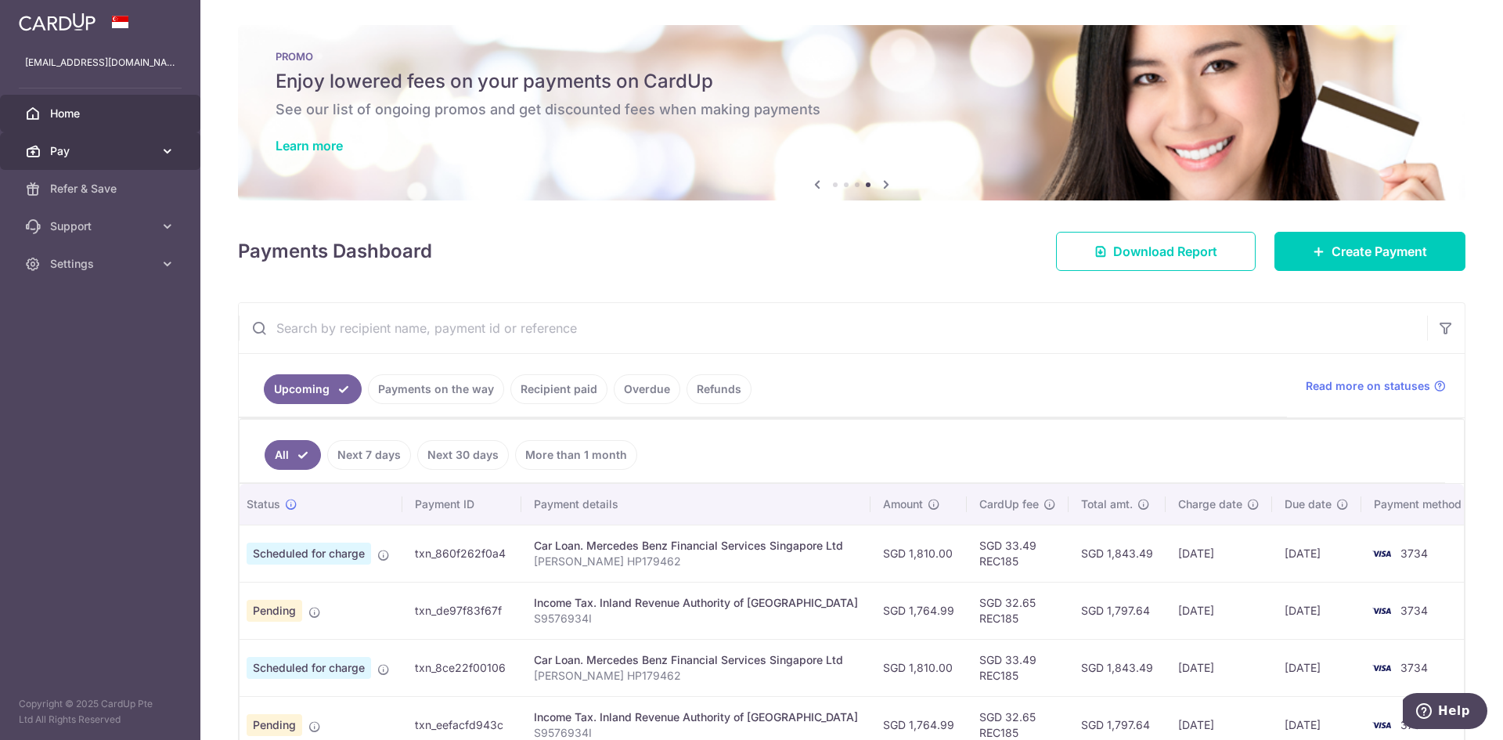
click at [135, 157] on span "Pay" at bounding box center [101, 151] width 103 height 16
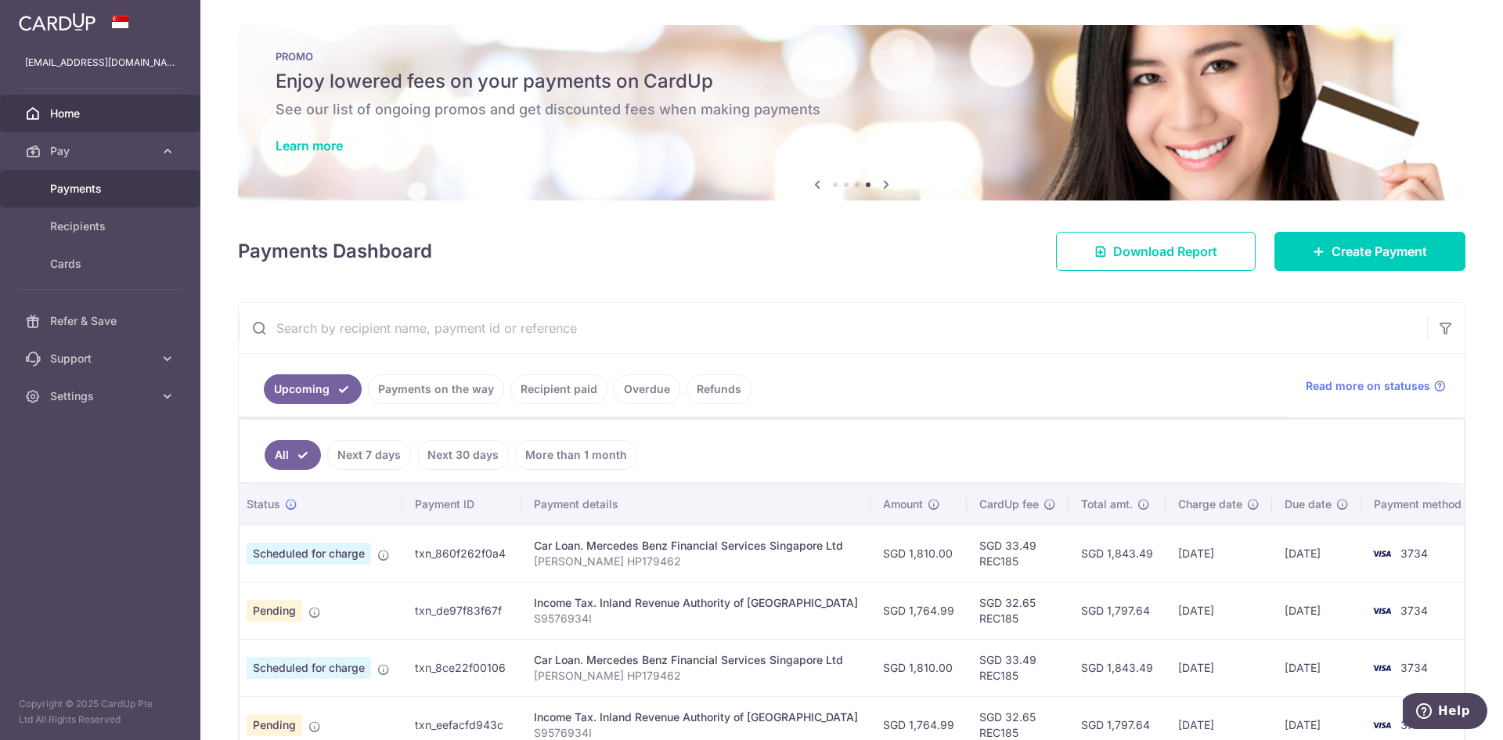
click at [73, 191] on span "Payments" at bounding box center [101, 189] width 103 height 16
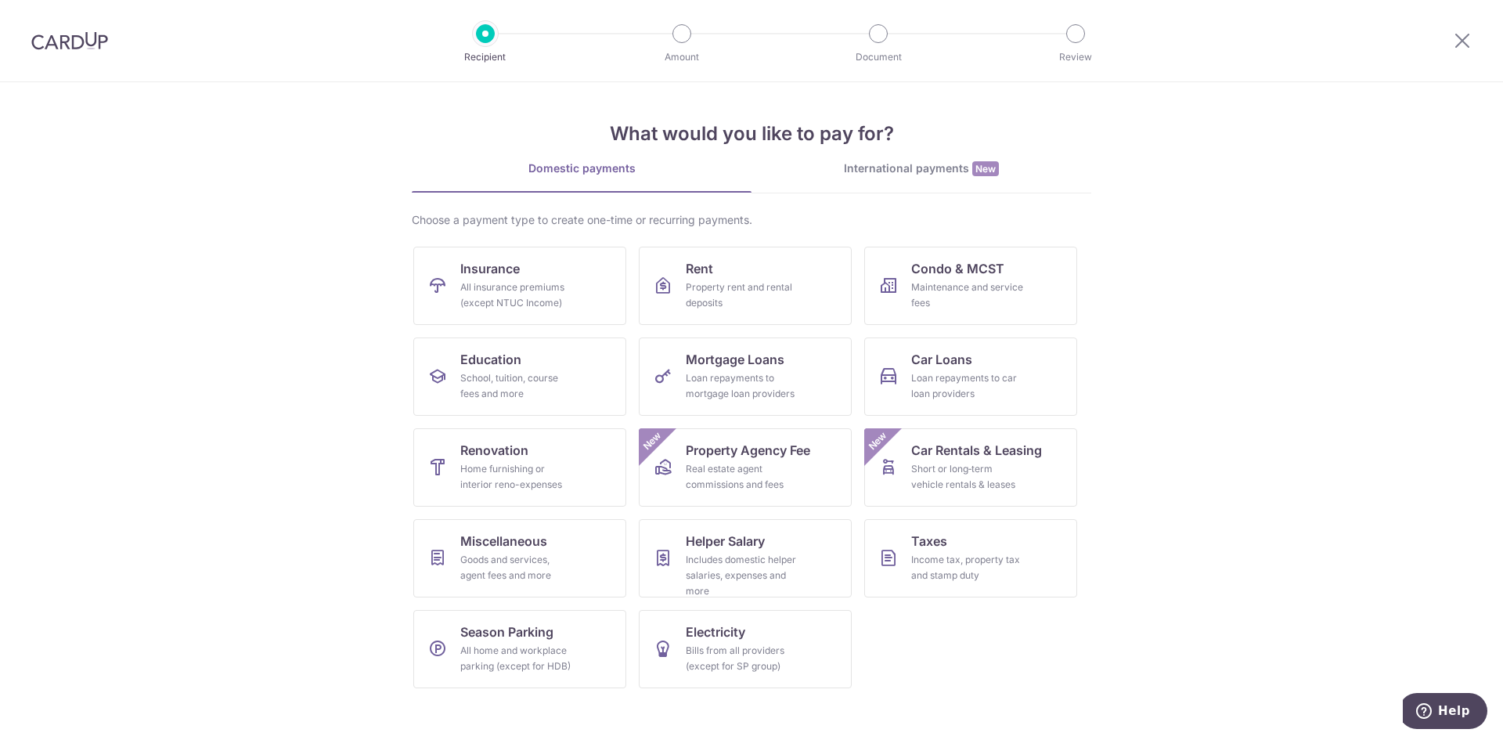
click at [83, 41] on img at bounding box center [69, 40] width 77 height 19
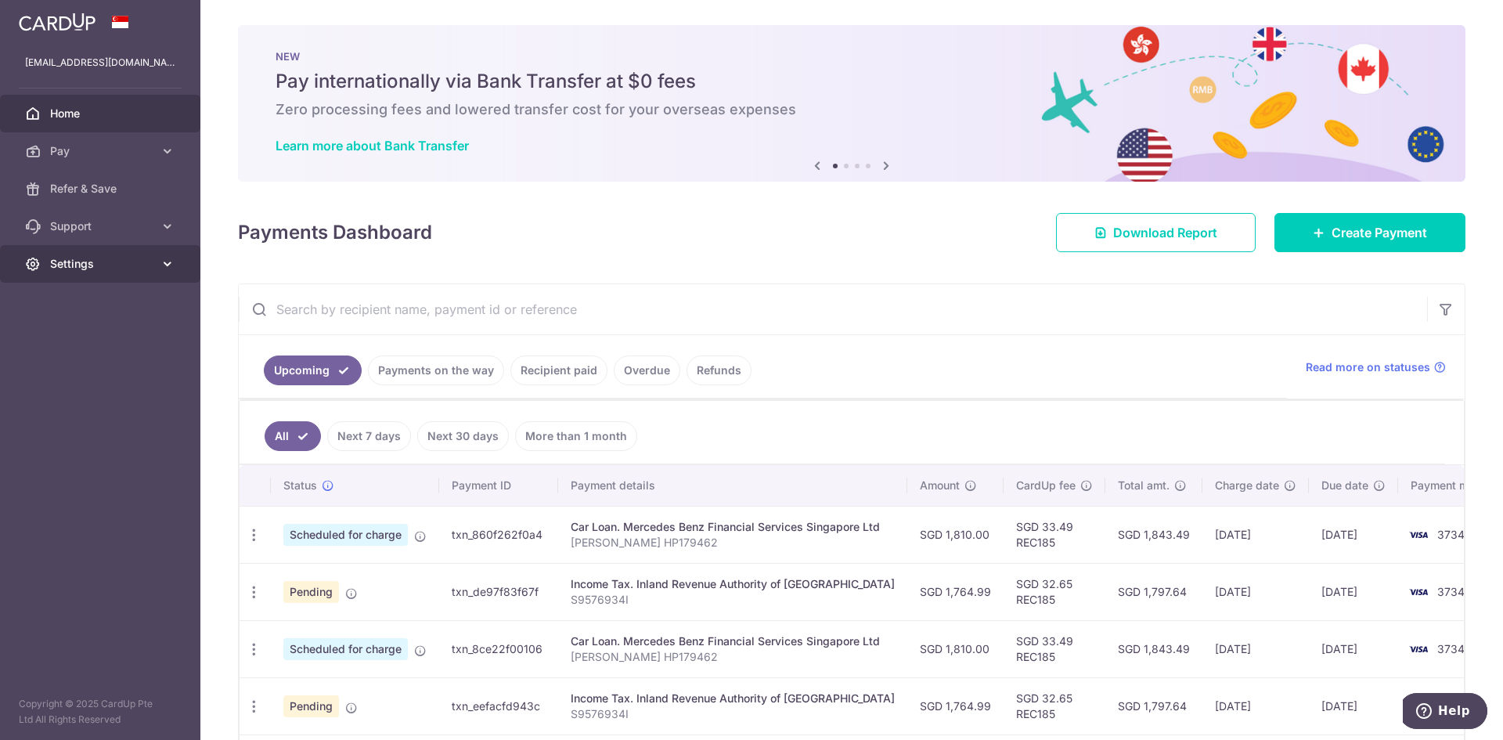
click at [157, 278] on link "Settings" at bounding box center [100, 264] width 200 height 38
click at [151, 230] on span "Support" at bounding box center [101, 226] width 103 height 16
click at [85, 307] on span "Contact Us" at bounding box center [101, 301] width 103 height 16
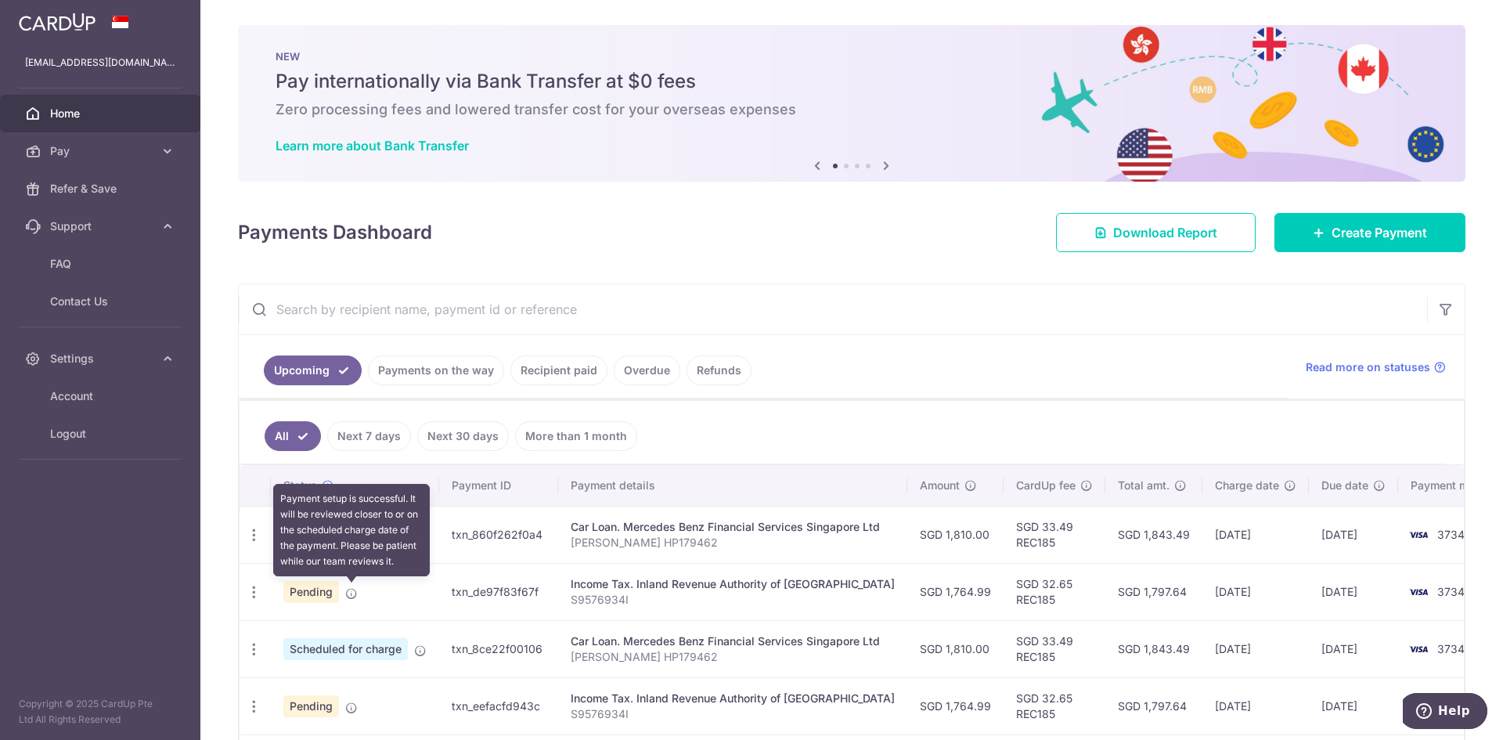
click at [351, 594] on icon at bounding box center [351, 593] width 13 height 13
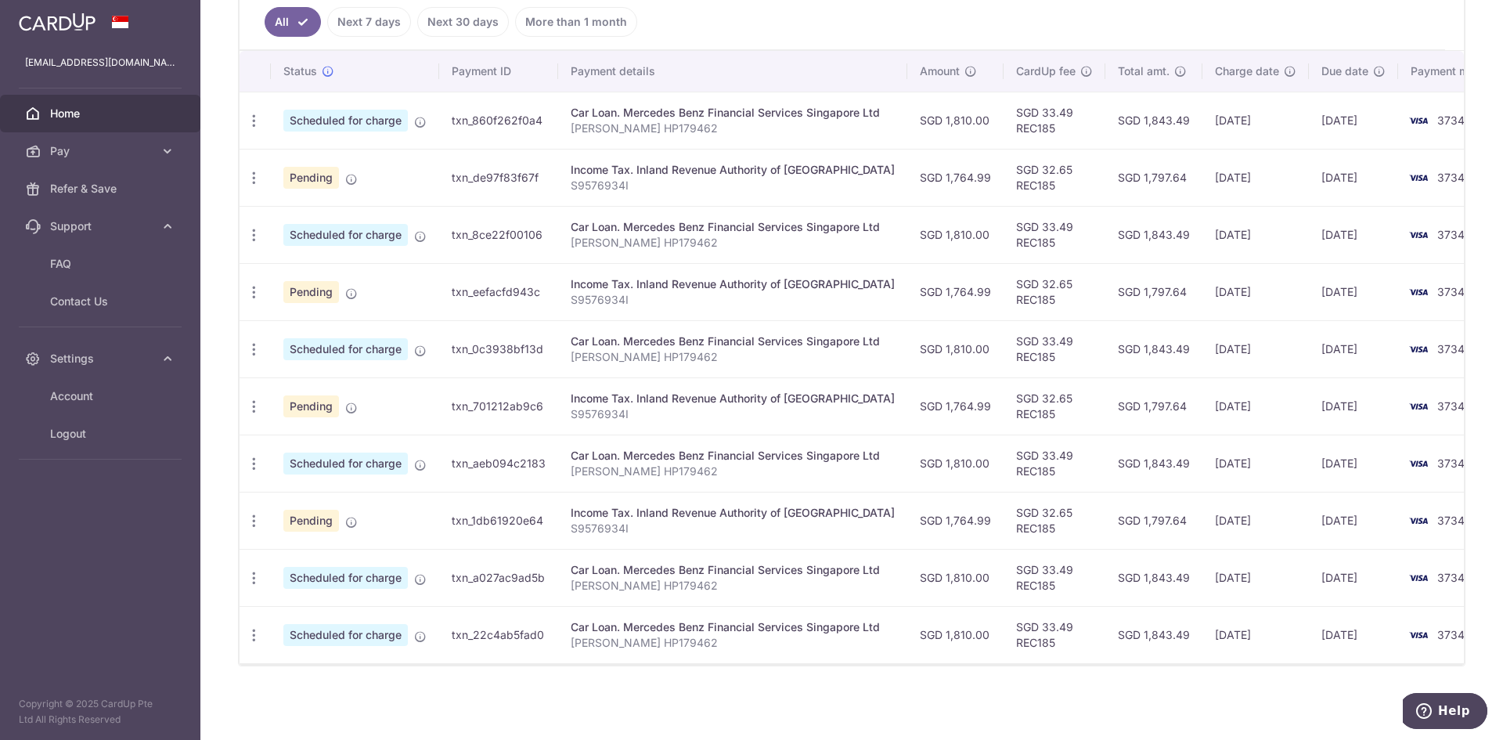
click at [464, 697] on div "× Pause Schedule Pause all future payments in this series Pause just this one p…" at bounding box center [851, 370] width 1302 height 740
